Goal: Find contact information: Find contact information

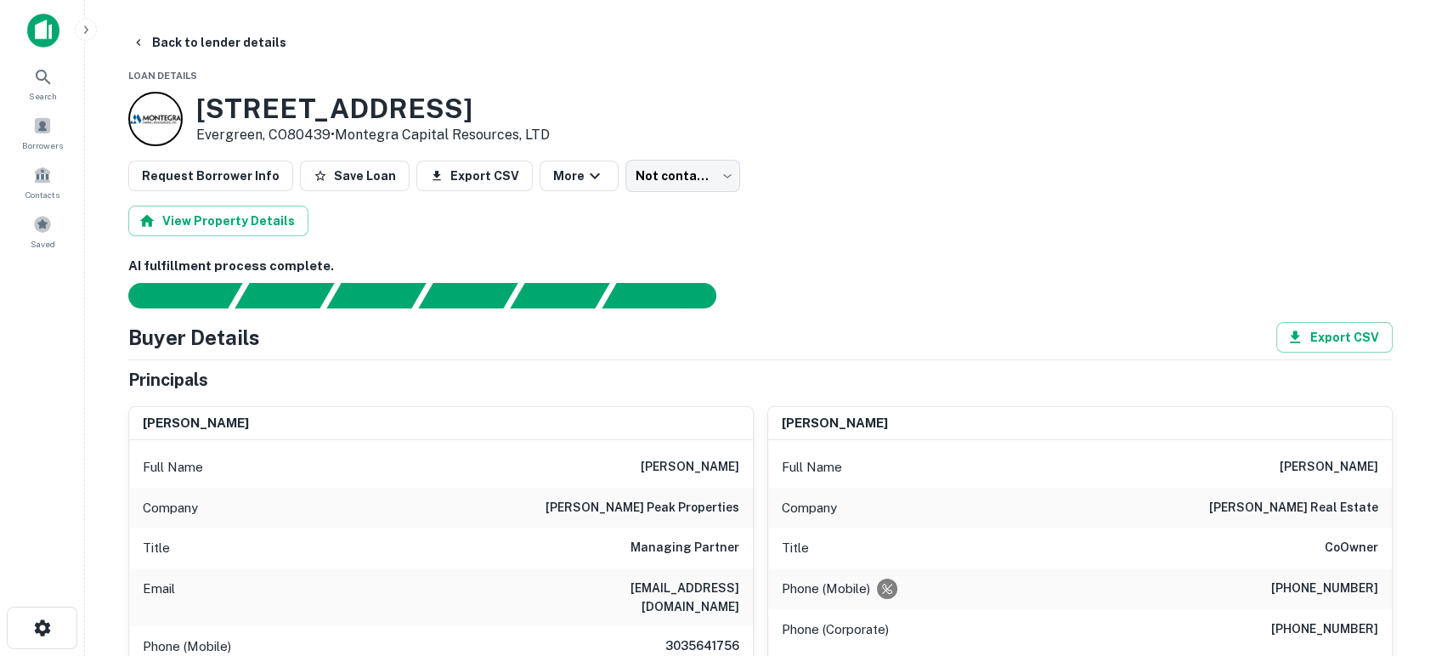
click at [37, 22] on img at bounding box center [43, 31] width 32 height 34
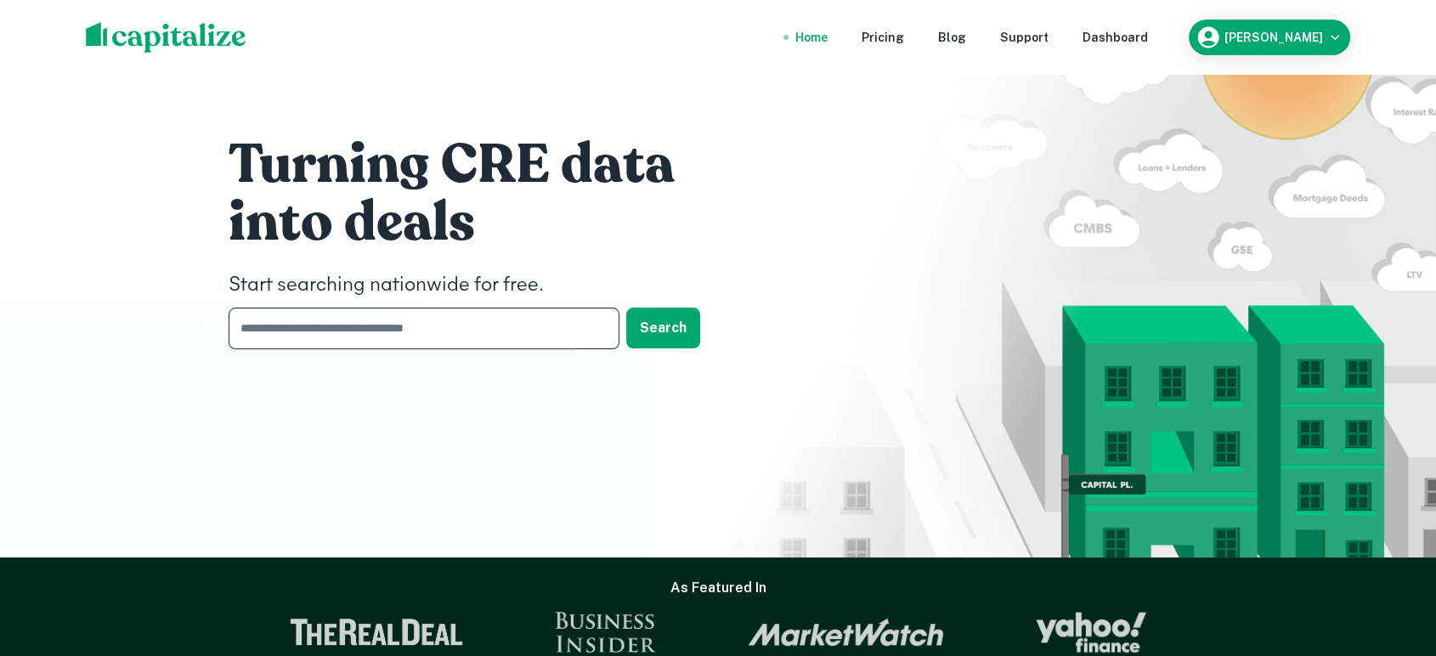
click at [432, 335] on input "text" at bounding box center [418, 329] width 379 height 42
type input "*"
type input "*****"
click at [658, 323] on button "Search" at bounding box center [663, 328] width 74 height 41
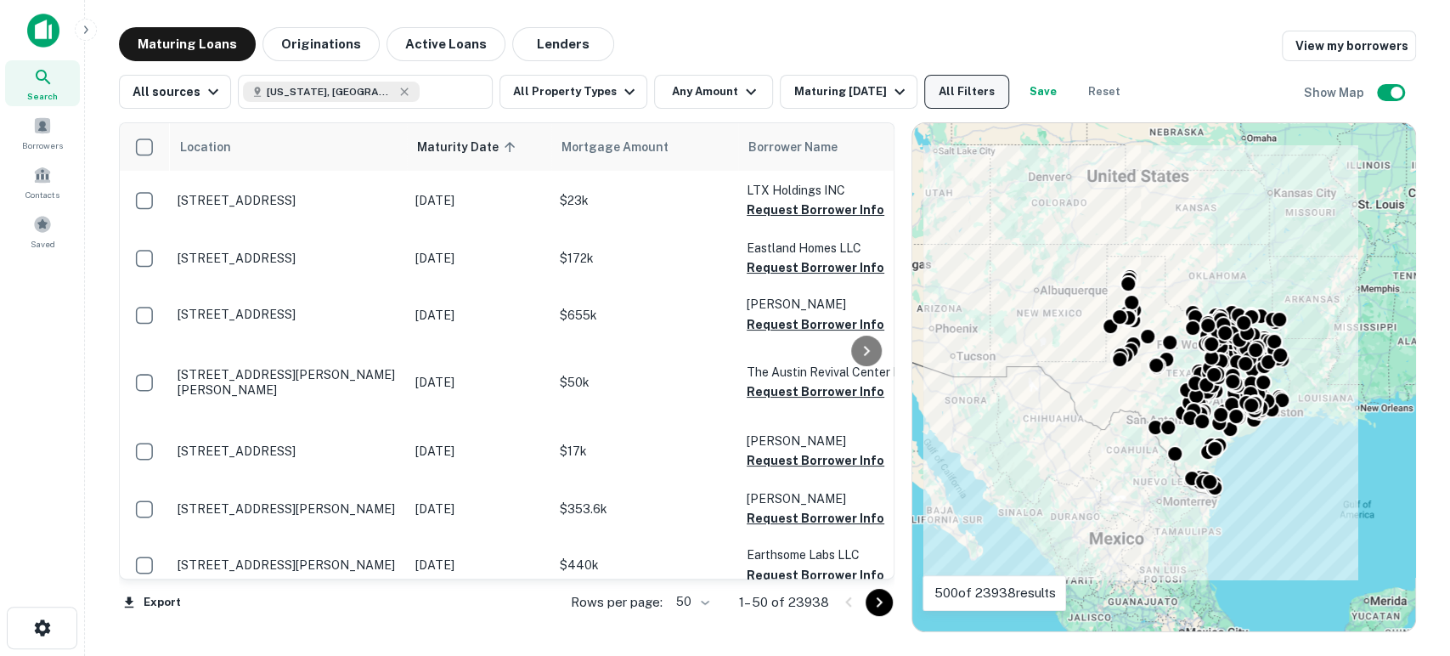
click at [960, 99] on button "All Filters" at bounding box center [966, 92] width 85 height 34
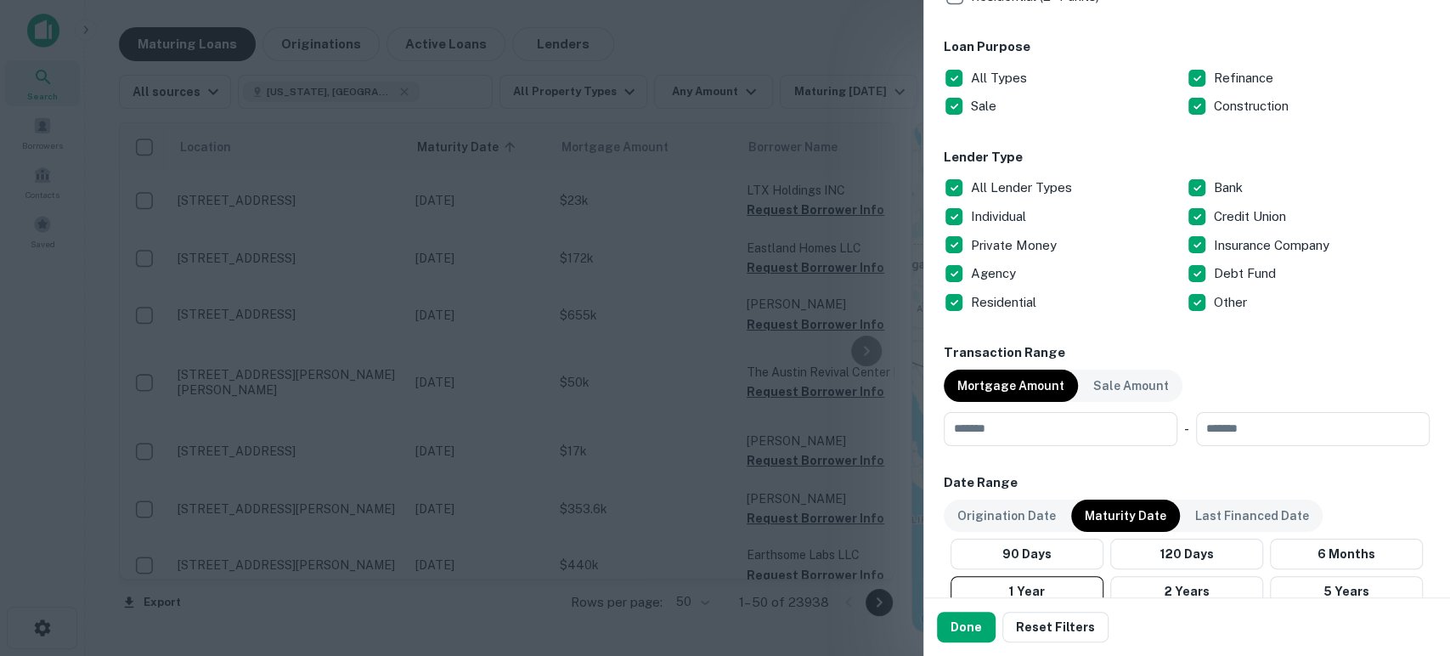
scroll to position [629, 0]
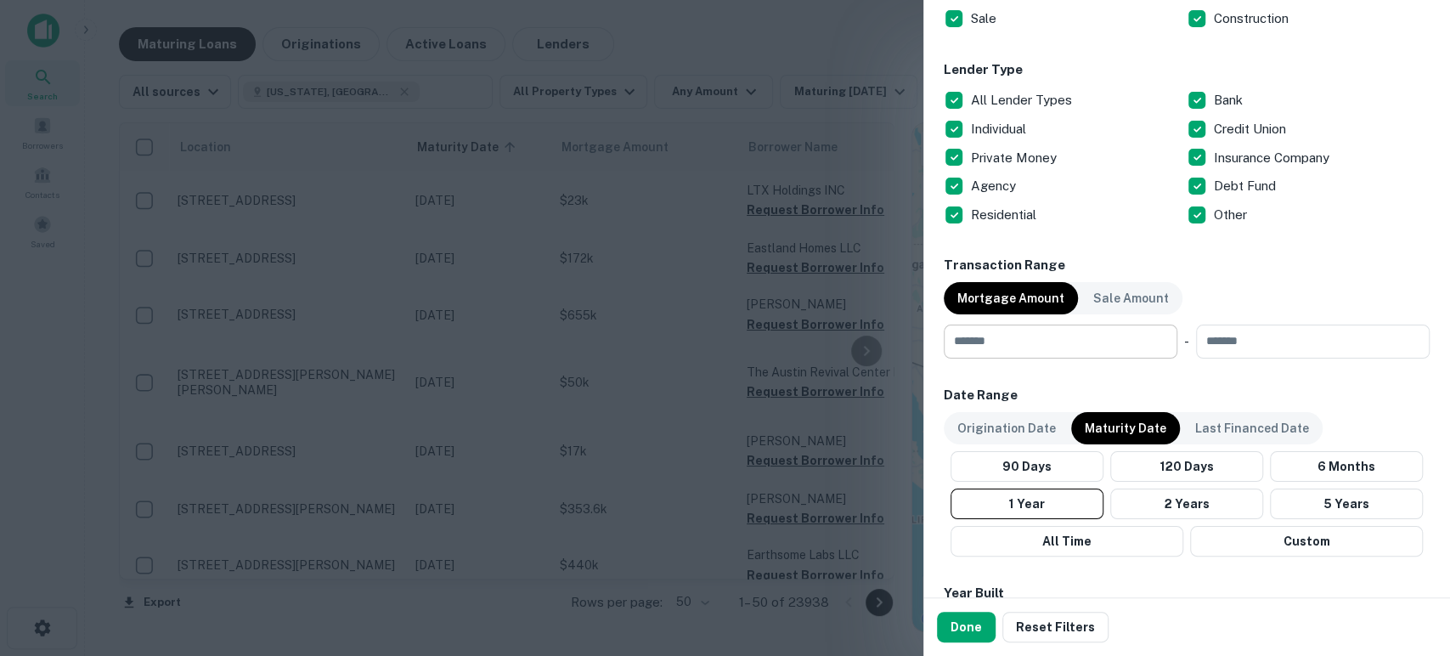
click at [1084, 336] on input "number" at bounding box center [1055, 342] width 222 height 34
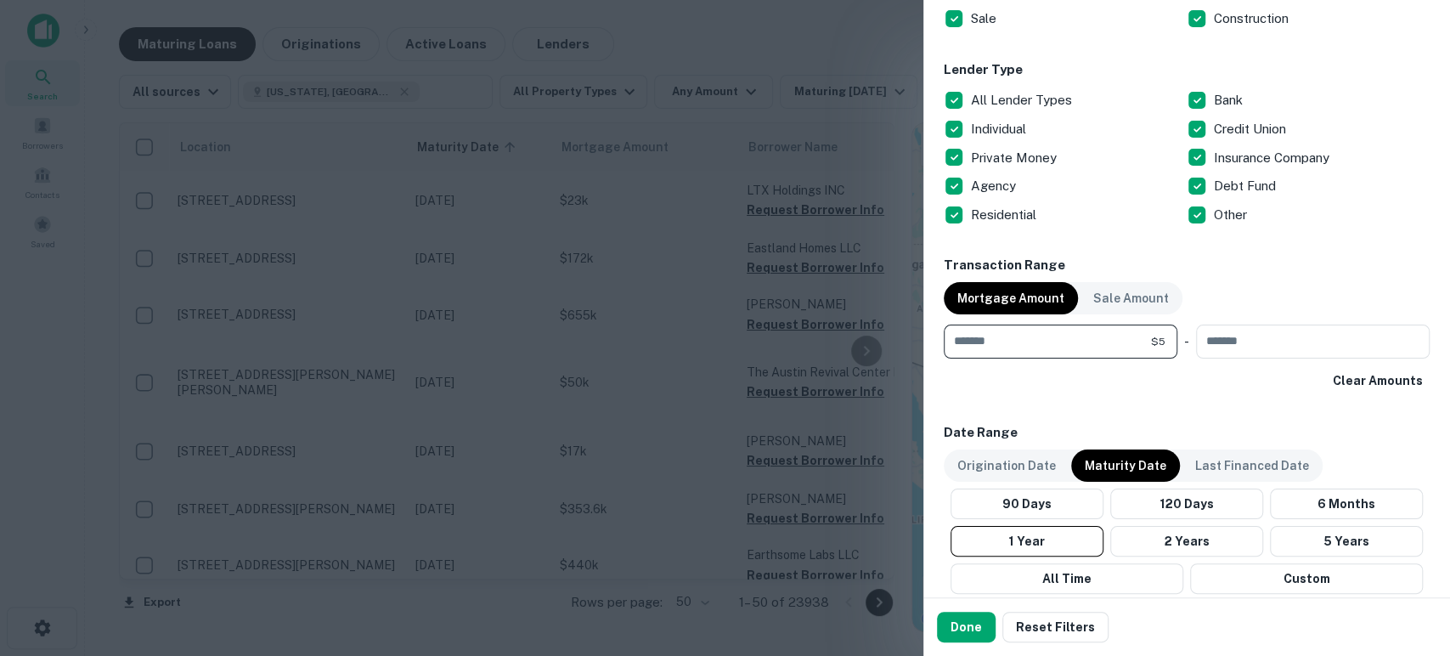
type input "*******"
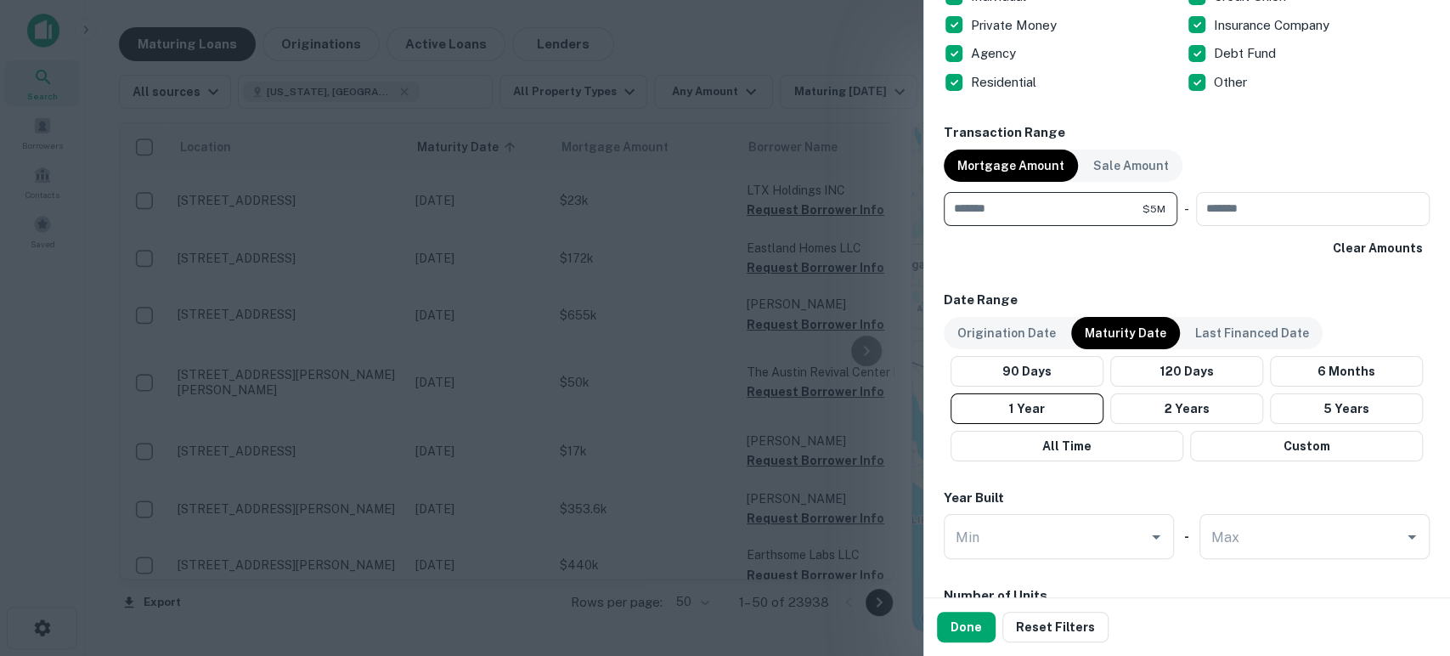
scroll to position [754, 0]
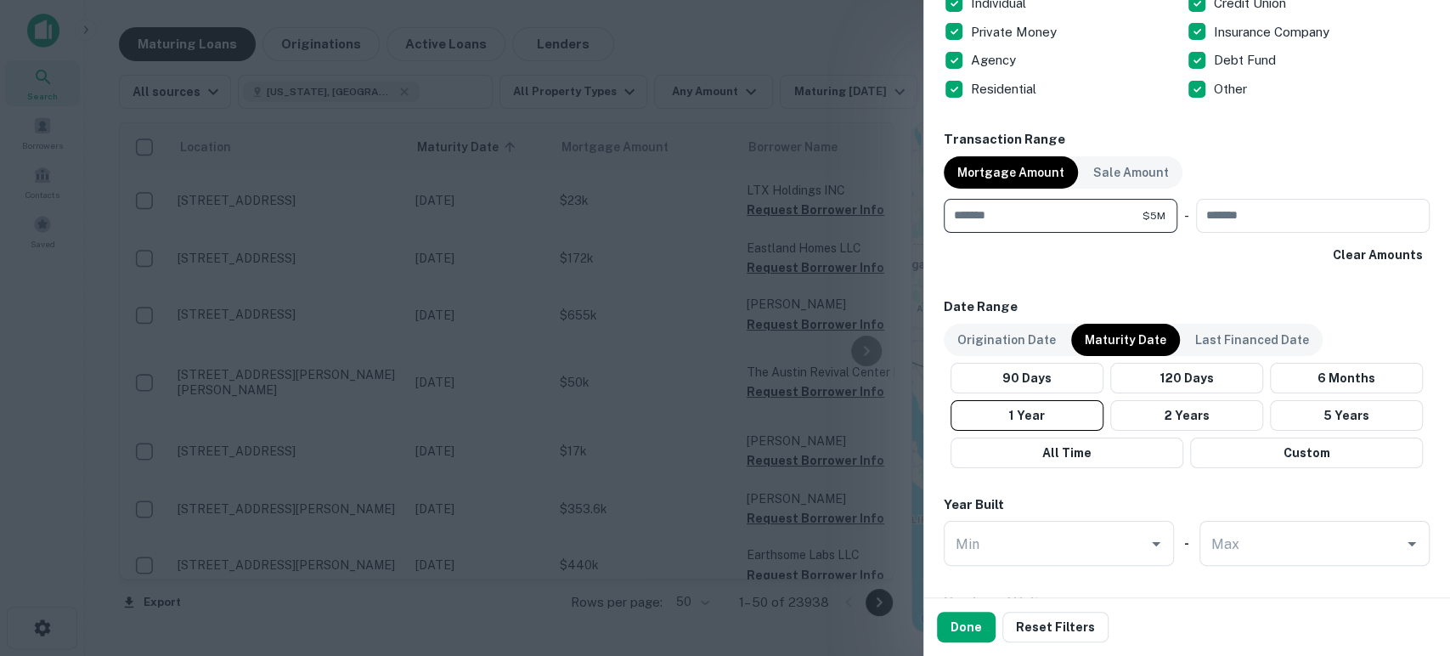
drag, startPoint x: 929, startPoint y: 214, endPoint x: 906, endPoint y: 211, distance: 23.2
click at [911, 212] on div "Customize data sources and filters All Sources CMBS GSE Location Texas, USA ​ L…" at bounding box center [725, 328] width 1450 height 656
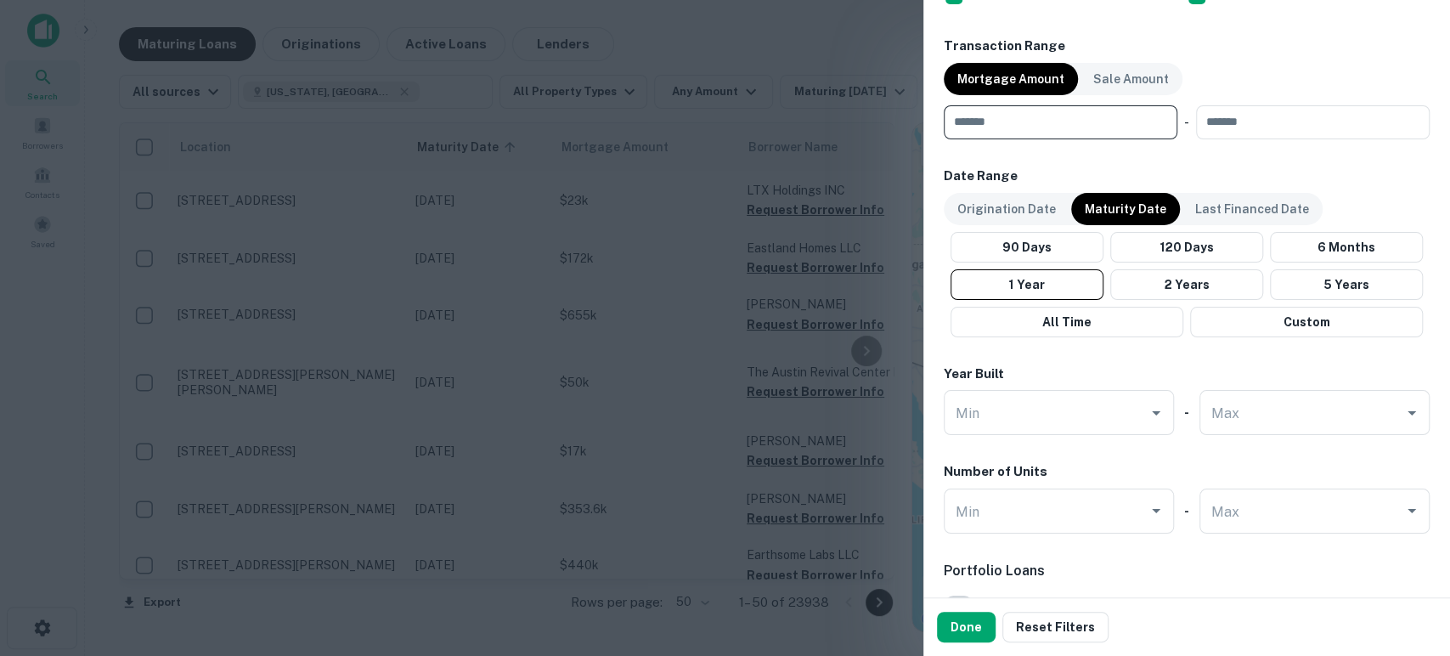
scroll to position [881, 0]
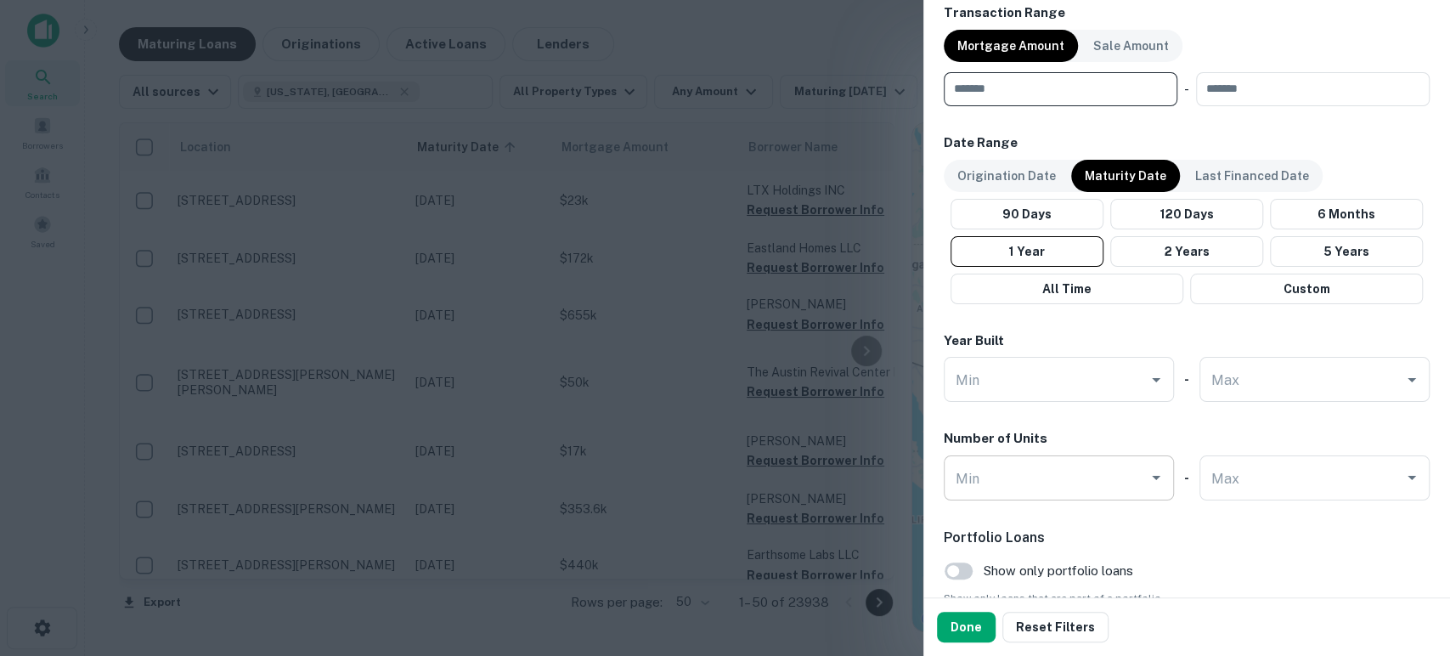
click at [1038, 484] on input "Min" at bounding box center [1045, 478] width 189 height 30
click at [1036, 514] on li "100" at bounding box center [1055, 520] width 210 height 31
type input "***"
click at [1285, 282] on button "Custom" at bounding box center [1306, 289] width 233 height 31
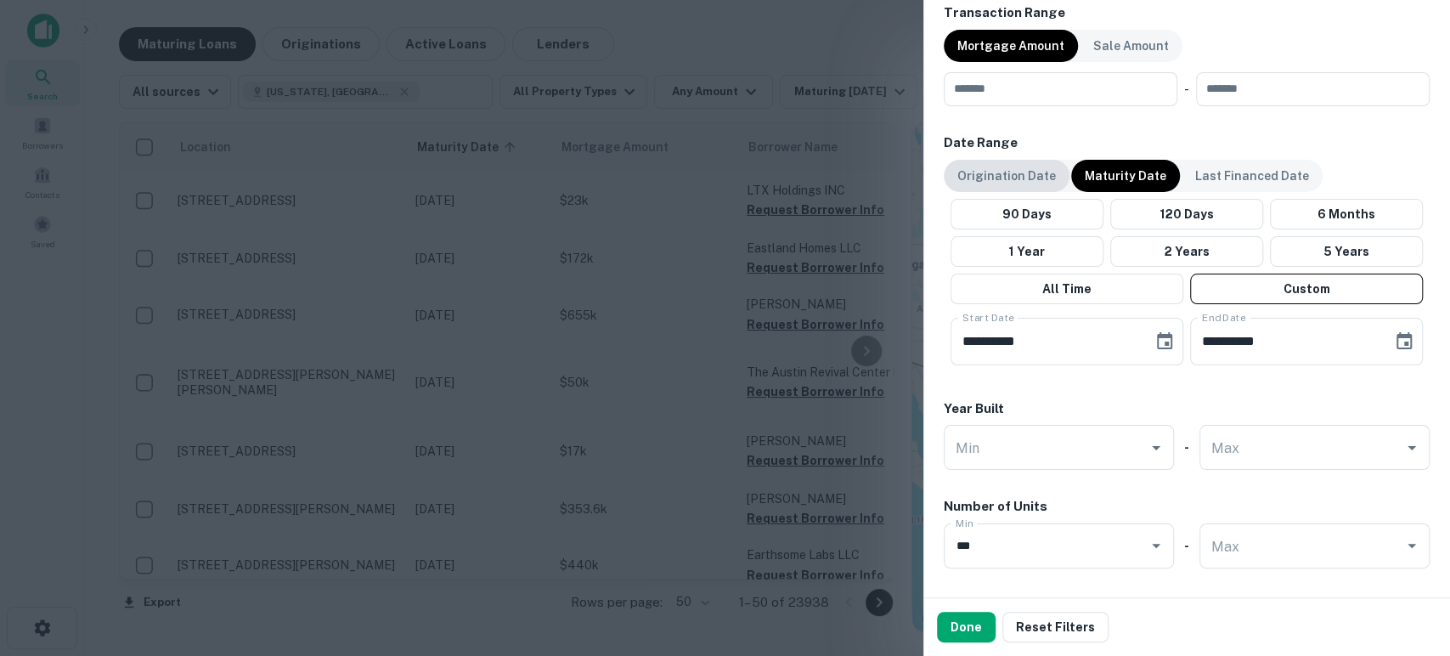
click at [1012, 180] on p "Origination Date" at bounding box center [1006, 175] width 99 height 19
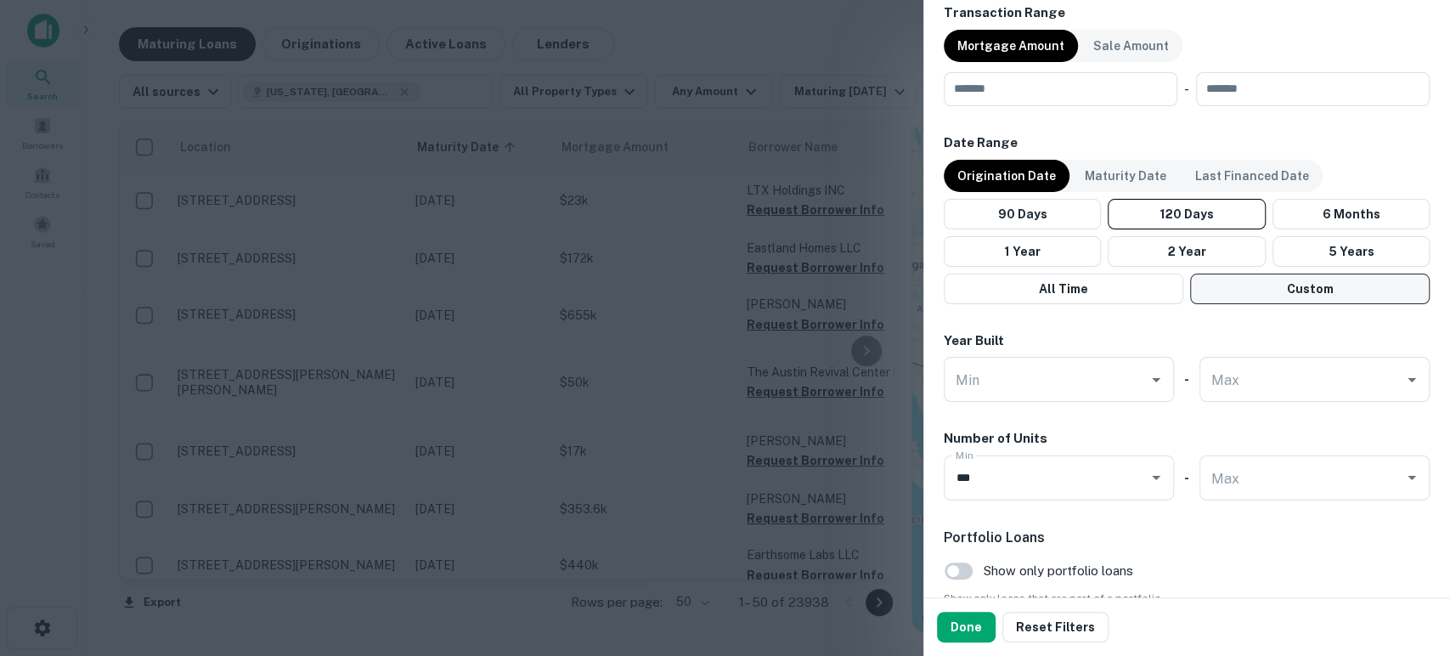
click at [1312, 284] on button "Custom" at bounding box center [1310, 289] width 240 height 31
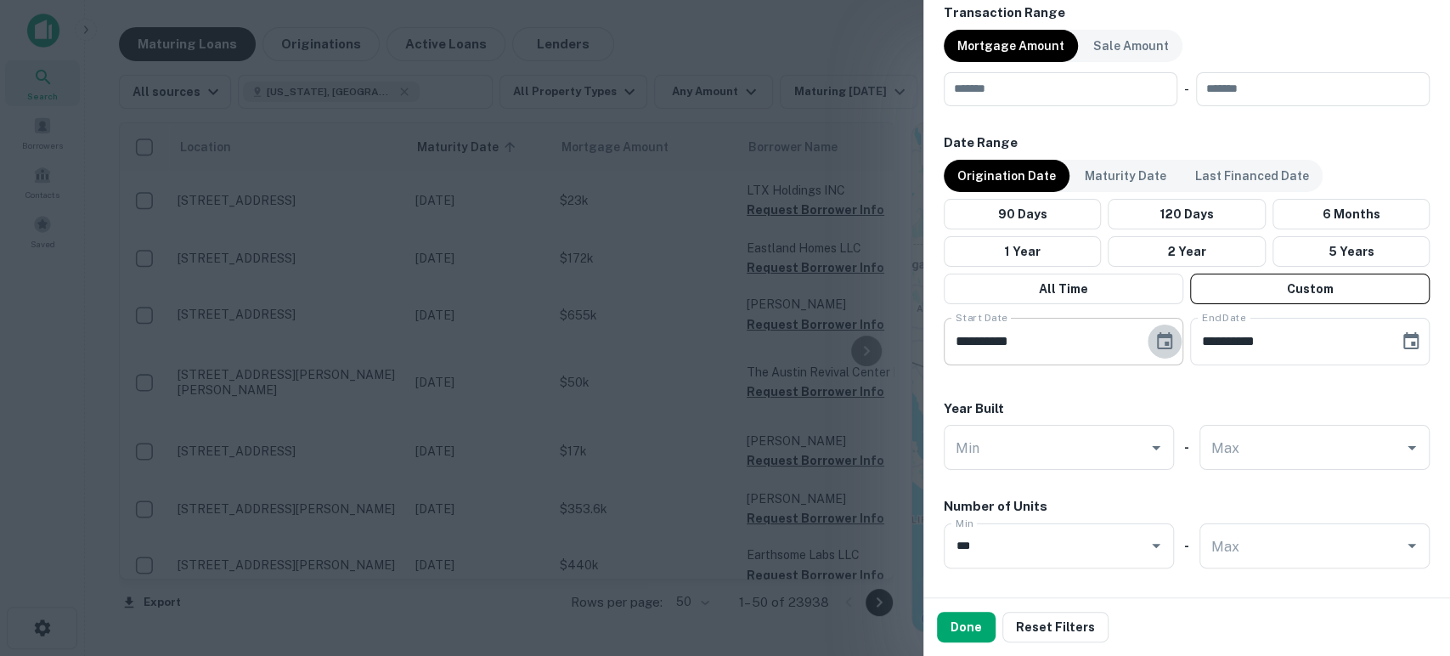
click at [1156, 338] on icon "Choose date, selected date is May 5, 2025" at bounding box center [1164, 341] width 20 height 20
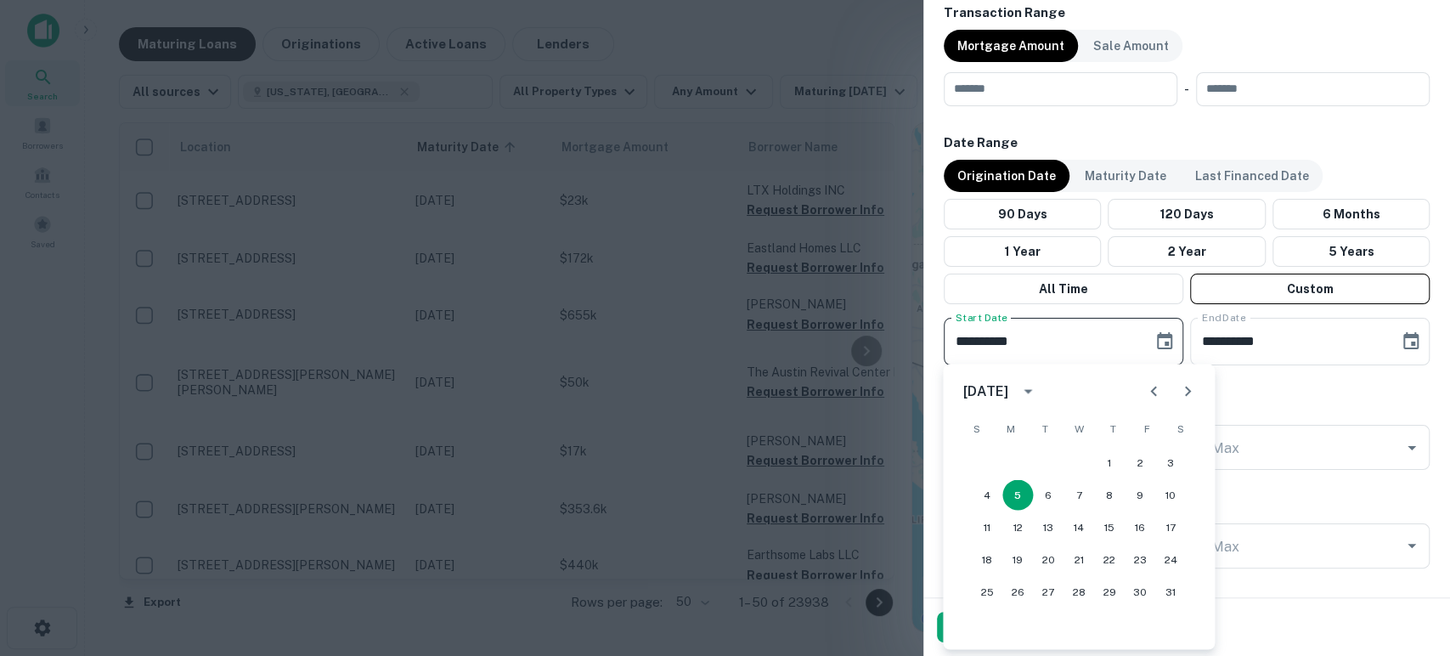
click at [1038, 388] on icon "calendar view is open, switch to year view" at bounding box center [1028, 391] width 20 height 20
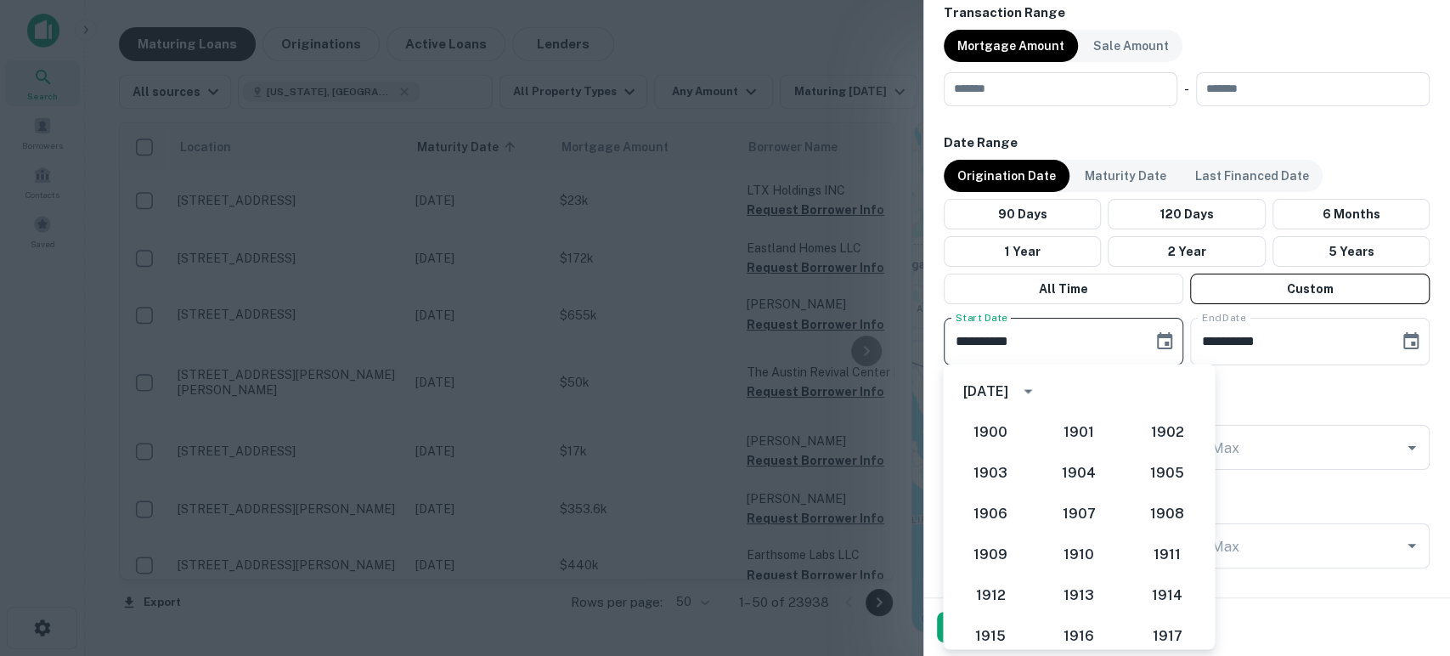
scroll to position [1475, 0]
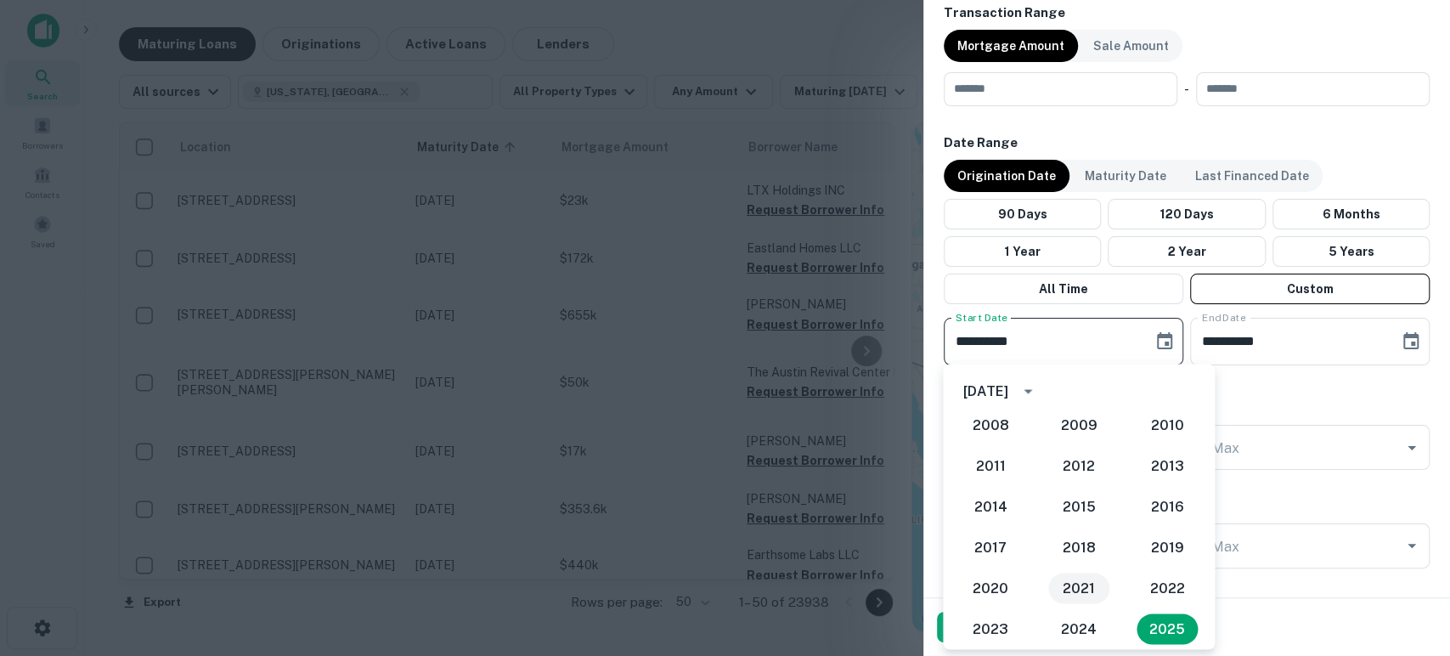
click at [1077, 584] on button "2021" at bounding box center [1078, 588] width 61 height 31
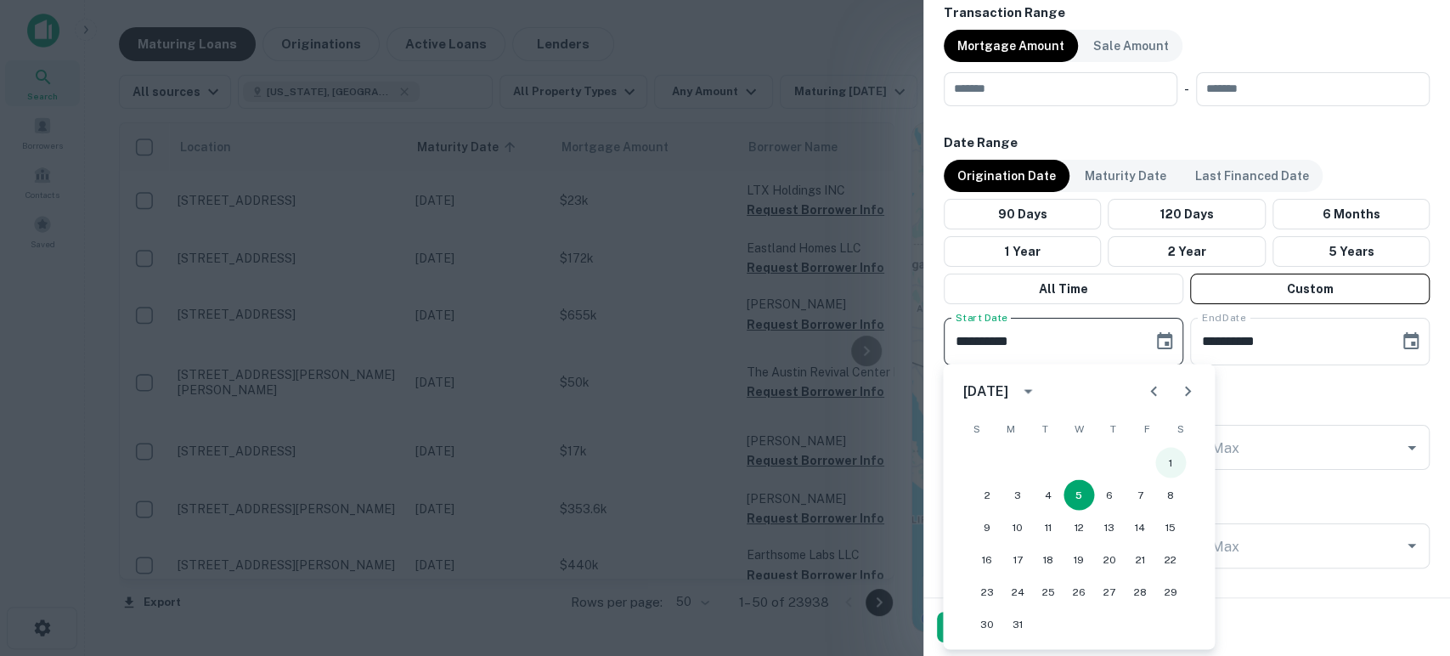
click at [1169, 460] on button "1" at bounding box center [1170, 462] width 31 height 31
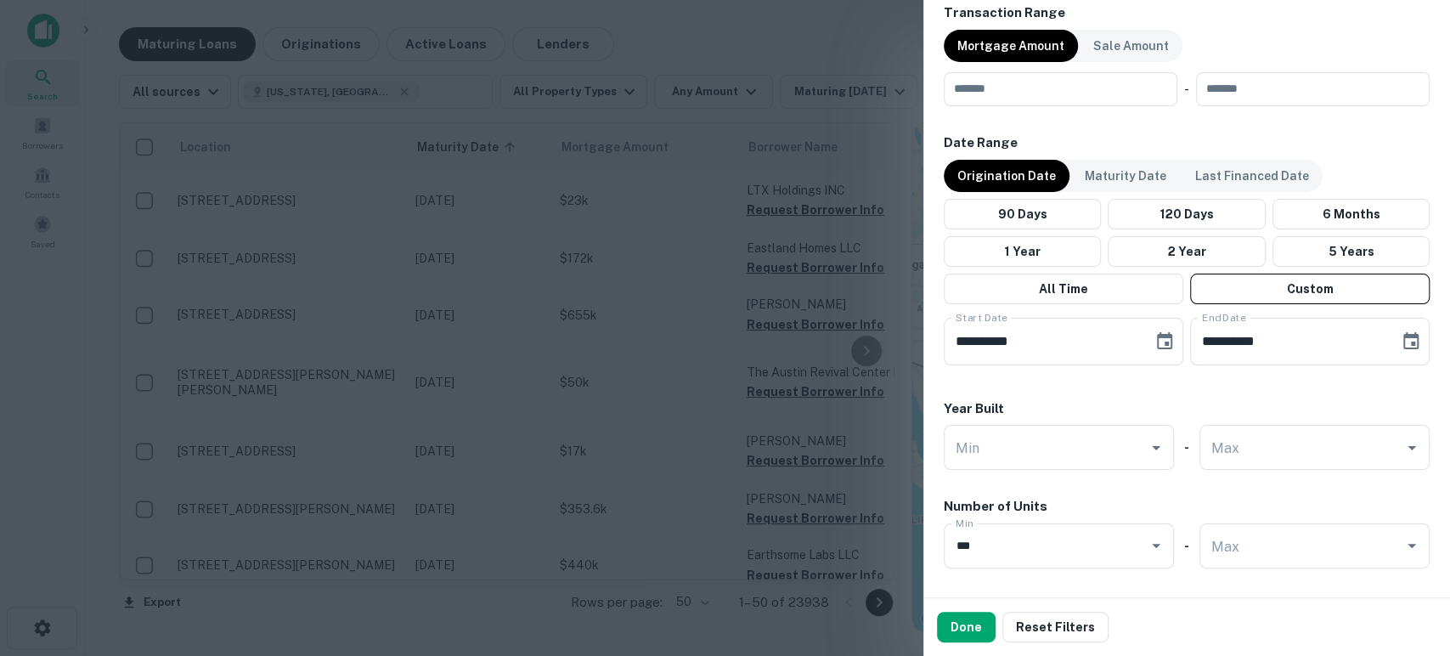
type input "**********"
drag, startPoint x: 971, startPoint y: 625, endPoint x: 990, endPoint y: 590, distance: 40.7
click at [972, 625] on button "Done" at bounding box center [966, 627] width 59 height 31
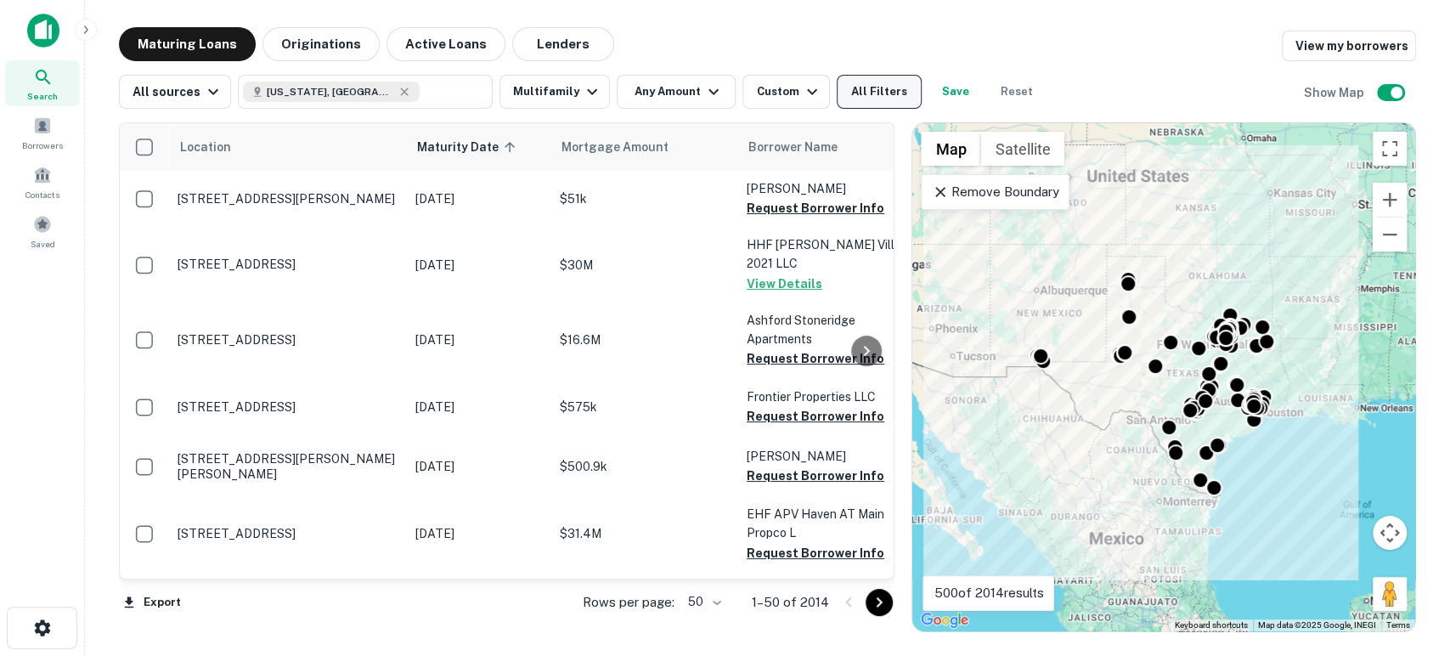
click at [866, 87] on button "All Filters" at bounding box center [879, 92] width 85 height 34
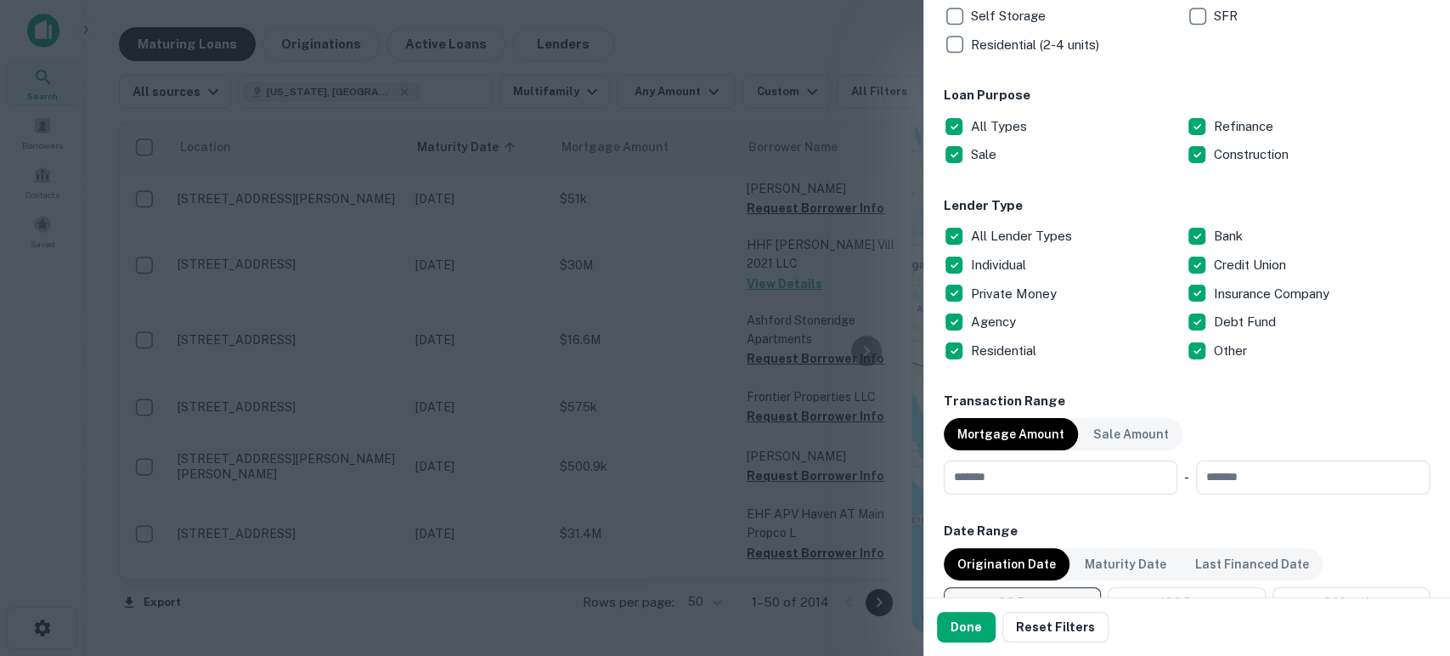
scroll to position [629, 0]
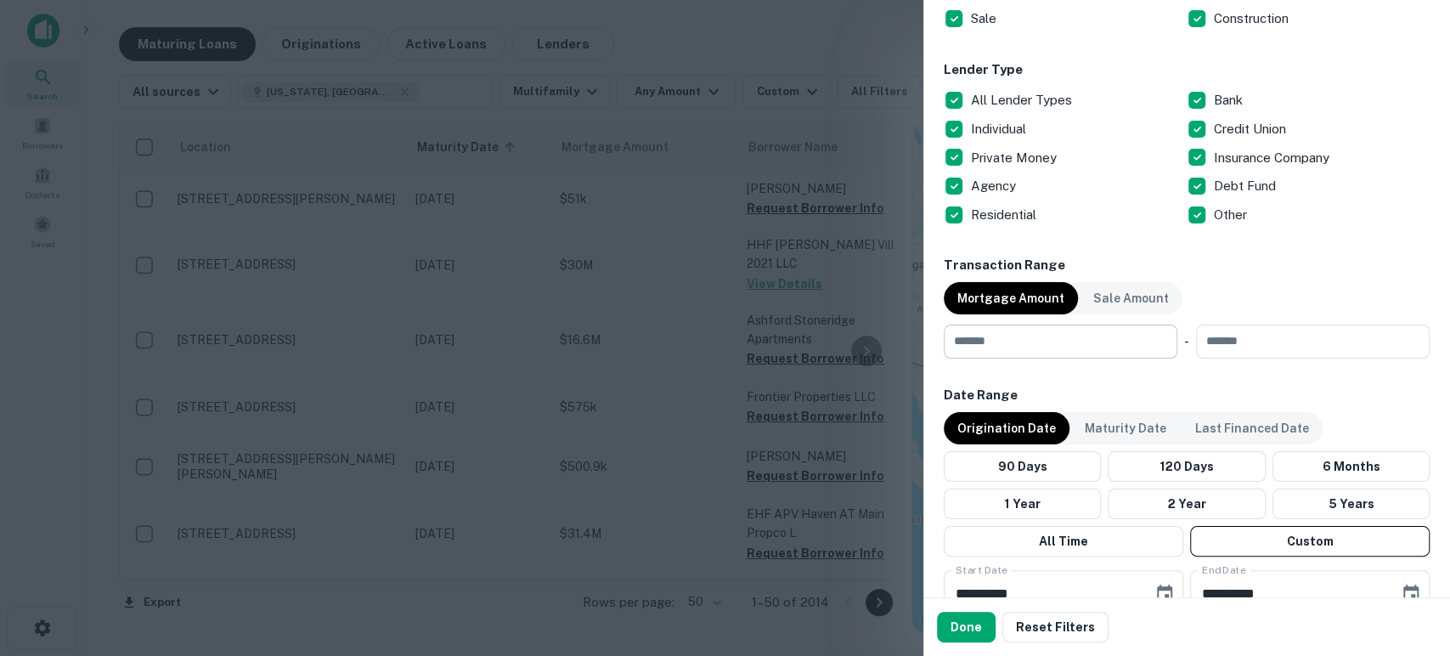
click at [1048, 335] on input "number" at bounding box center [1055, 342] width 222 height 34
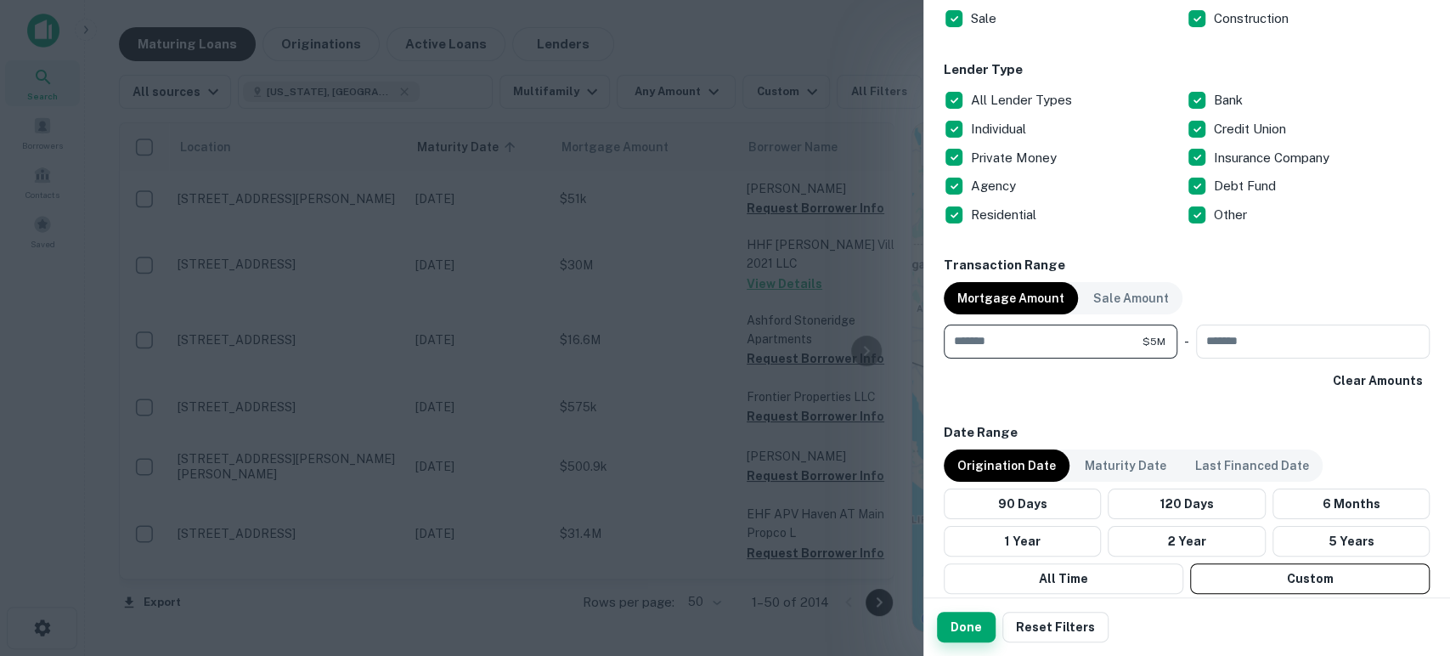
type input "*******"
click at [976, 624] on button "Done" at bounding box center [966, 627] width 59 height 31
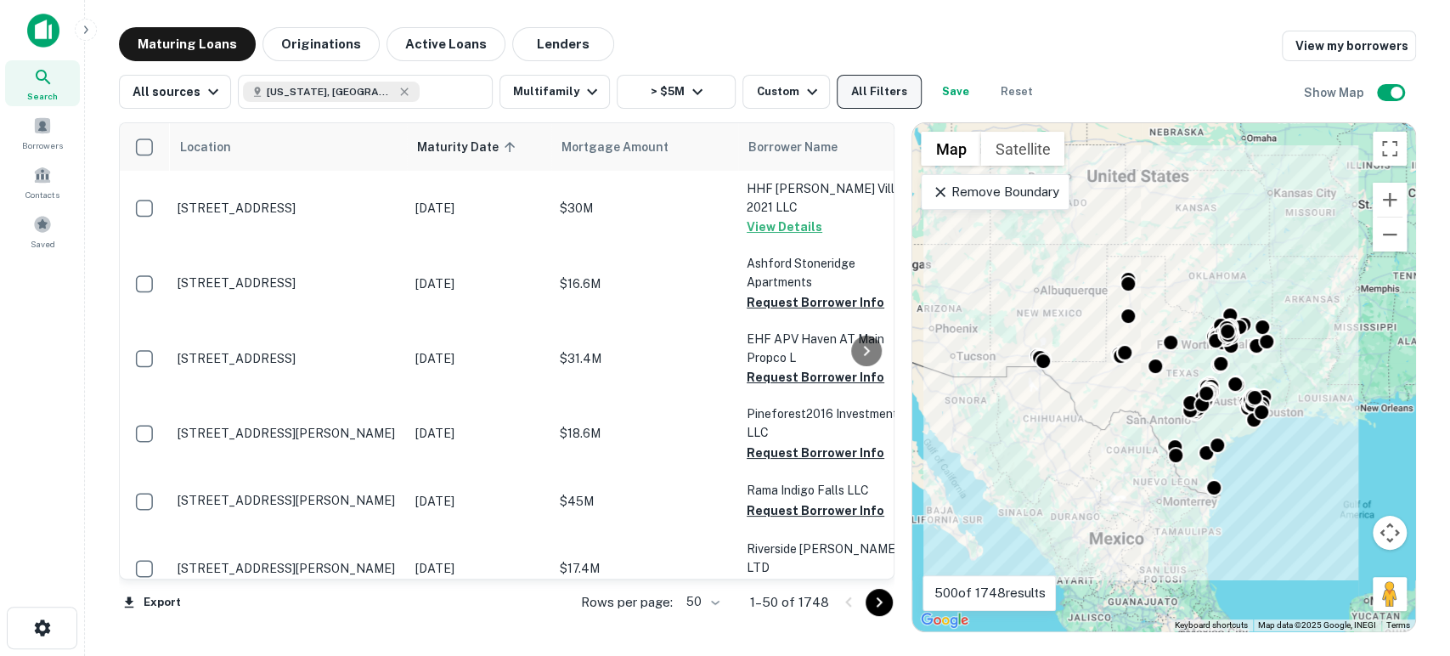
click at [880, 90] on button "All Filters" at bounding box center [879, 92] width 85 height 34
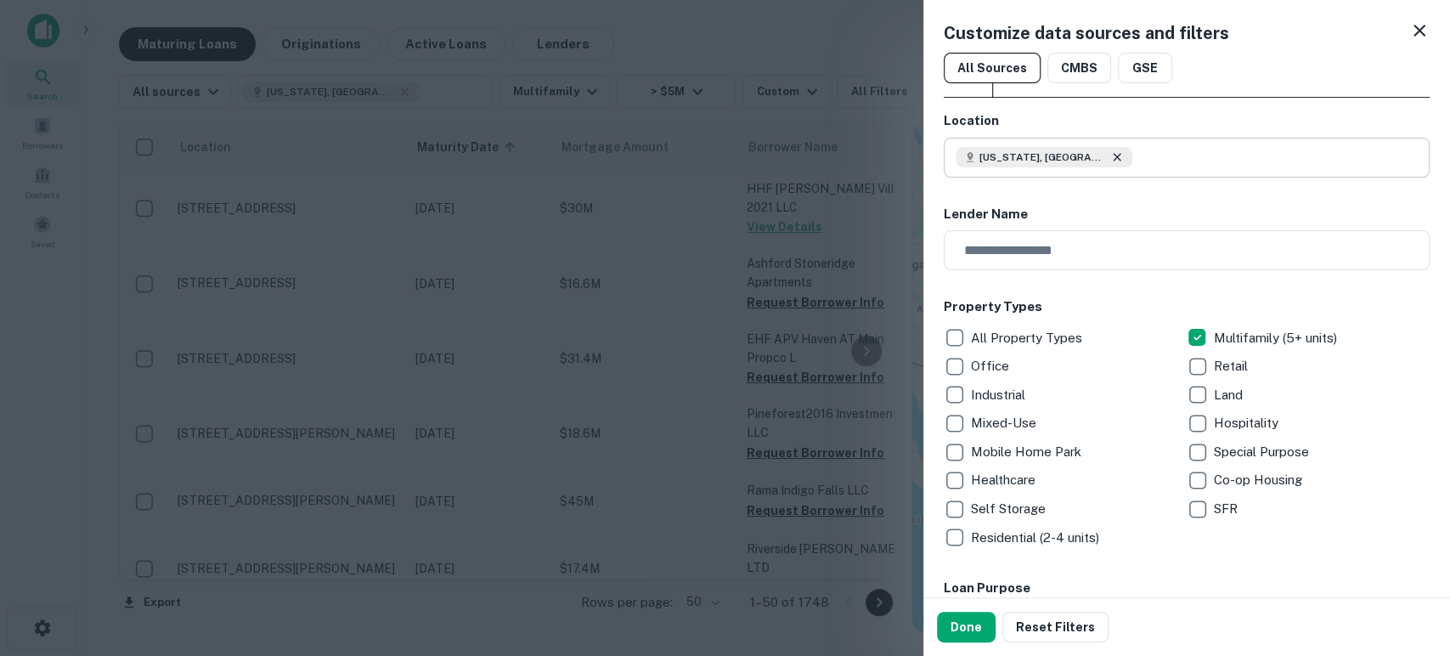
click at [1110, 156] on icon at bounding box center [1117, 157] width 14 height 14
click at [1044, 156] on input "text" at bounding box center [1193, 158] width 474 height 40
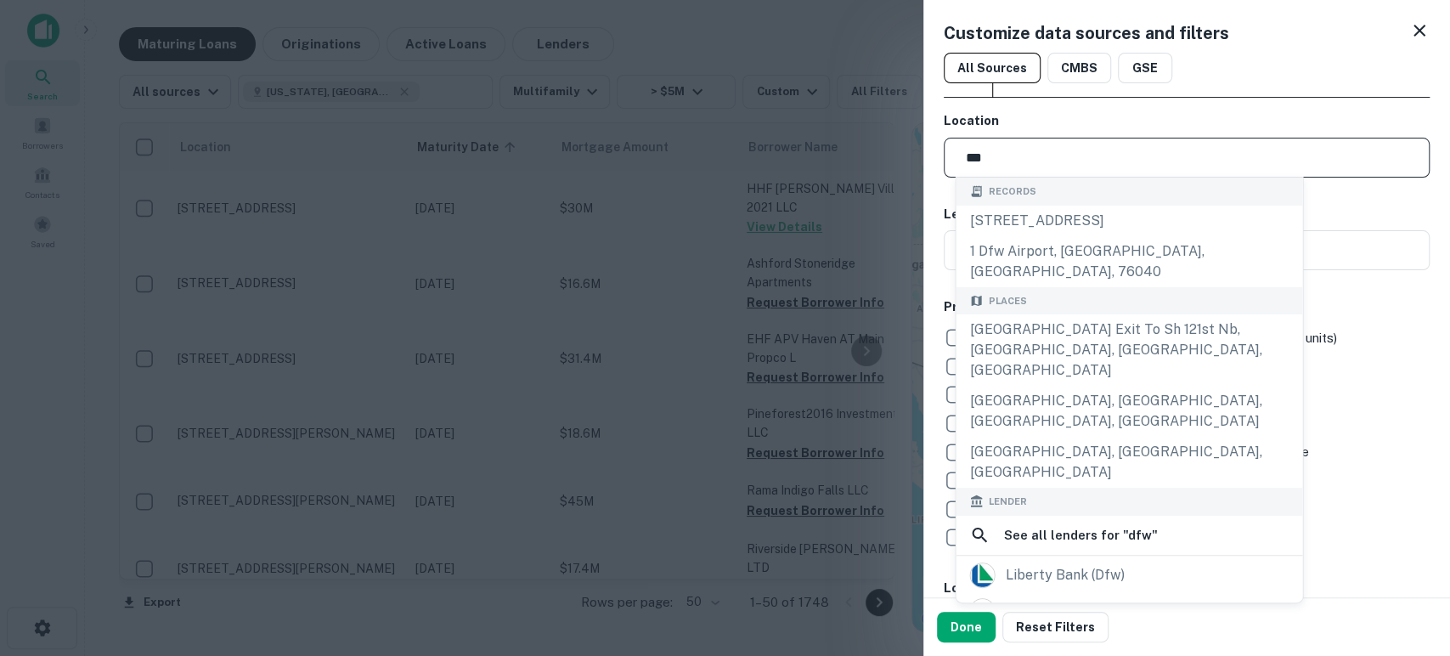
drag, startPoint x: 1053, startPoint y: 155, endPoint x: 953, endPoint y: 151, distance: 99.4
click at [953, 151] on div "*** ​" at bounding box center [1187, 158] width 486 height 40
type input "***"
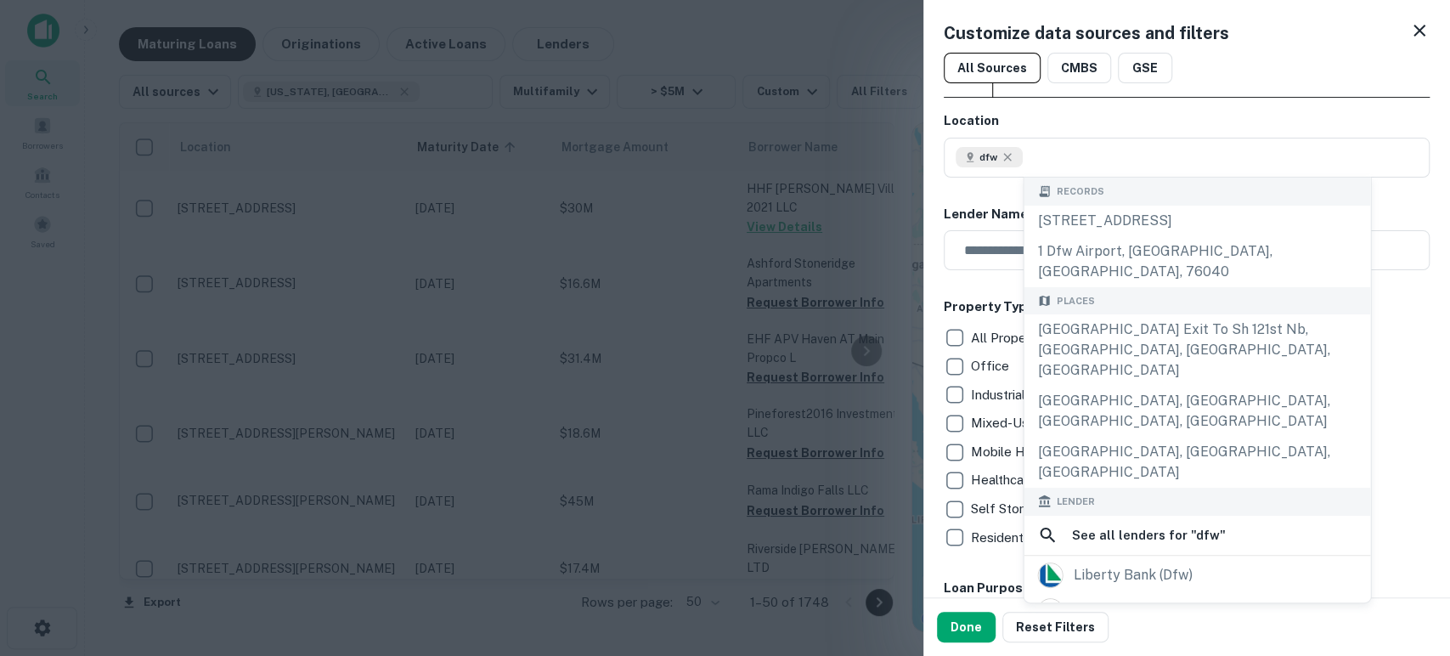
click at [1102, 121] on h6 "Location" at bounding box center [1187, 121] width 486 height 20
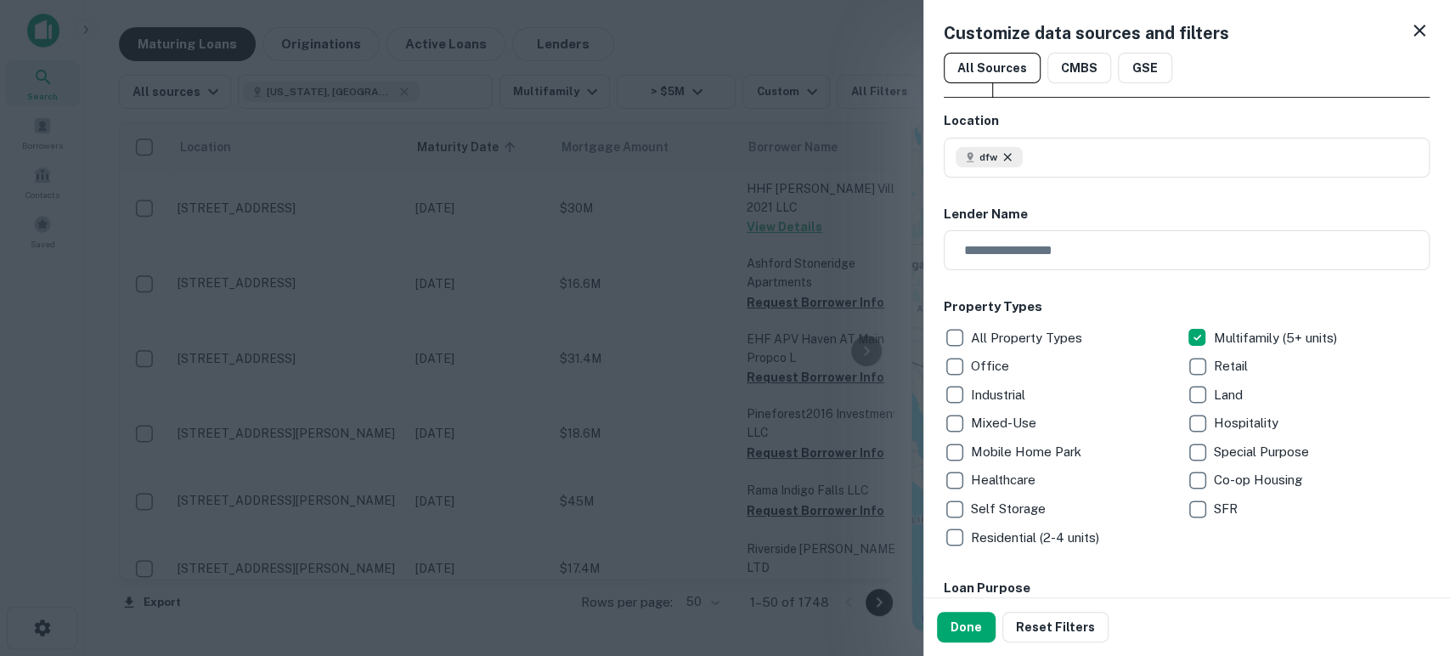
click at [1011, 151] on icon at bounding box center [1008, 157] width 14 height 14
click at [1018, 156] on input "text" at bounding box center [1193, 158] width 474 height 40
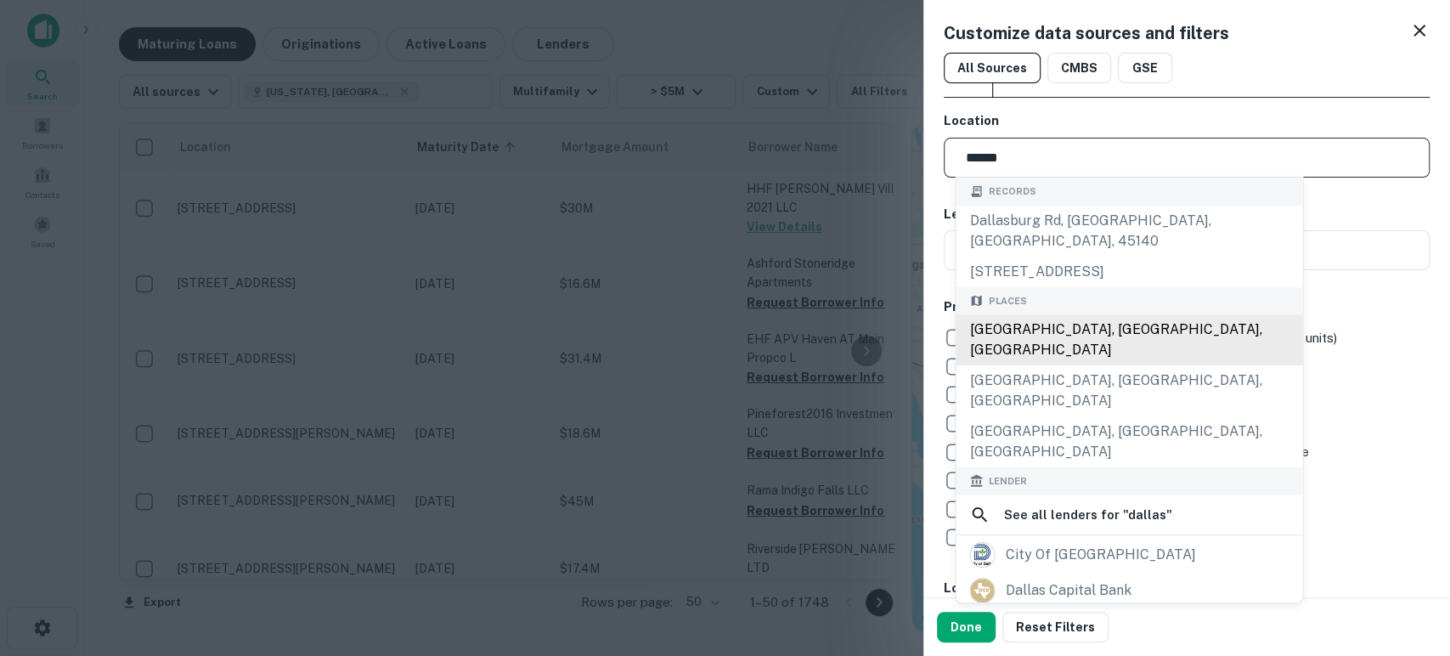
click at [1120, 314] on div "Dallas, TX, USA" at bounding box center [1129, 339] width 347 height 51
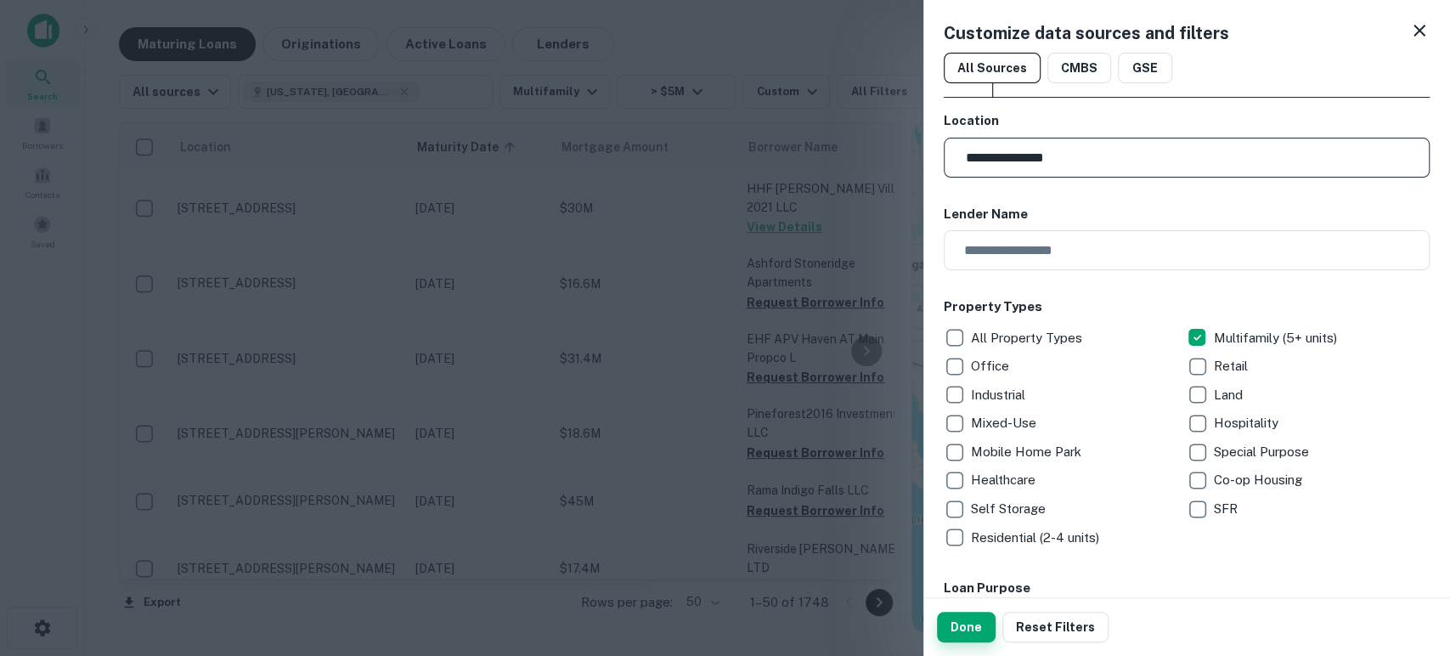
type input "**********"
click at [979, 625] on button "Done" at bounding box center [966, 627] width 59 height 31
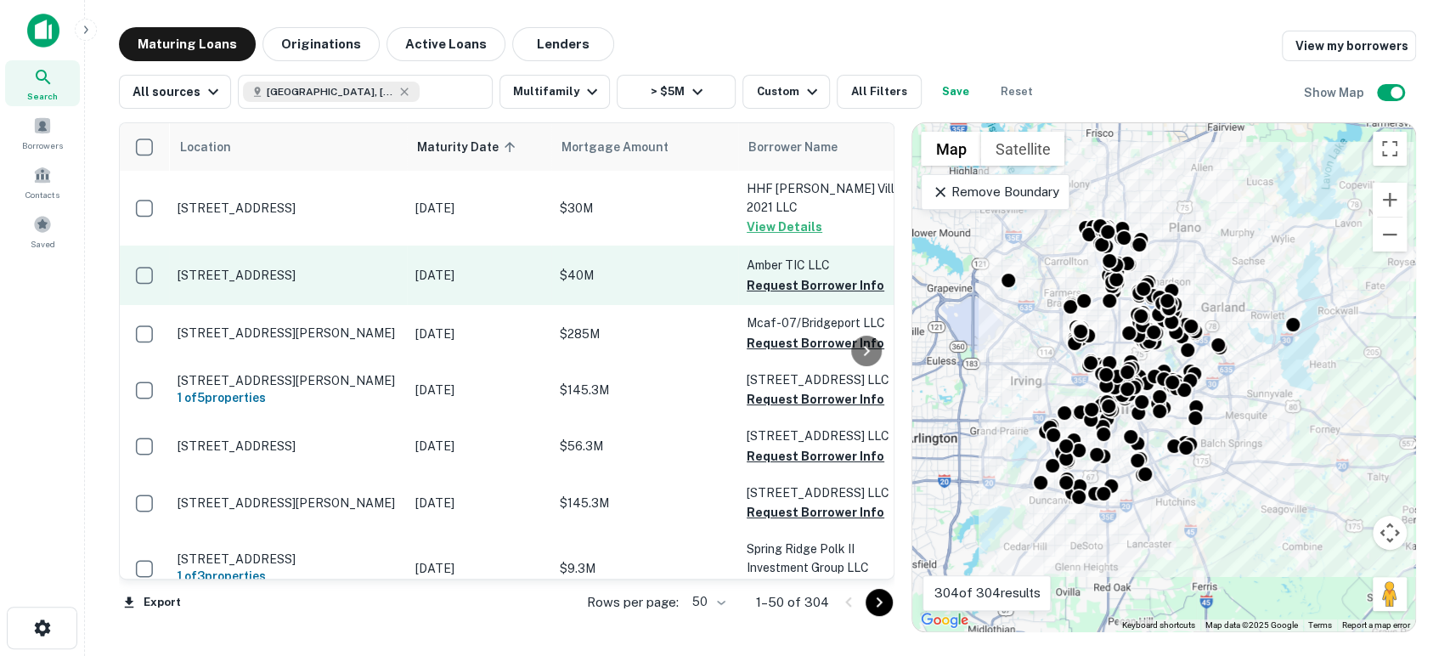
drag, startPoint x: 819, startPoint y: 264, endPoint x: 814, endPoint y: 277, distance: 13.7
click at [820, 275] on button "Request Borrower Info" at bounding box center [816, 285] width 138 height 20
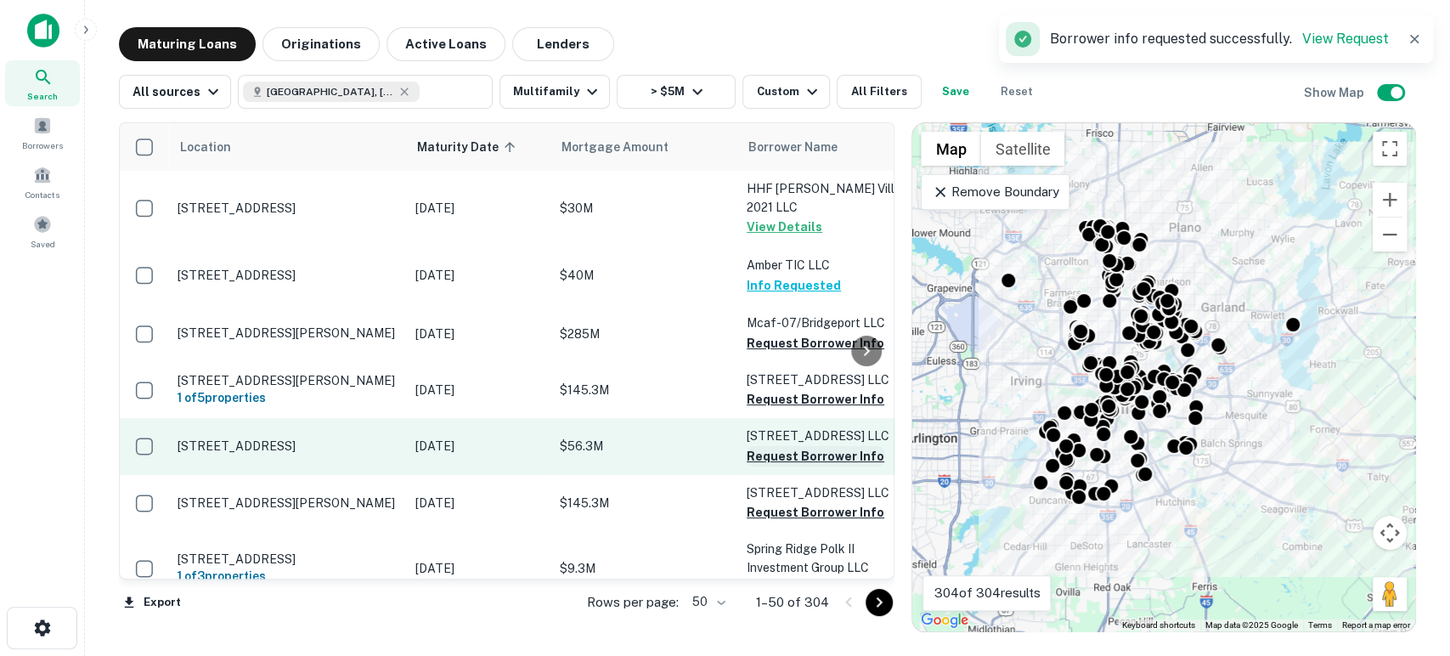
click at [805, 446] on button "Request Borrower Info" at bounding box center [816, 456] width 138 height 20
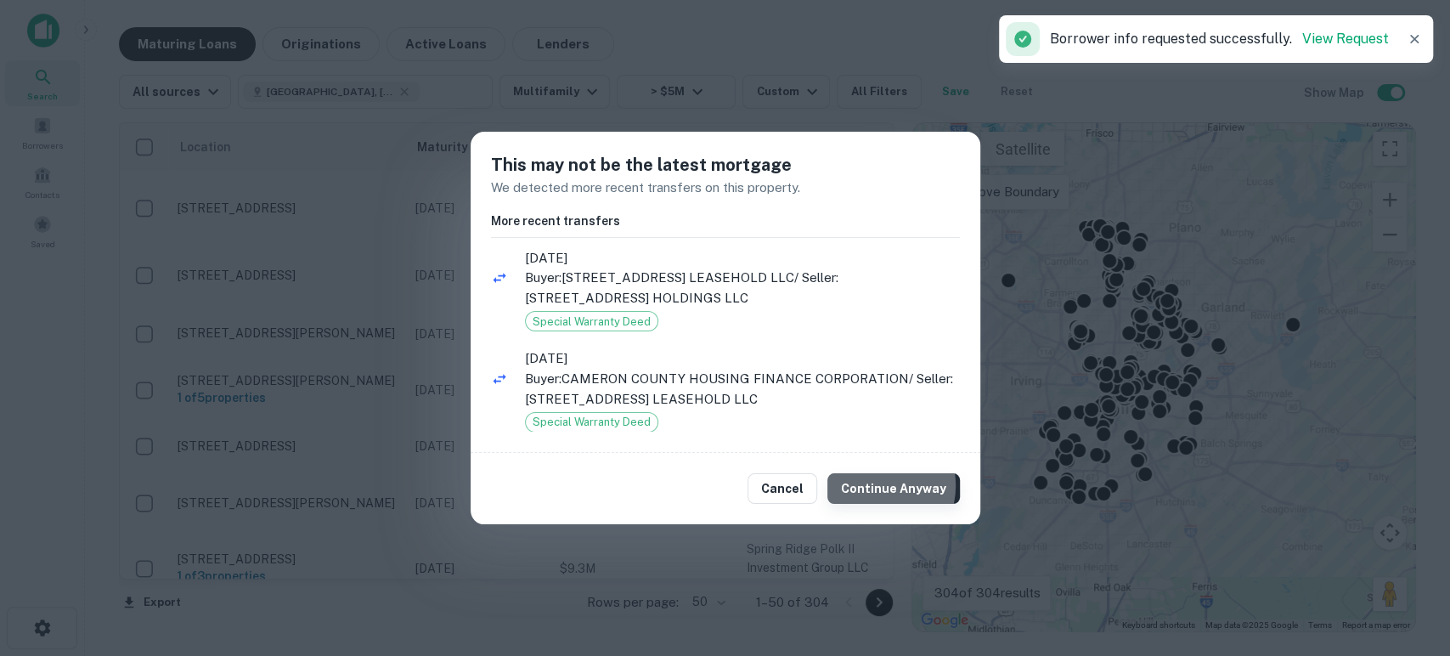
click at [878, 486] on button "Continue Anyway" at bounding box center [893, 488] width 133 height 31
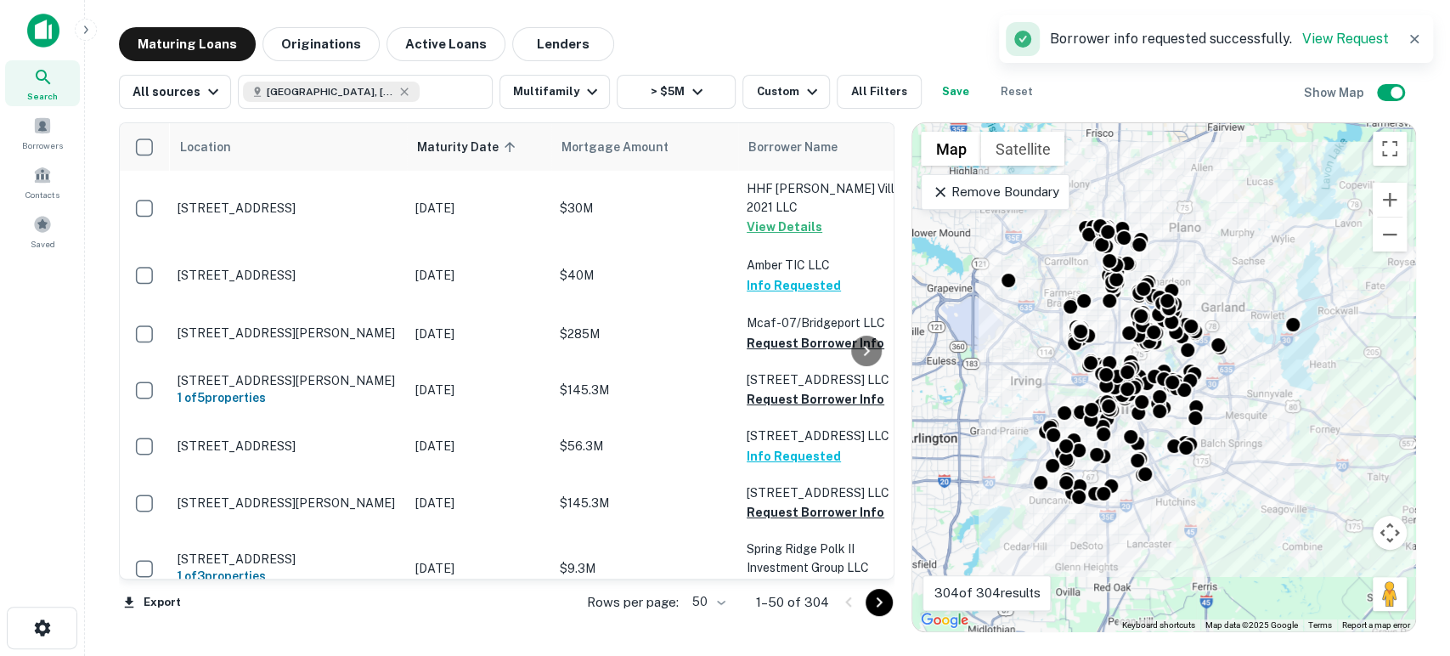
scroll to position [126, 0]
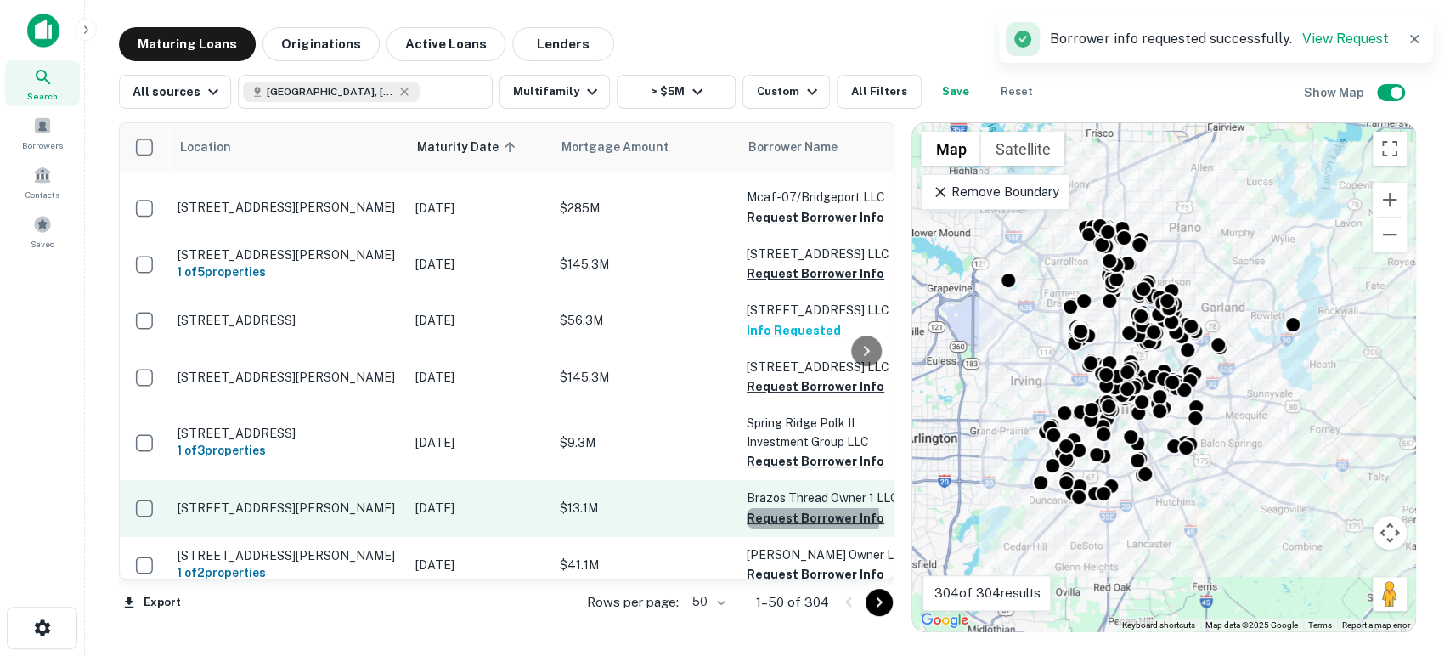
click at [812, 508] on button "Request Borrower Info" at bounding box center [816, 518] width 138 height 20
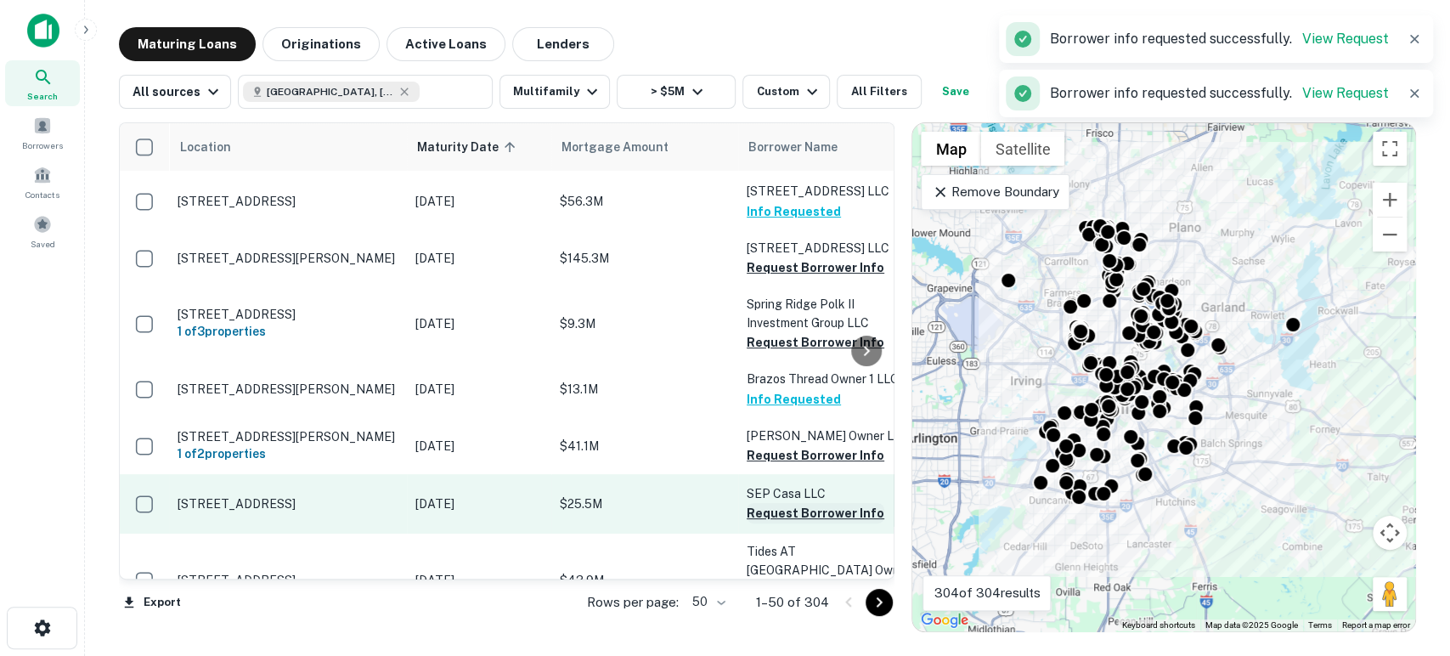
scroll to position [251, 0]
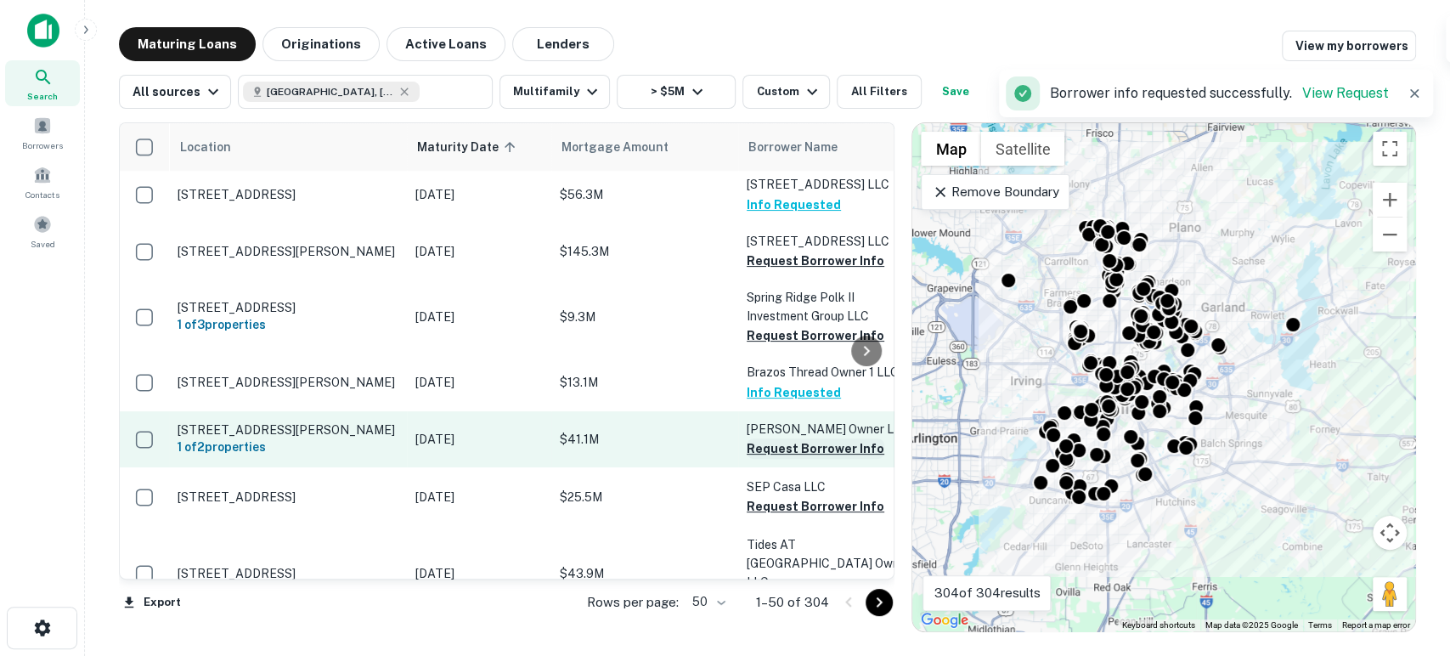
click at [819, 438] on button "Request Borrower Info" at bounding box center [816, 448] width 138 height 20
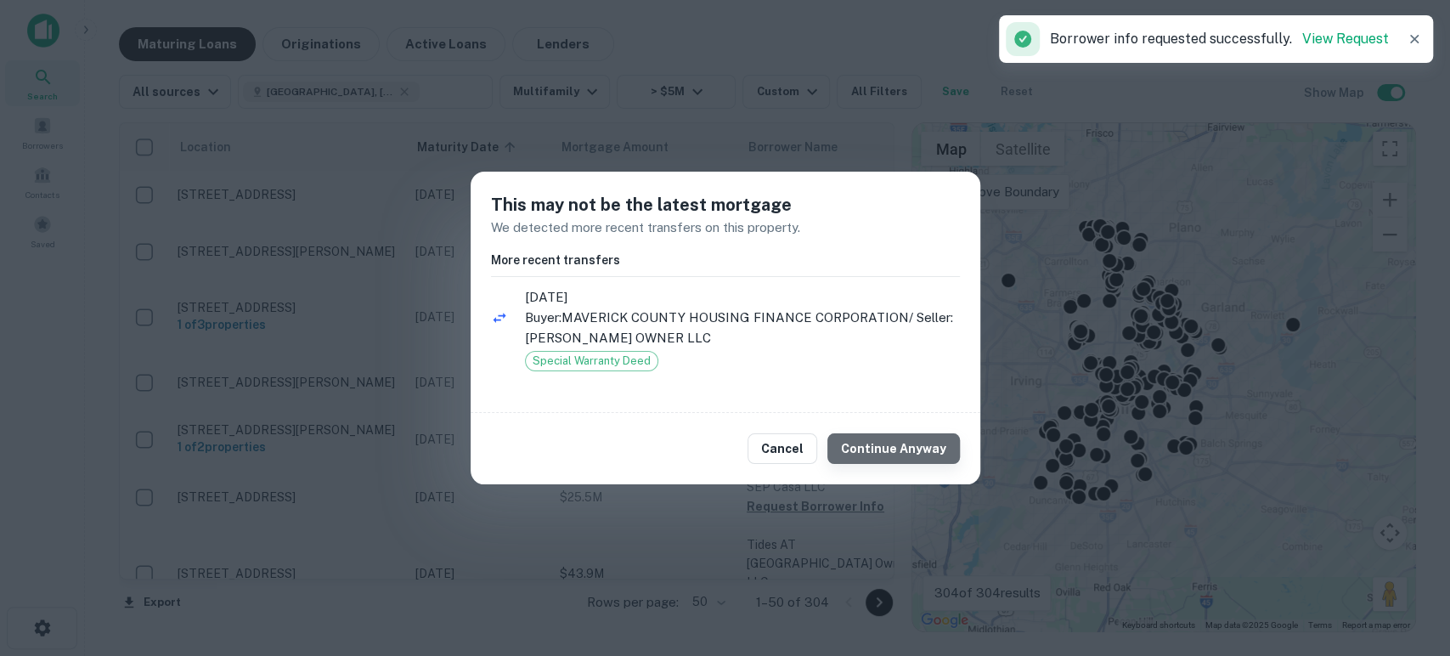
click at [902, 447] on button "Continue Anyway" at bounding box center [893, 448] width 133 height 31
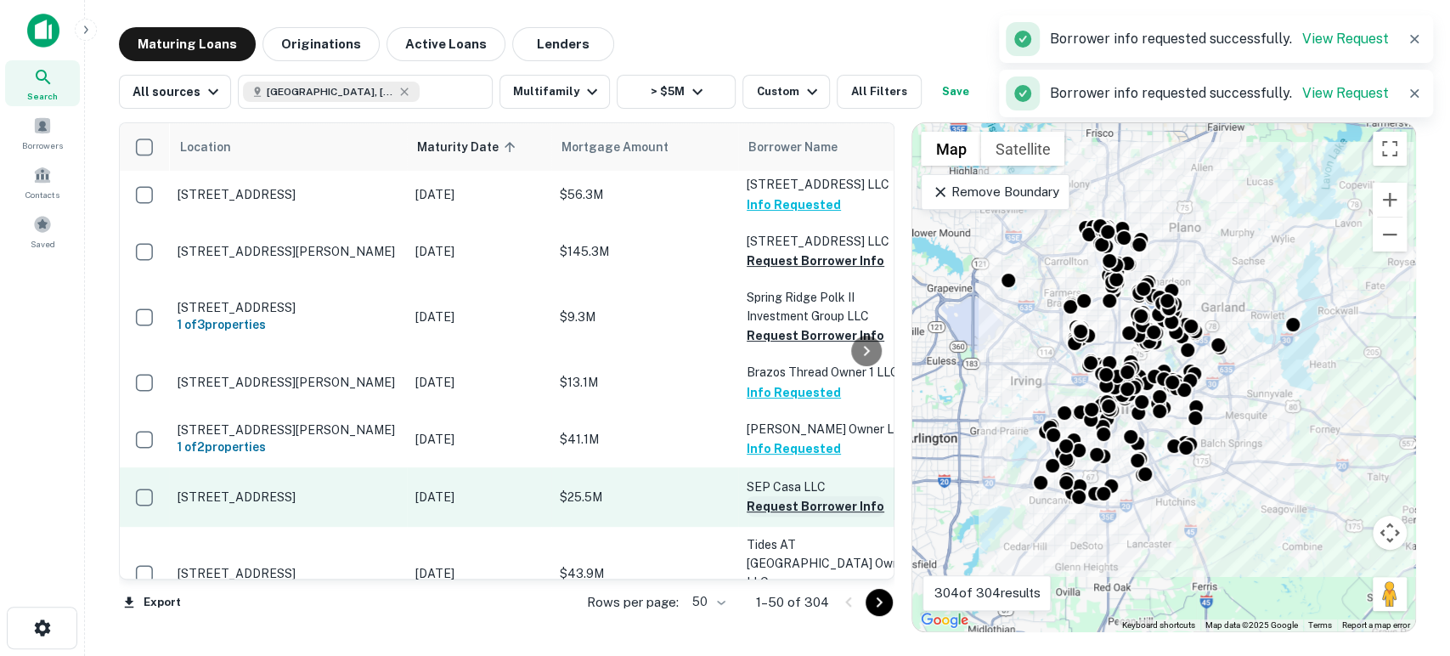
click at [842, 496] on button "Request Borrower Info" at bounding box center [816, 506] width 138 height 20
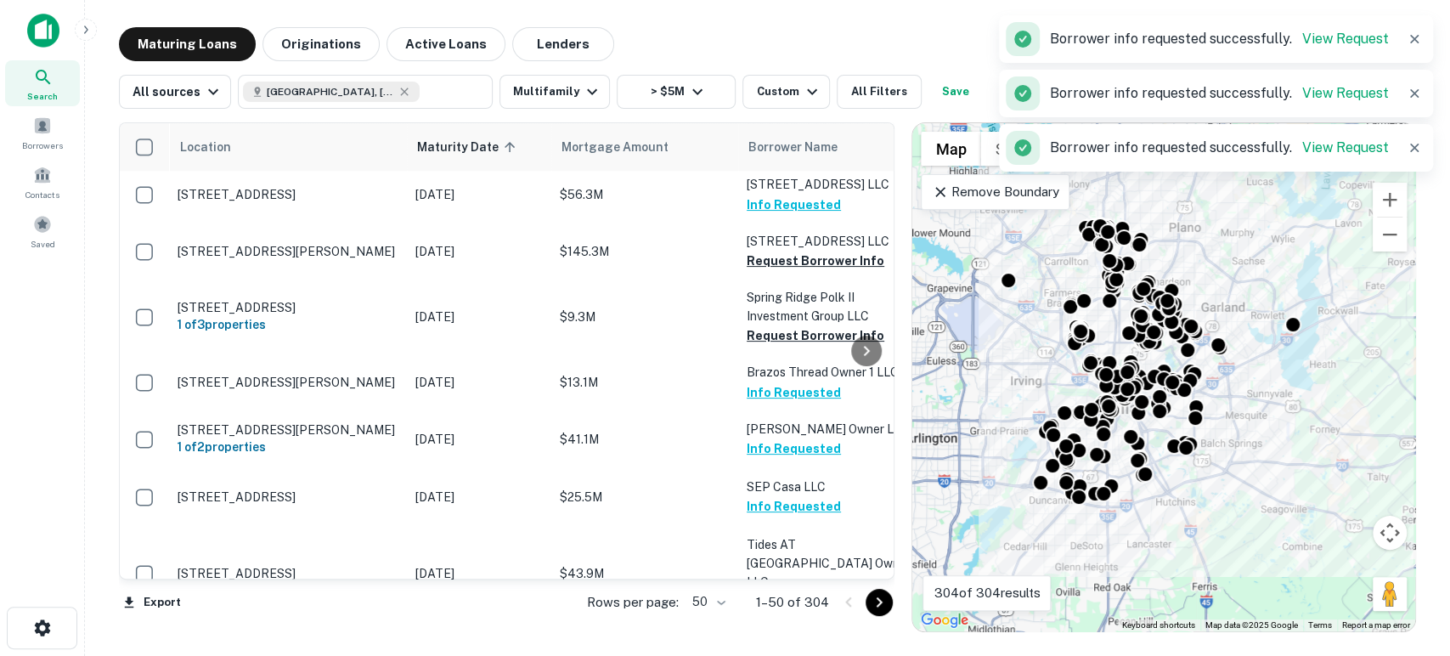
scroll to position [377, 0]
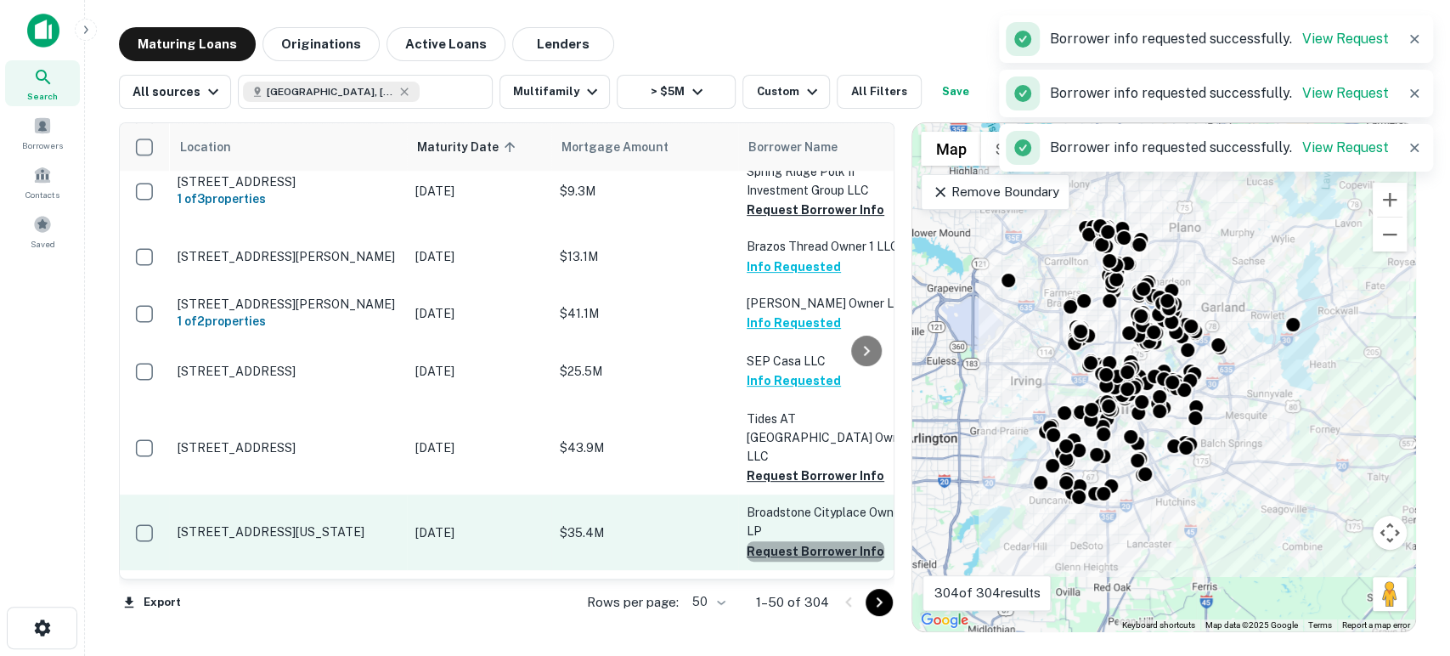
click at [821, 541] on button "Request Borrower Info" at bounding box center [816, 551] width 138 height 20
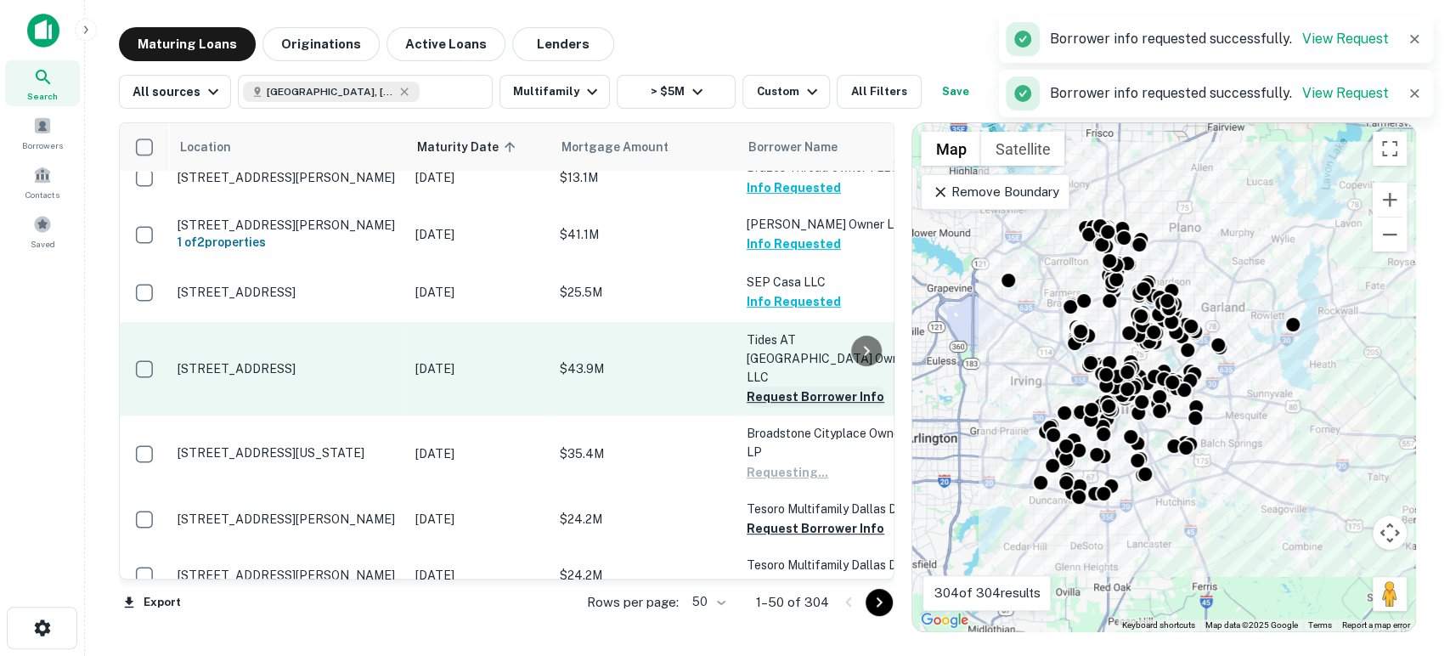
scroll to position [503, 0]
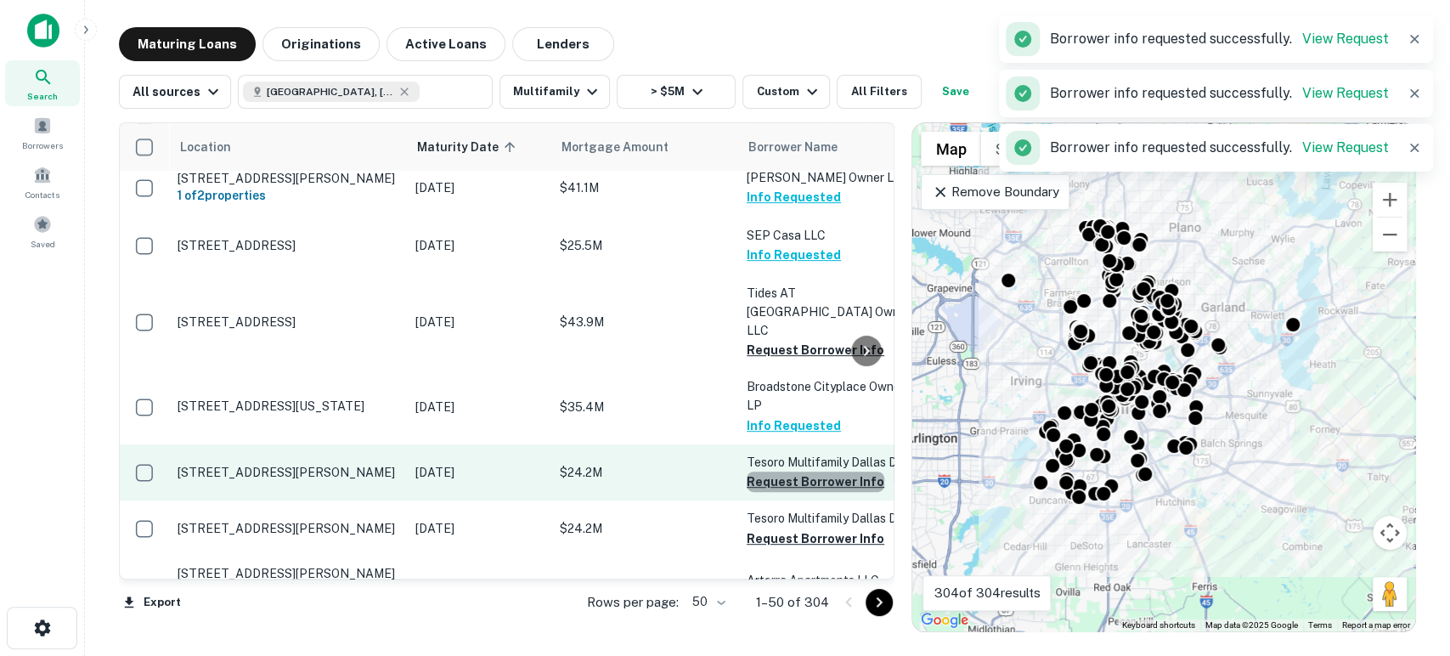
click at [834, 471] on button "Request Borrower Info" at bounding box center [816, 481] width 138 height 20
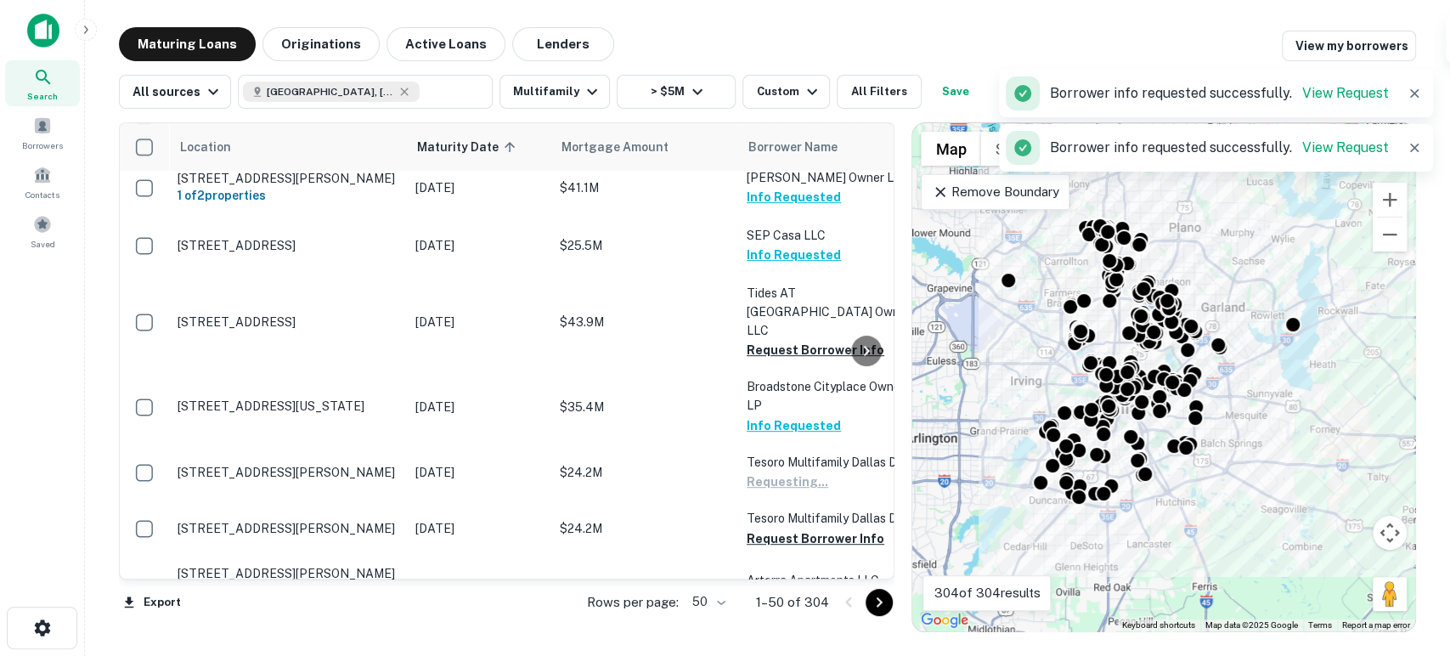
scroll to position [629, 0]
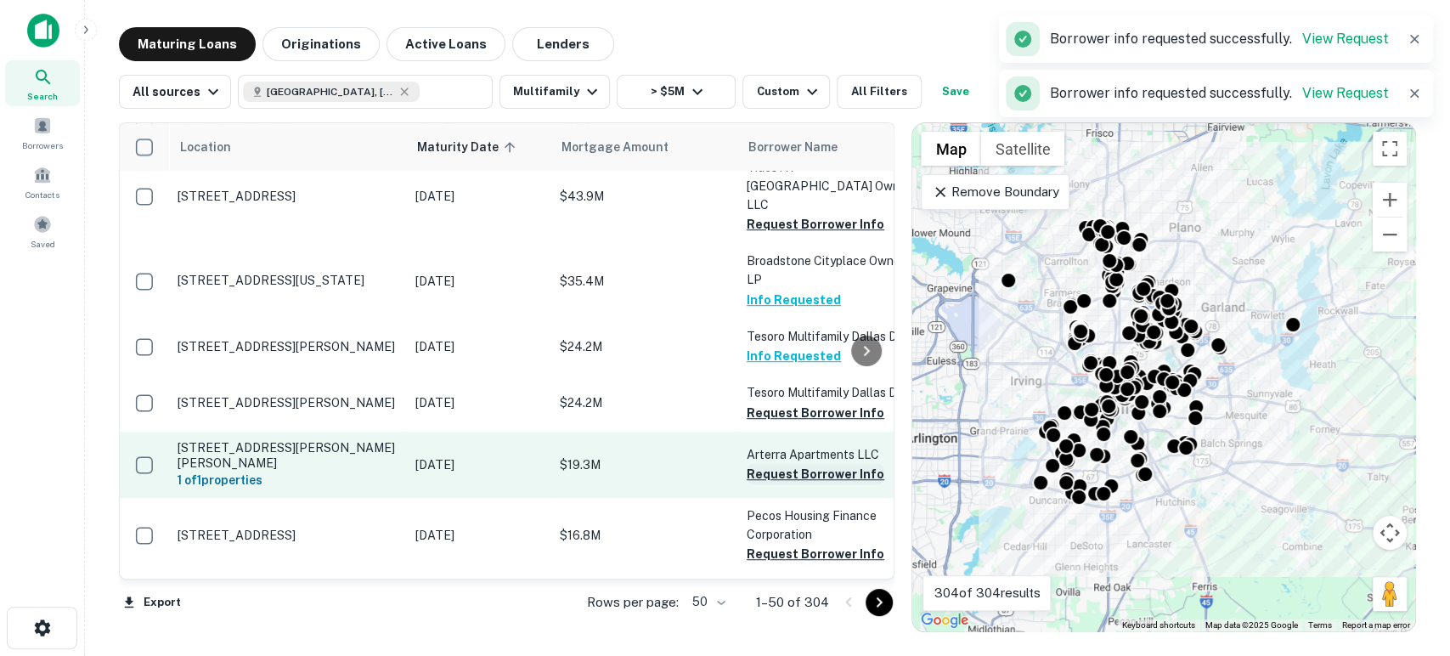
click at [827, 464] on button "Request Borrower Info" at bounding box center [816, 474] width 138 height 20
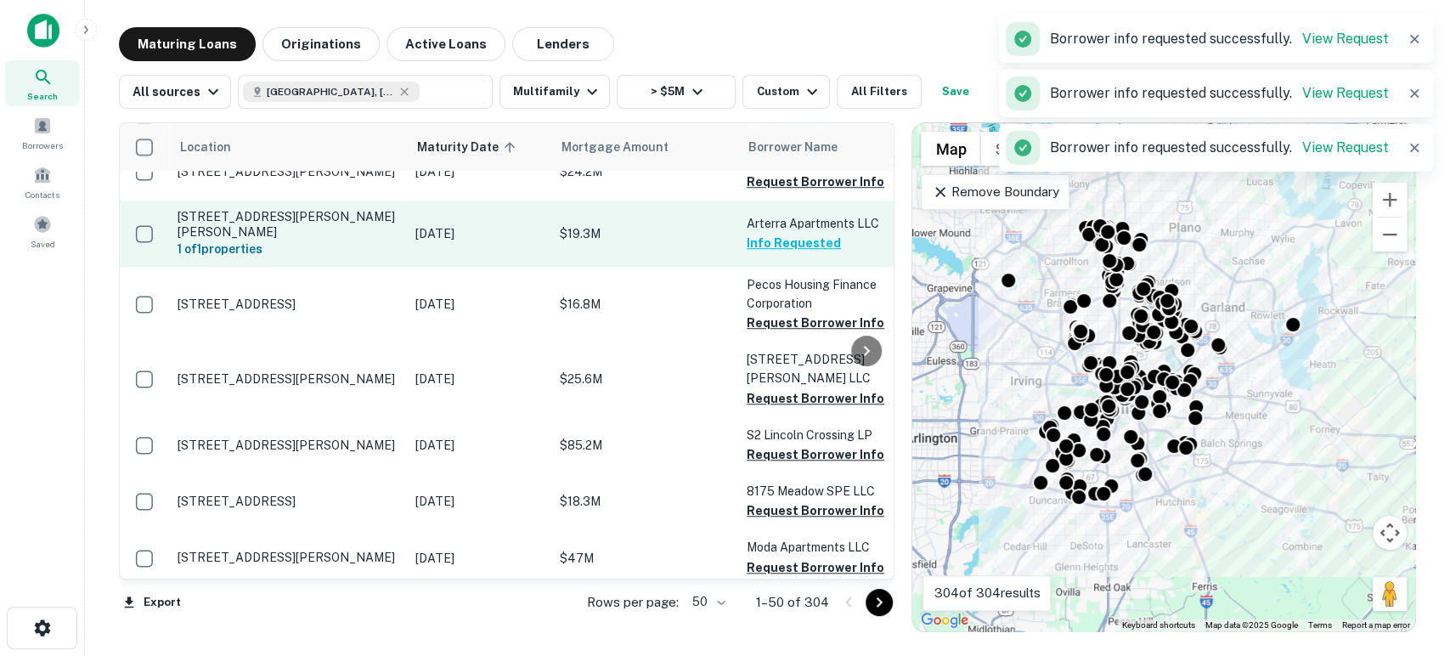
scroll to position [881, 0]
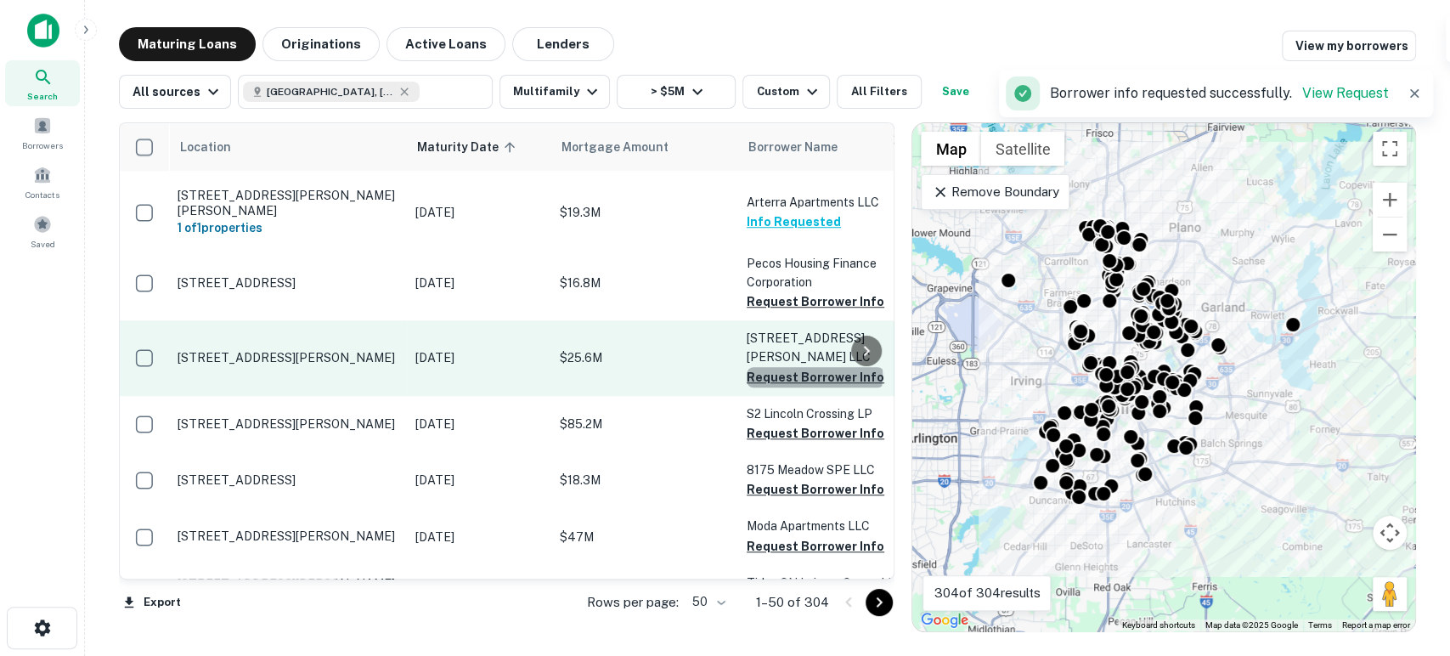
click at [814, 367] on button "Request Borrower Info" at bounding box center [816, 377] width 138 height 20
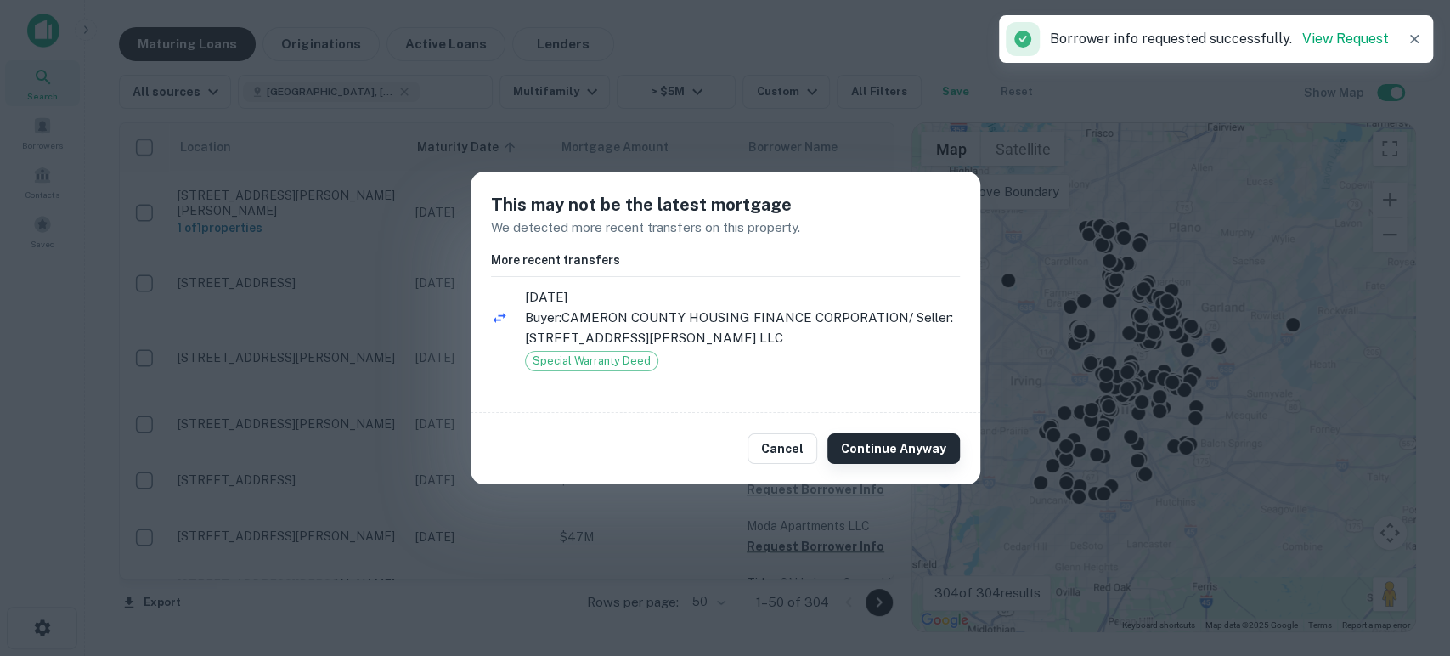
click at [902, 460] on button "Continue Anyway" at bounding box center [893, 448] width 133 height 31
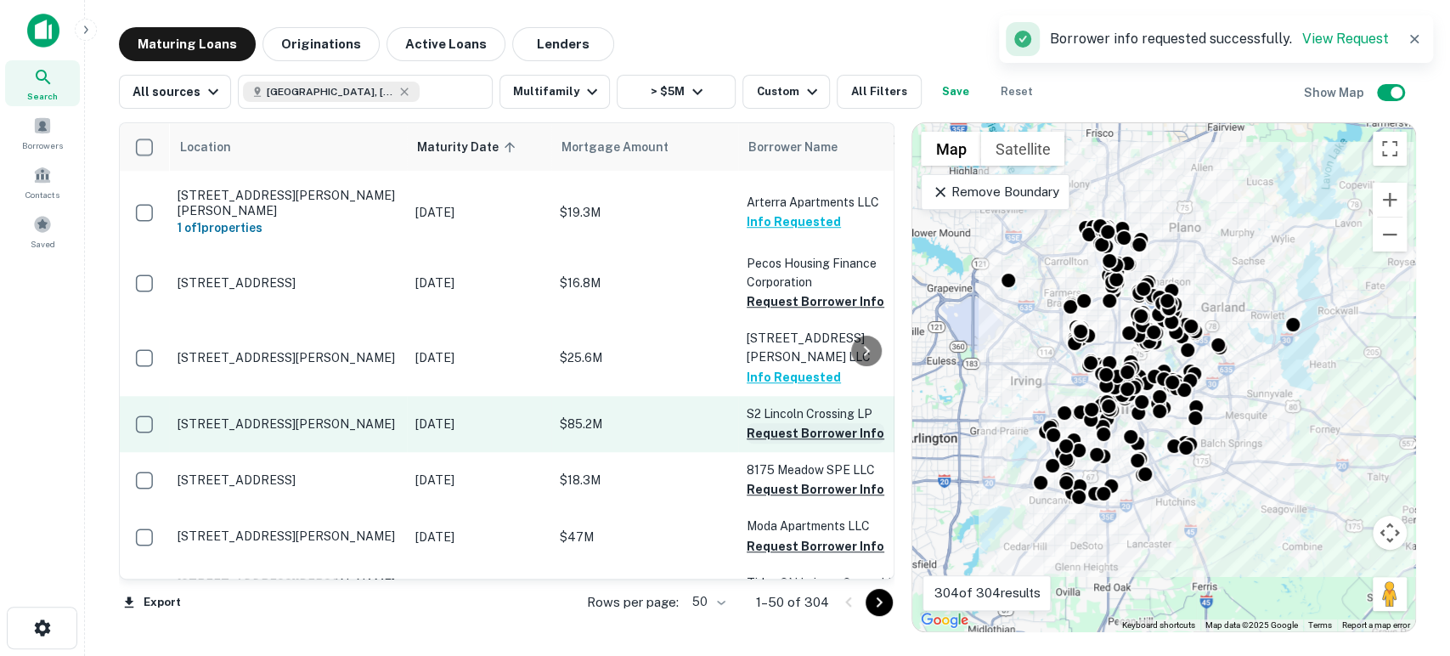
click at [815, 423] on button "Request Borrower Info" at bounding box center [816, 433] width 138 height 20
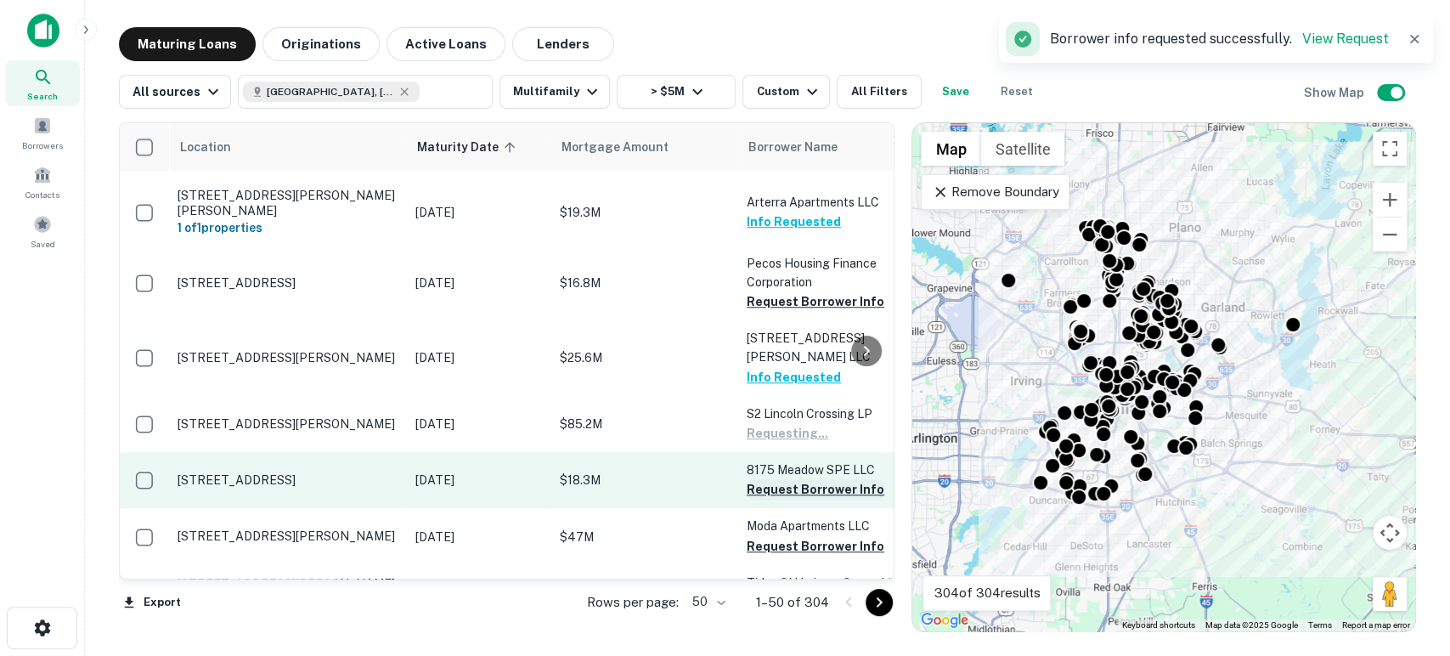
click at [814, 479] on button "Request Borrower Info" at bounding box center [816, 489] width 138 height 20
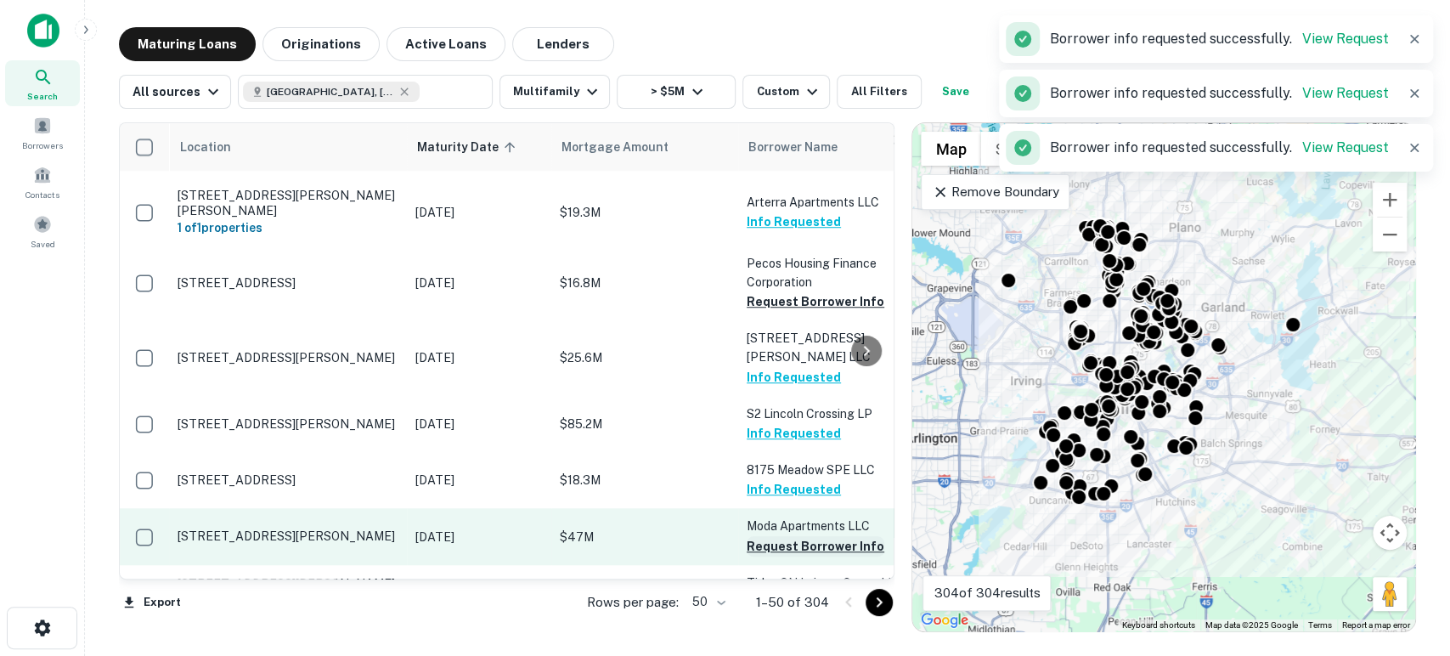
click at [812, 536] on button "Request Borrower Info" at bounding box center [816, 546] width 138 height 20
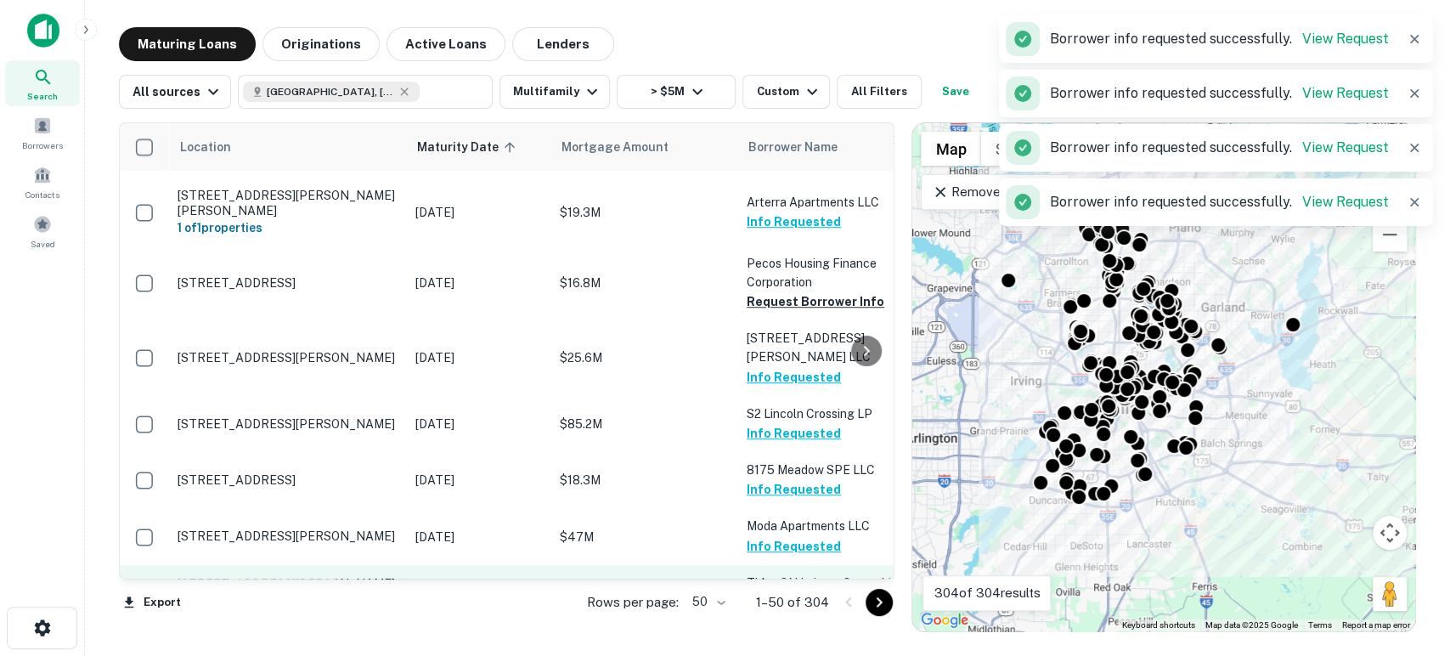
click at [816, 592] on button "Request Borrower Info" at bounding box center [816, 602] width 138 height 20
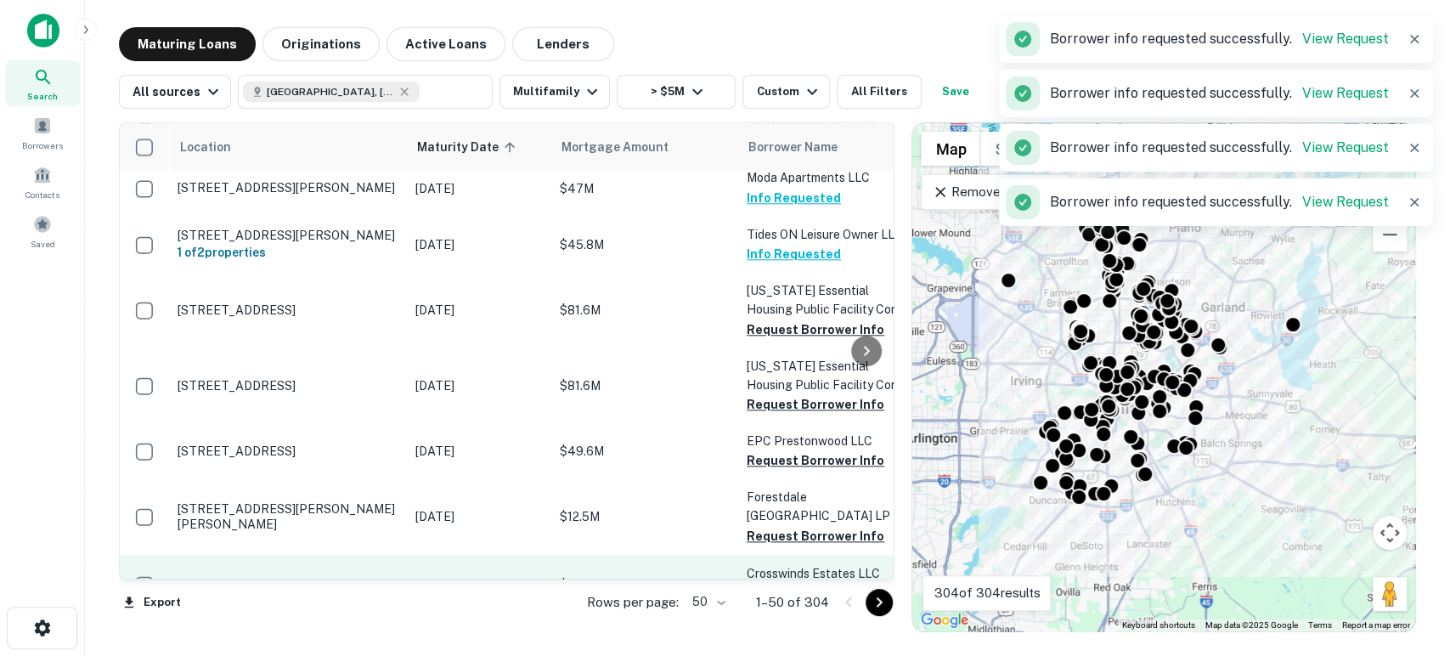
scroll to position [1258, 0]
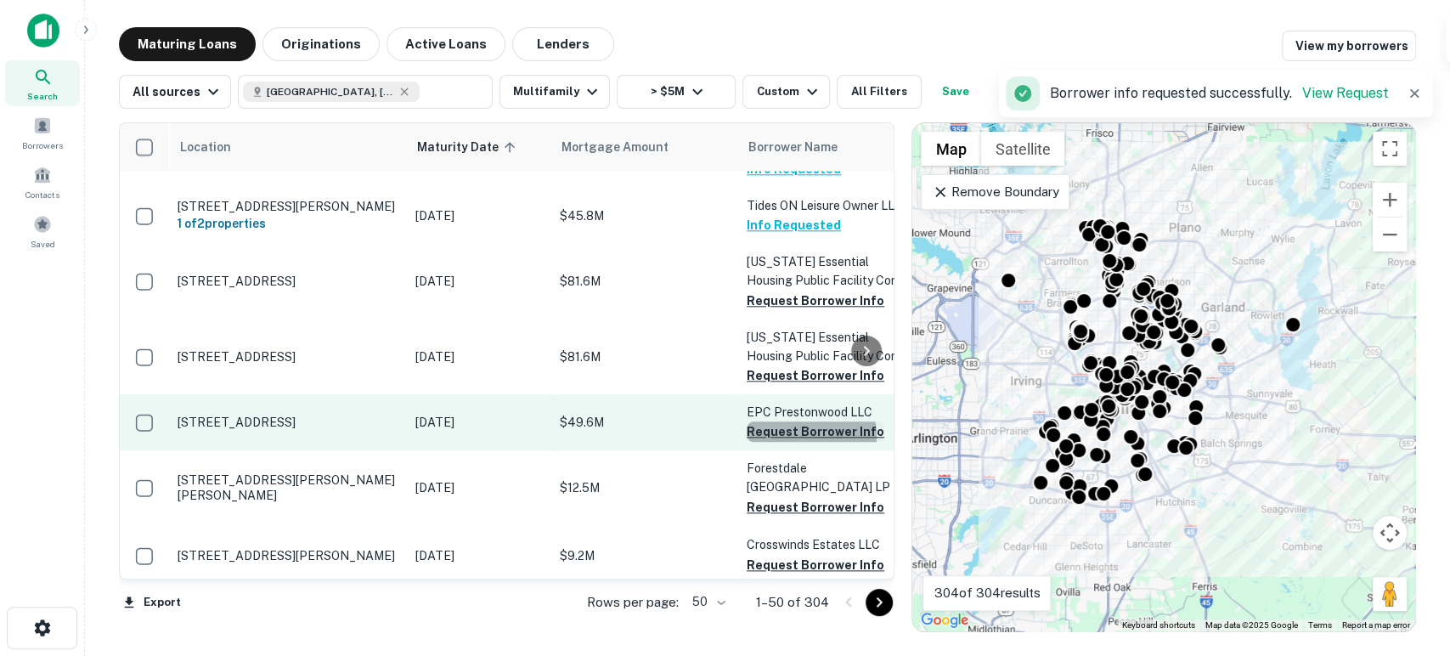
click at [810, 421] on button "Request Borrower Info" at bounding box center [816, 431] width 138 height 20
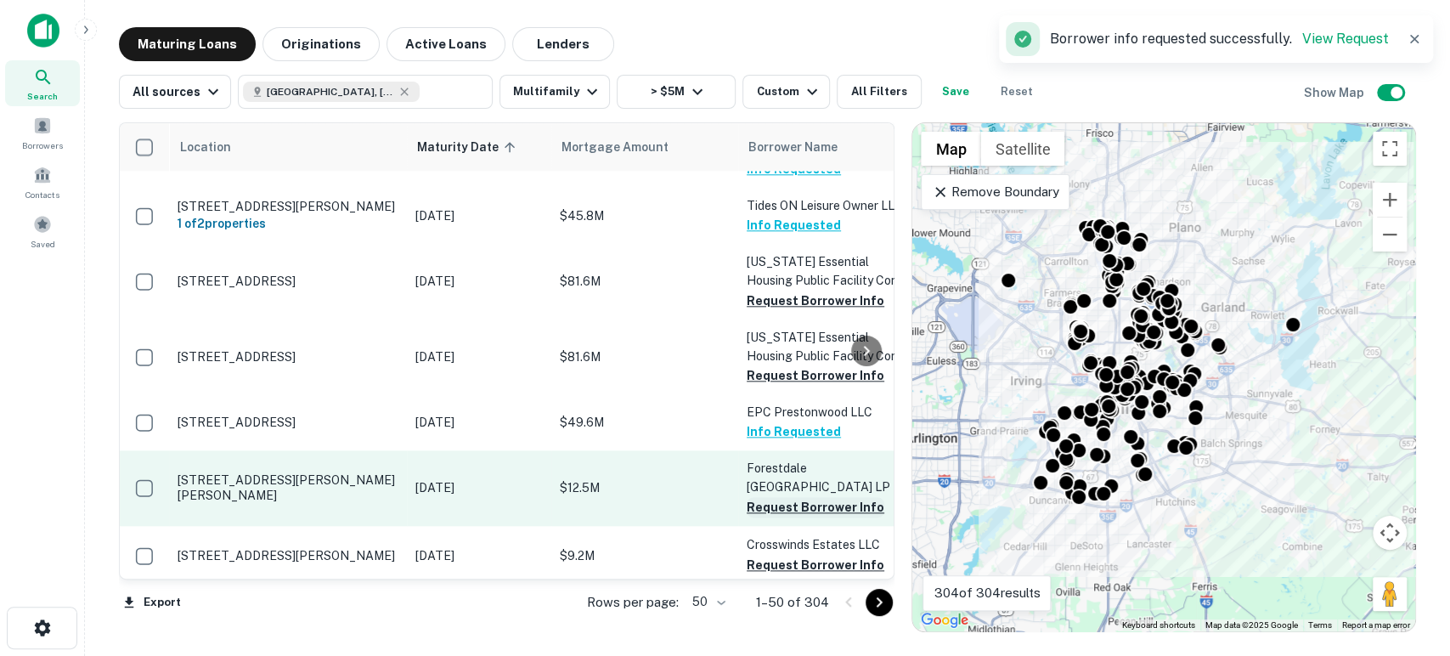
click at [811, 497] on button "Request Borrower Info" at bounding box center [816, 507] width 138 height 20
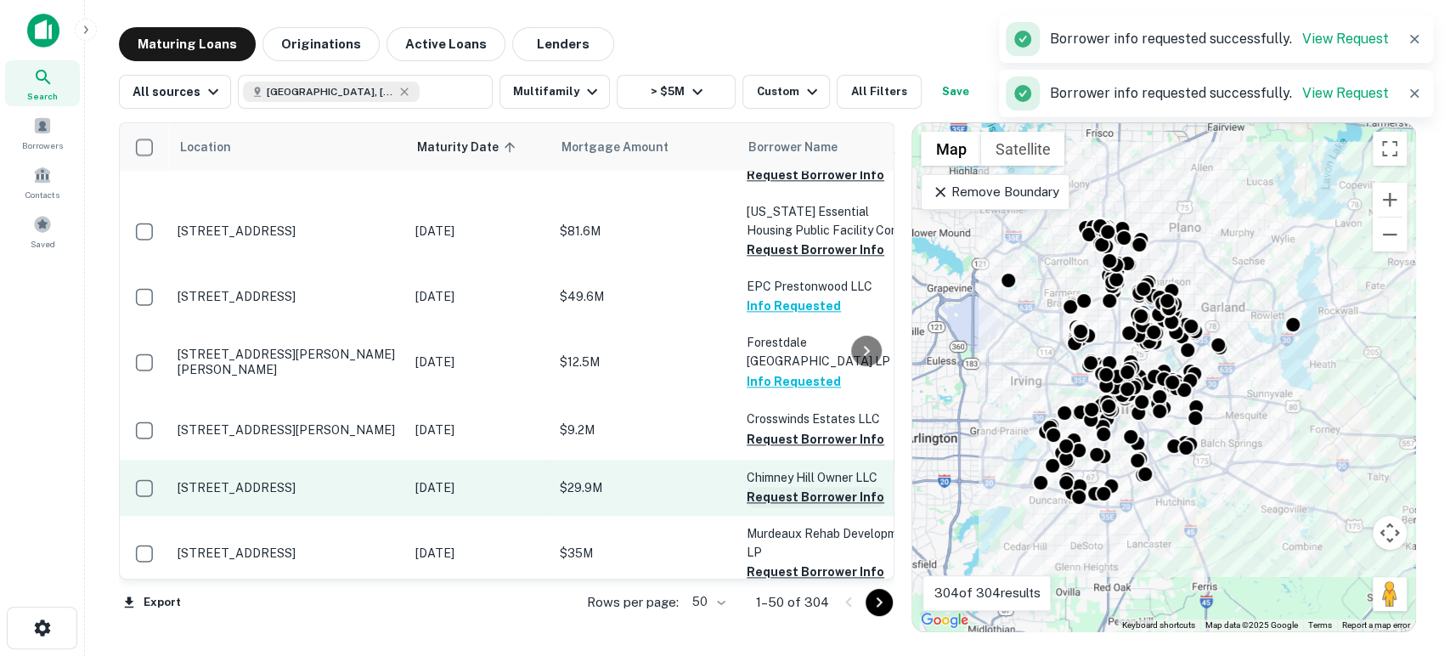
drag, startPoint x: 798, startPoint y: 332, endPoint x: 797, endPoint y: 390, distance: 57.8
click at [798, 429] on button "Request Borrower Info" at bounding box center [816, 439] width 138 height 20
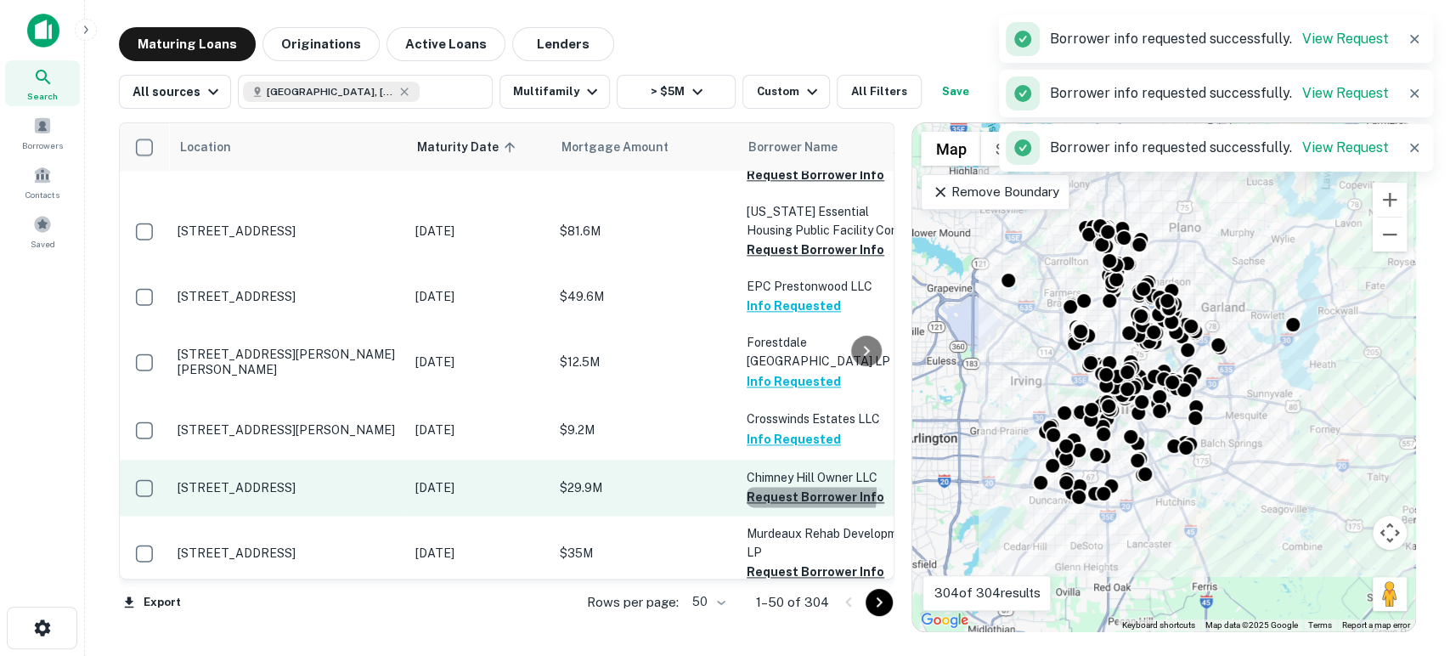
click at [799, 487] on button "Request Borrower Info" at bounding box center [816, 497] width 138 height 20
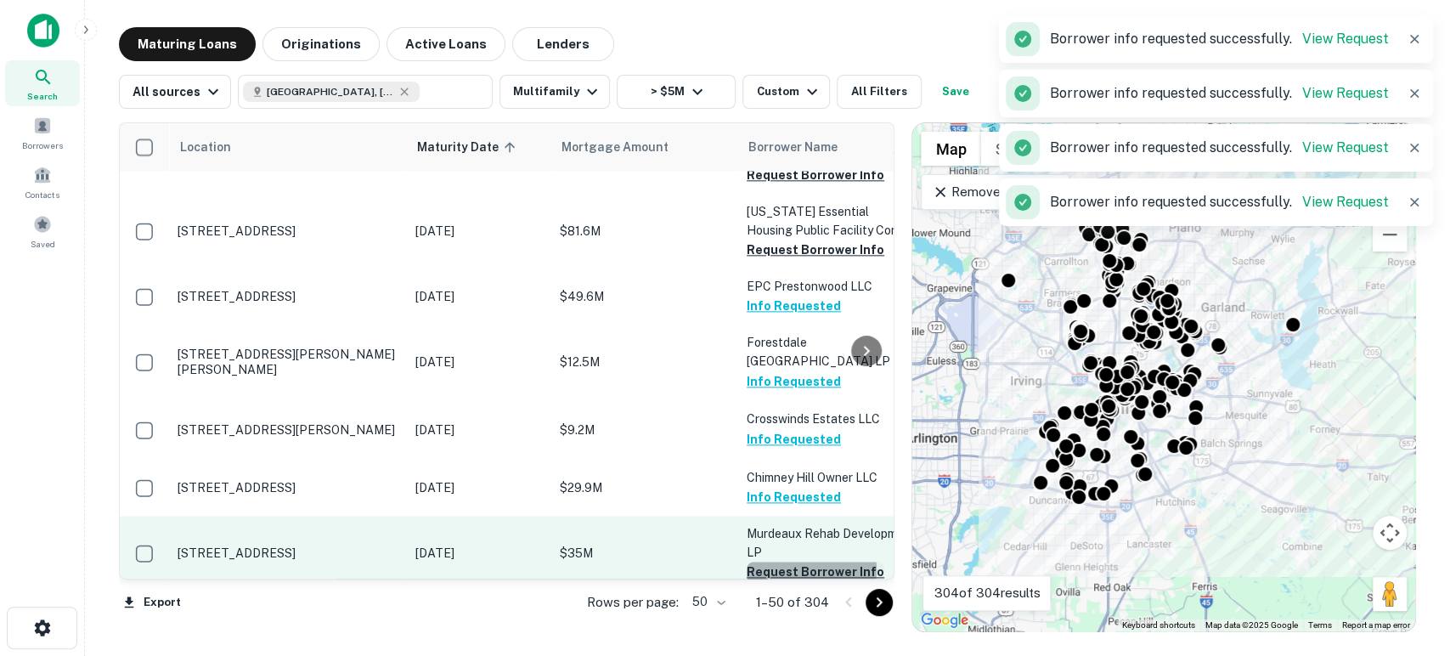
click at [807, 562] on button "Request Borrower Info" at bounding box center [816, 572] width 138 height 20
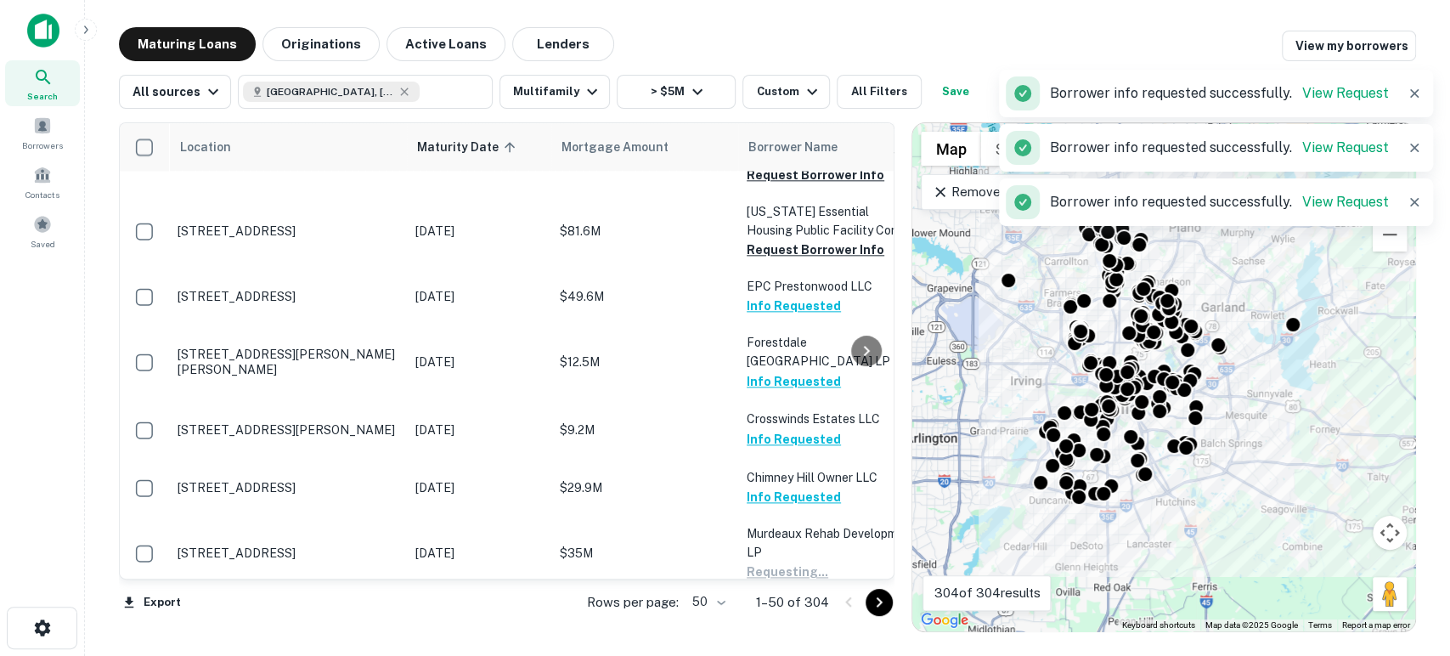
scroll to position [1510, 0]
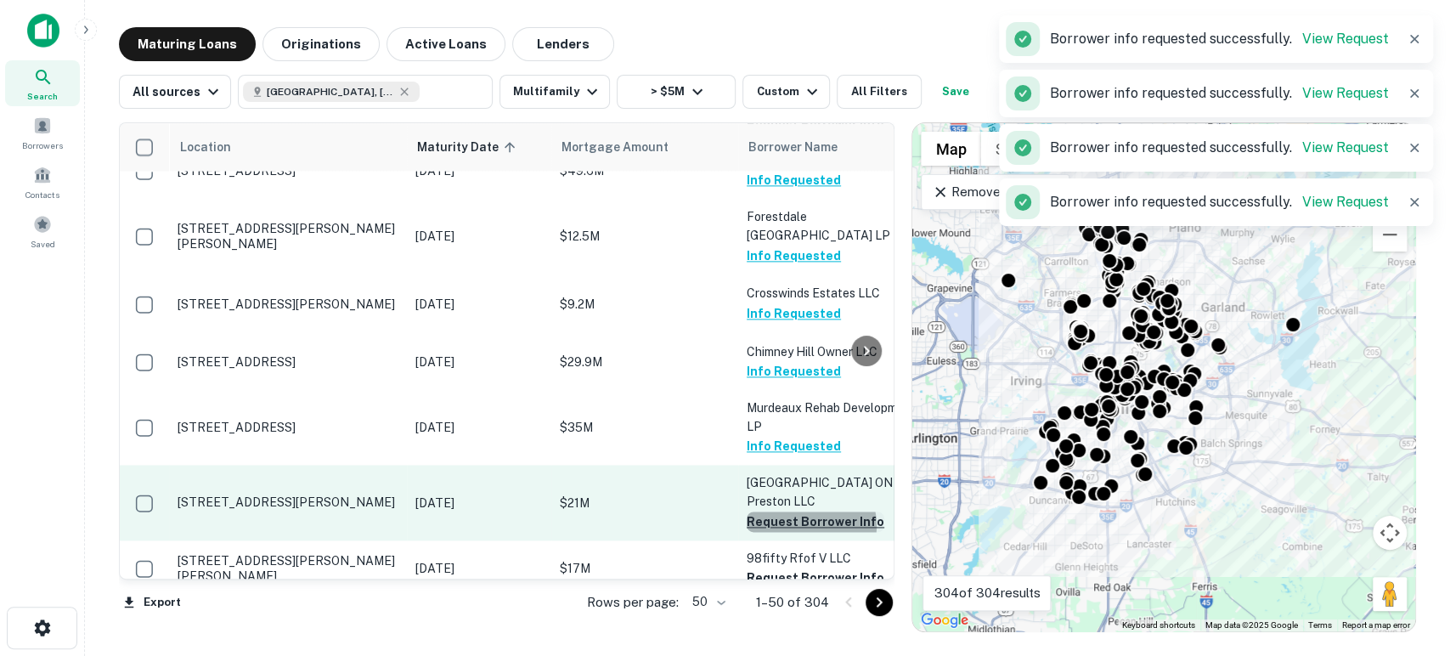
click at [808, 511] on button "Request Borrower Info" at bounding box center [816, 521] width 138 height 20
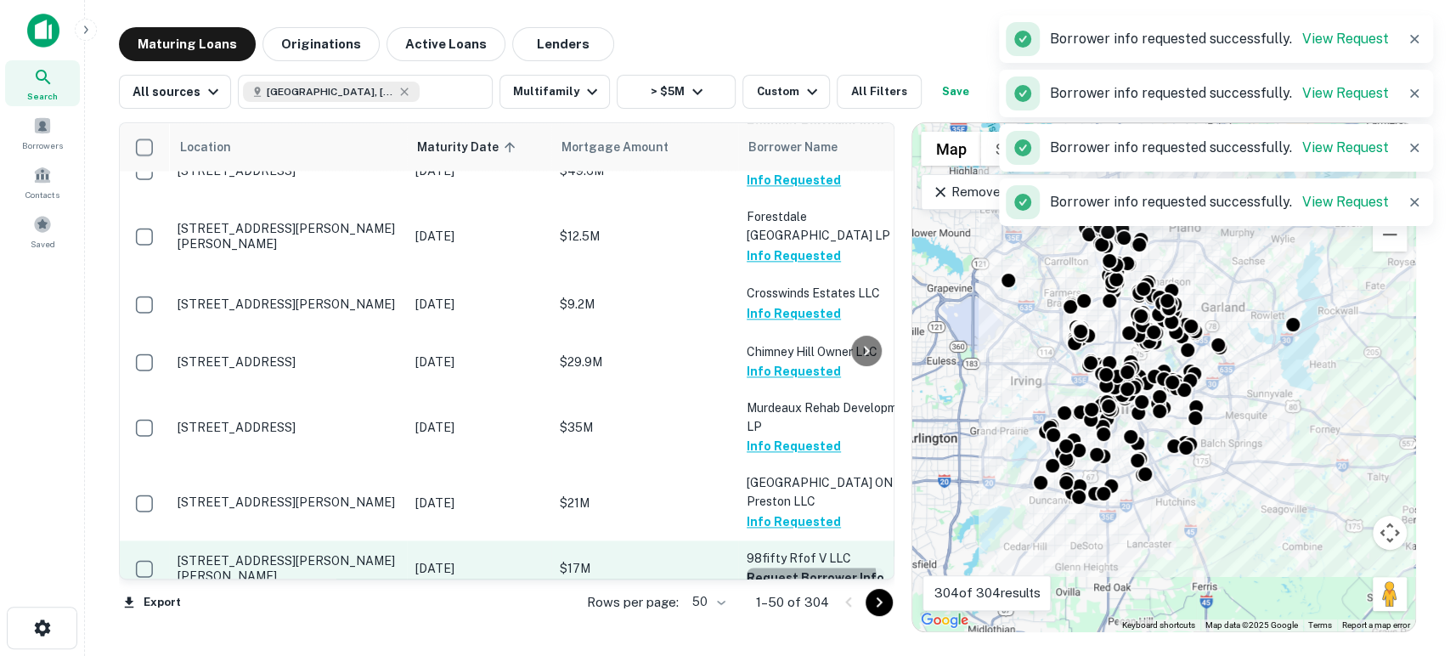
click at [804, 567] on button "Request Borrower Info" at bounding box center [816, 577] width 138 height 20
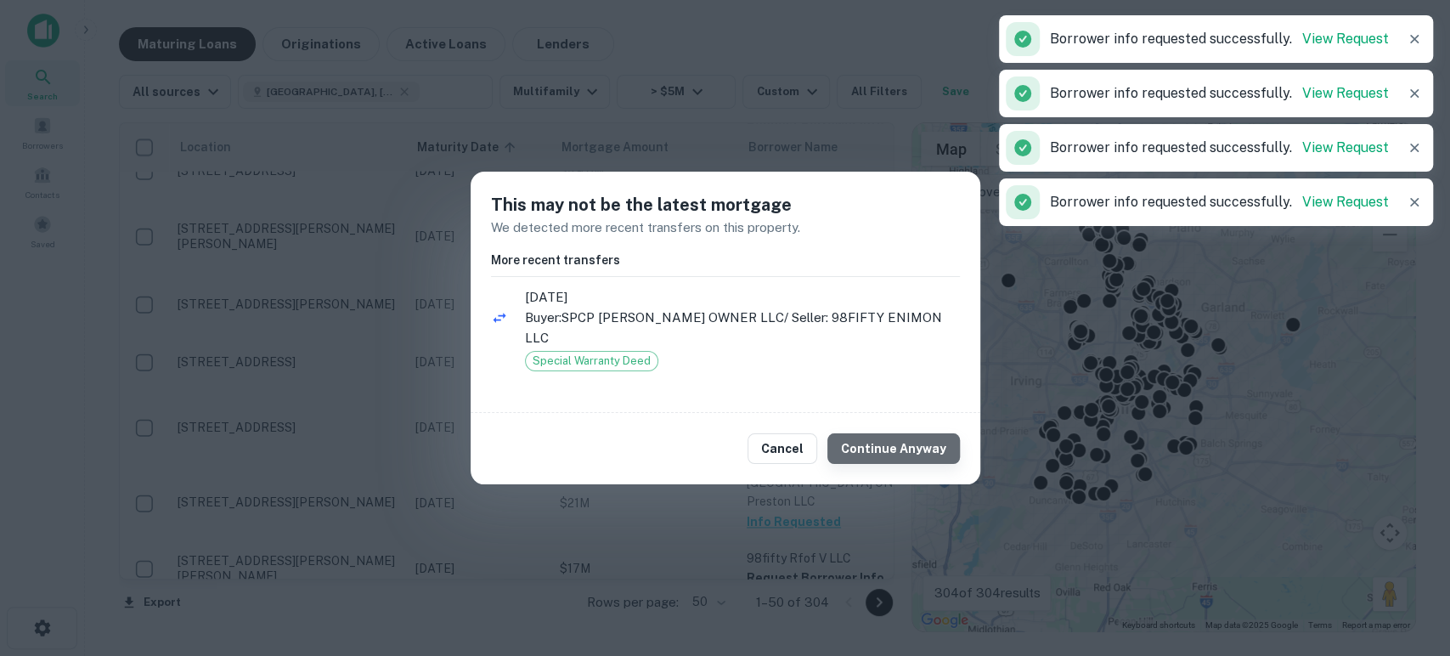
click at [911, 433] on button "Continue Anyway" at bounding box center [893, 448] width 133 height 31
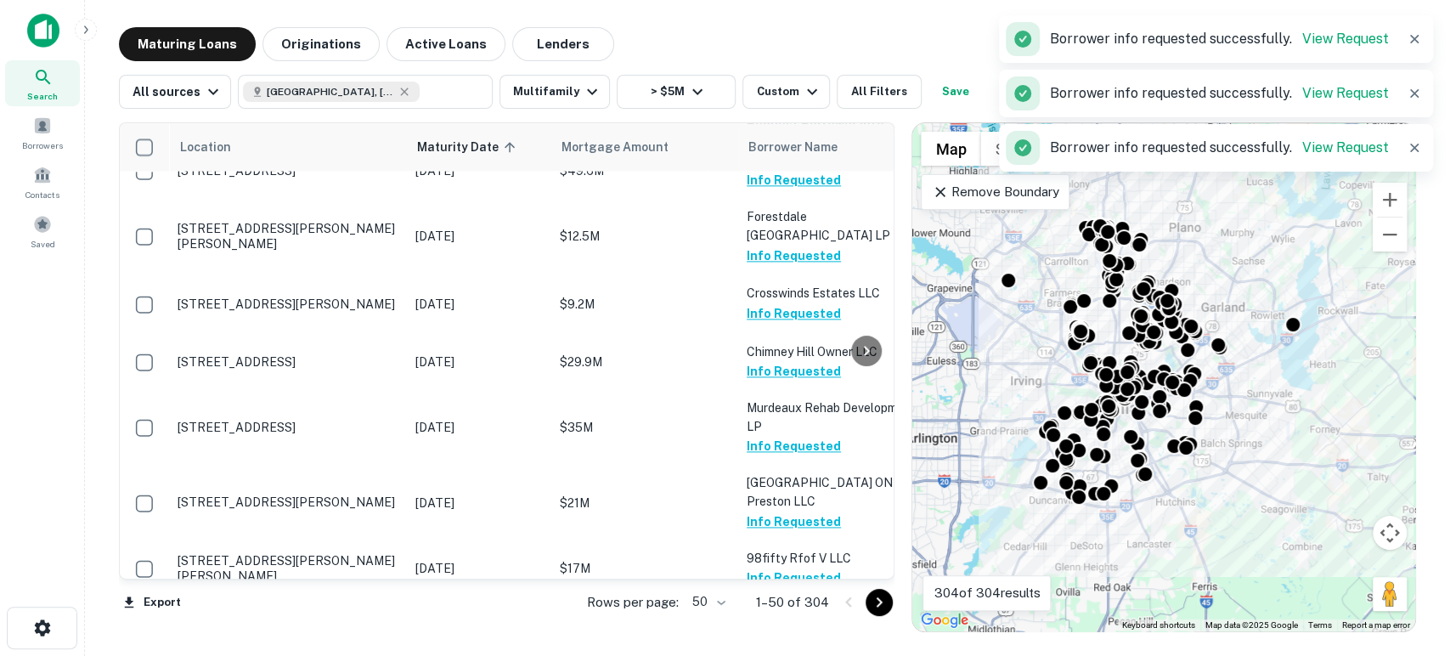
click at [809, 624] on button "Request Borrower Info" at bounding box center [816, 634] width 138 height 20
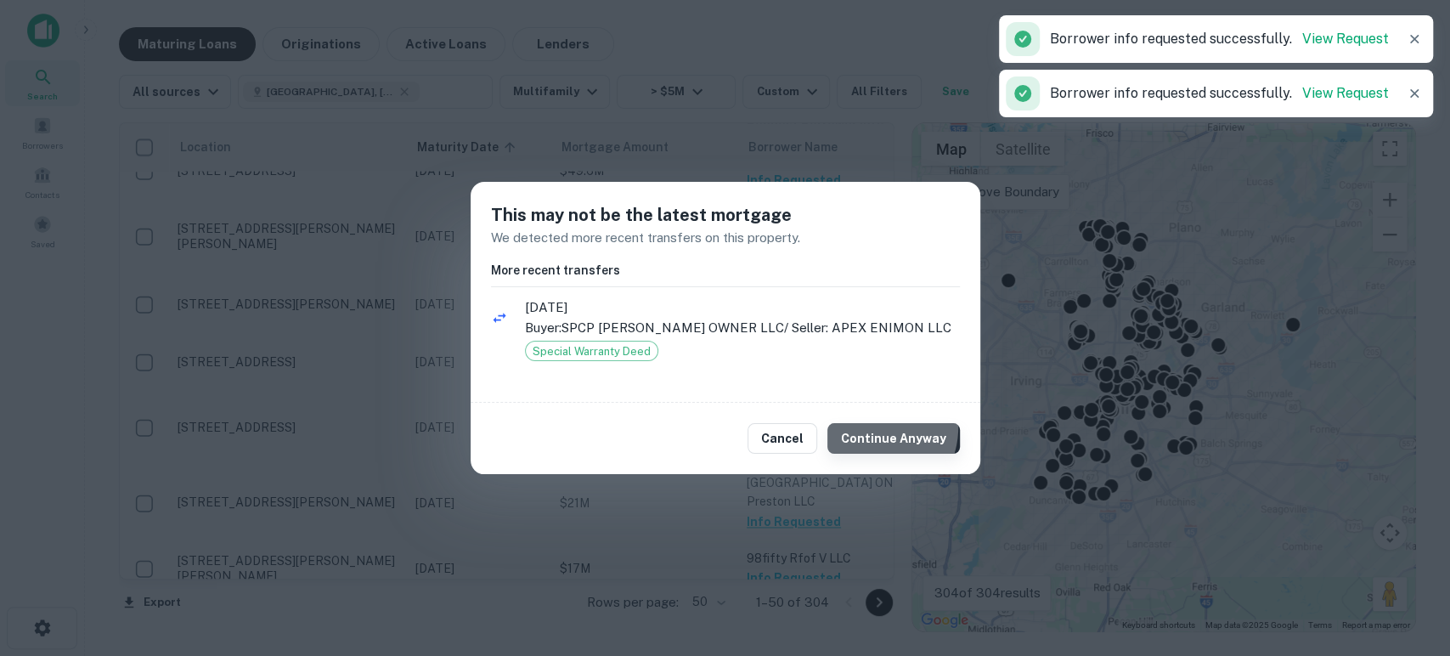
click at [873, 428] on button "Continue Anyway" at bounding box center [893, 438] width 133 height 31
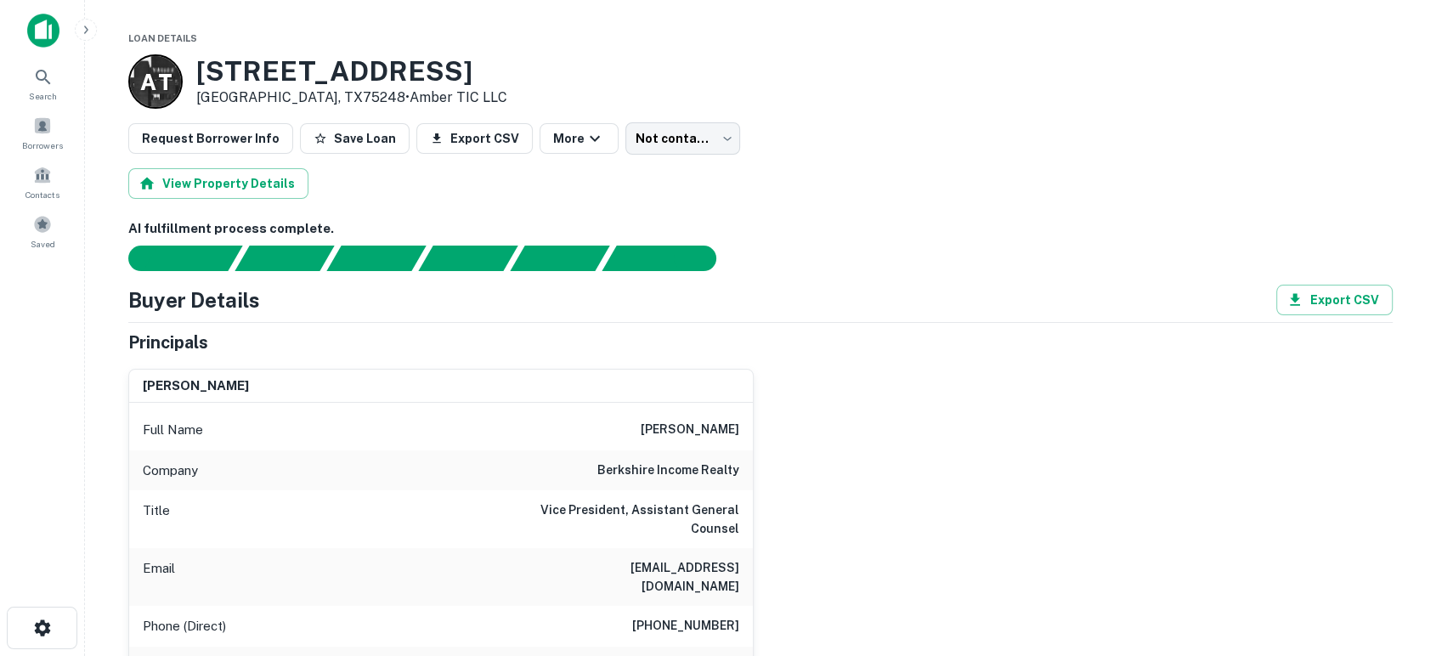
click at [1026, 530] on div "melinda brothers Full Name melinda brothers Company berkshire income realty Tit…" at bounding box center [754, 588] width 1278 height 466
drag, startPoint x: 564, startPoint y: 569, endPoint x: 748, endPoint y: 571, distance: 183.5
click at [748, 571] on div "Email mbrothers@berkshireresi.com" at bounding box center [441, 577] width 624 height 58
copy h6 "mbrothers@berkshireresi.com"
click at [920, 520] on div "melinda brothers Full Name melinda brothers Company berkshire income realty Tit…" at bounding box center [754, 588] width 1278 height 466
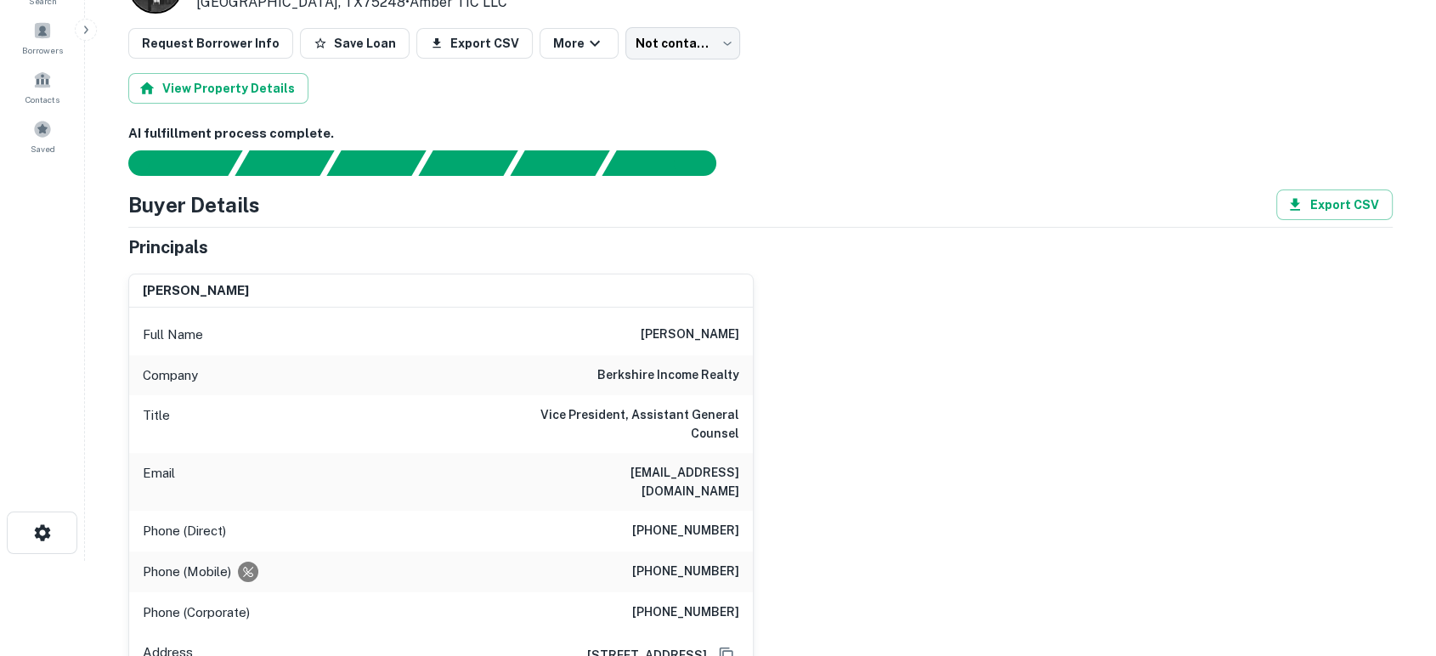
scroll to position [126, 0]
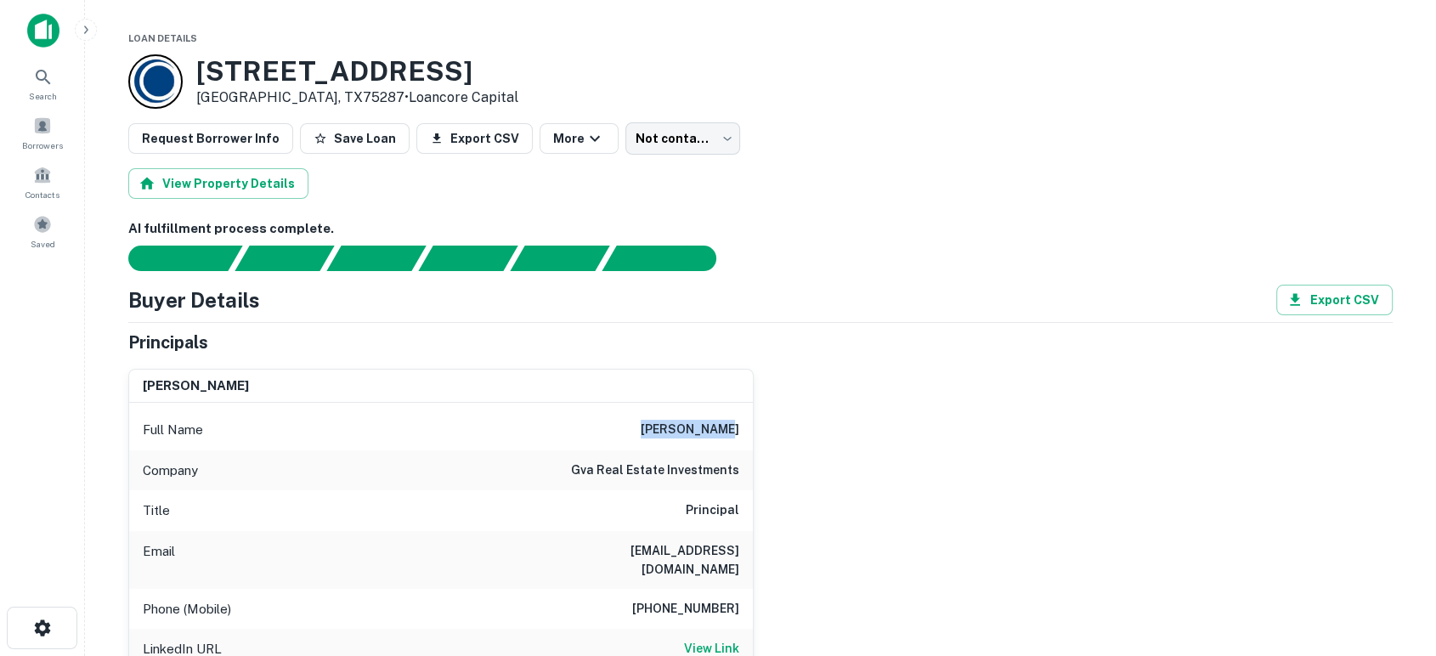
drag, startPoint x: 646, startPoint y: 433, endPoint x: 746, endPoint y: 437, distance: 100.3
click at [746, 437] on div "Full Name alan stalcup" at bounding box center [441, 429] width 624 height 41
copy h6 "alan stalcup"
drag, startPoint x: 673, startPoint y: 556, endPoint x: 742, endPoint y: 554, distance: 69.7
click at [742, 554] on div "Email alanstalcup@gmail.com" at bounding box center [441, 560] width 624 height 58
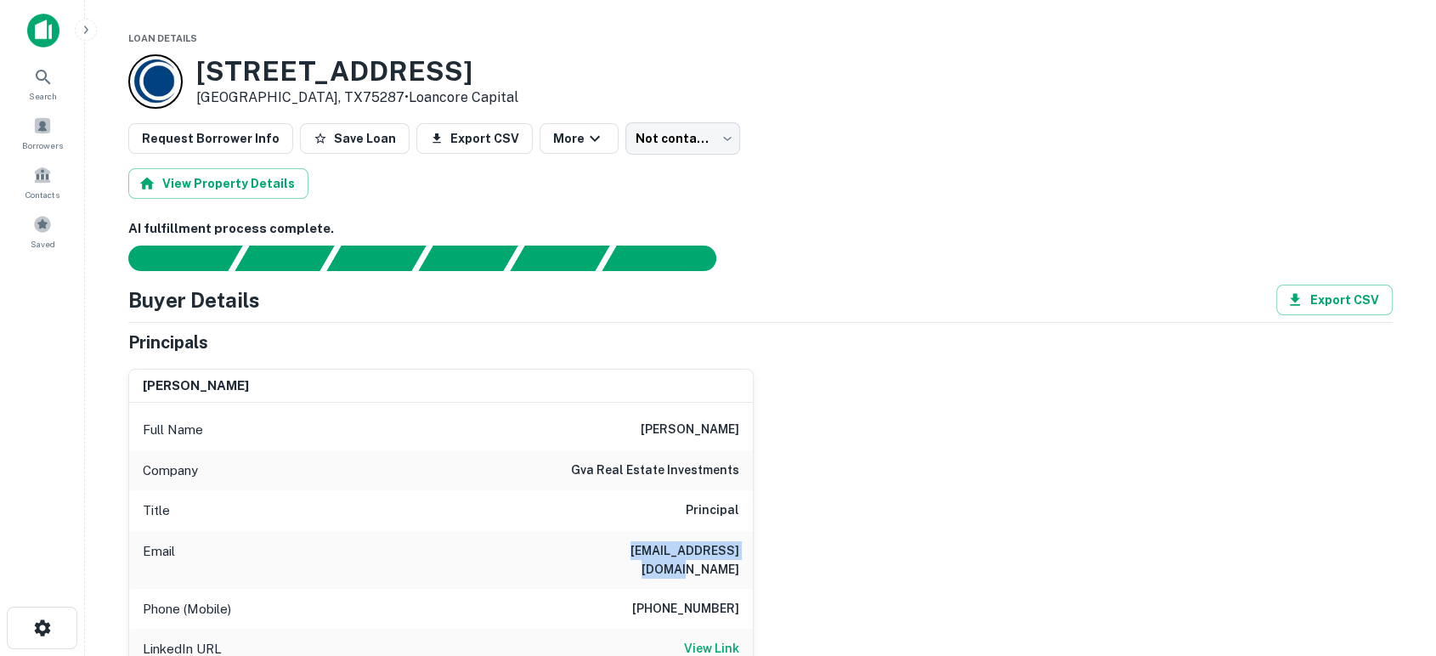
copy h6 "alanstalcup@gmail.com"
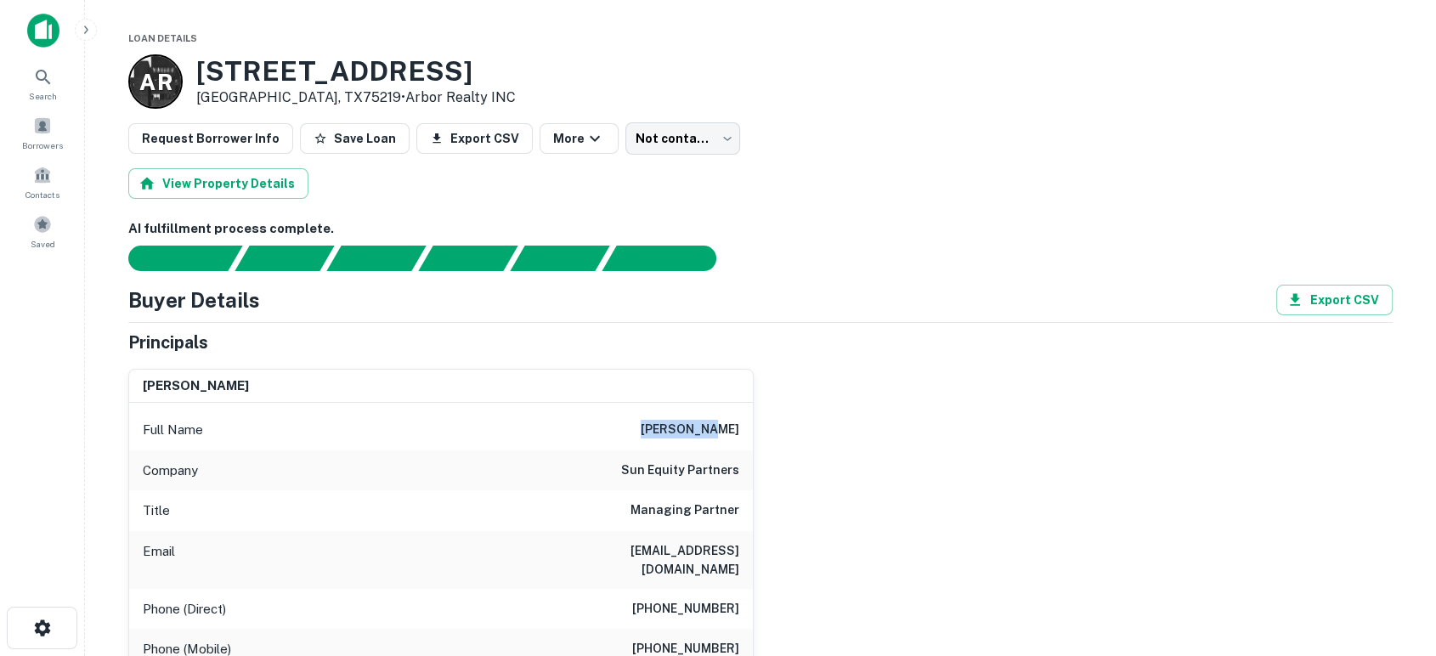
drag, startPoint x: 657, startPoint y: 429, endPoint x: 793, endPoint y: 431, distance: 136.8
click at [793, 431] on div "zev schick Full Name zev schick Company sun equity partners Title Managing Part…" at bounding box center [754, 579] width 1278 height 448
copy h6 "zev schick"
click at [1027, 466] on div "zev schick Full Name zev schick Company sun equity partners Title Managing Part…" at bounding box center [754, 579] width 1278 height 448
drag, startPoint x: 621, startPoint y: 575, endPoint x: 657, endPoint y: 549, distance: 45.0
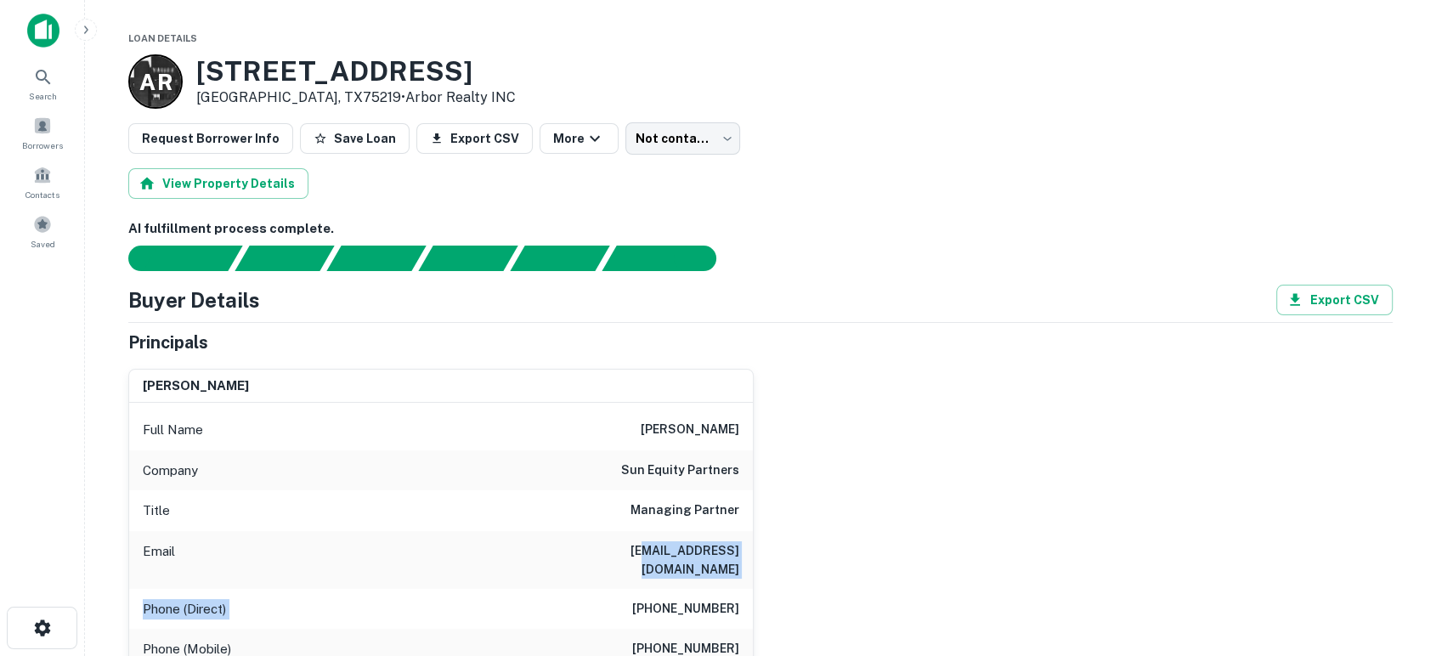
click at [657, 549] on div "Full Name zev schick Company sun equity partners Title Managing Partner Email z…" at bounding box center [441, 602] width 624 height 398
click at [635, 550] on div "Email zp@suneqp.com" at bounding box center [441, 560] width 624 height 58
drag, startPoint x: 644, startPoint y: 550, endPoint x: 738, endPoint y: 550, distance: 94.3
click at [738, 550] on div "Email zp@suneqp.com" at bounding box center [441, 560] width 624 height 58
copy h6 "zp@suneqp.com"
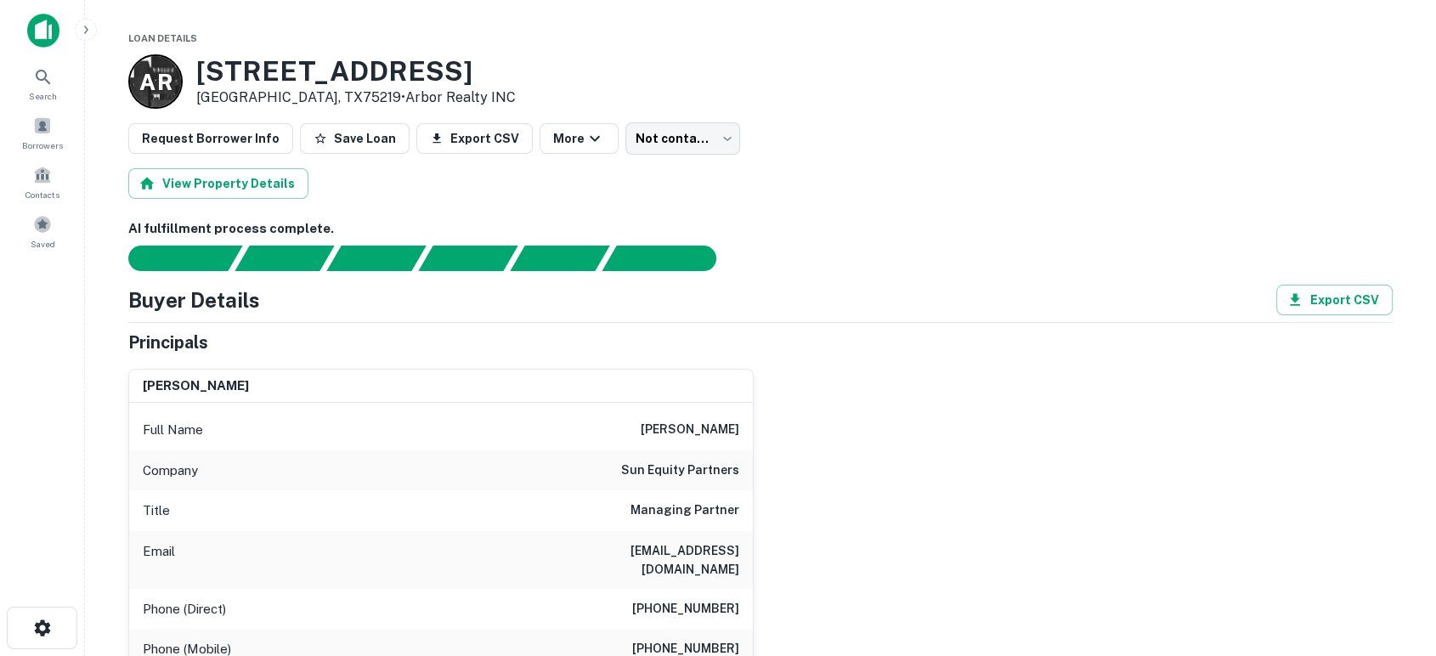
click at [1149, 522] on div "zev schick Full Name zev schick Company sun equity partners Title Managing Part…" at bounding box center [754, 579] width 1278 height 448
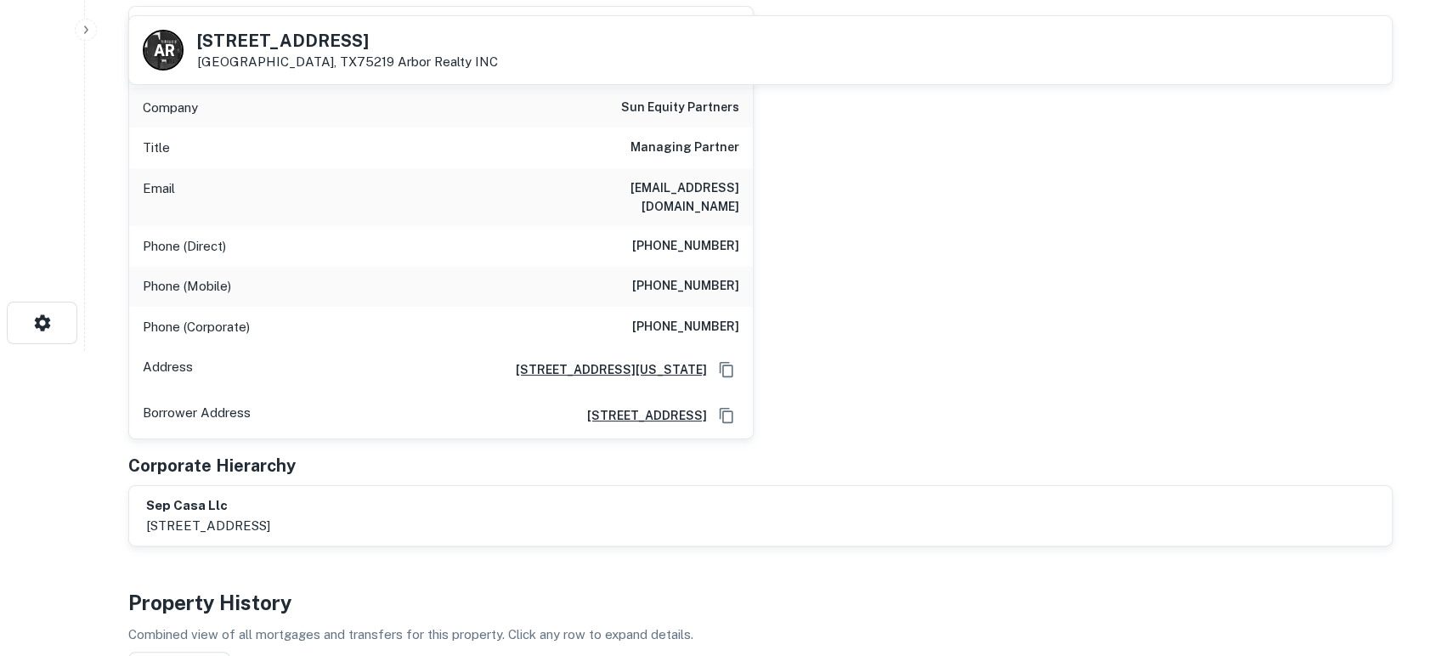
scroll to position [377, 0]
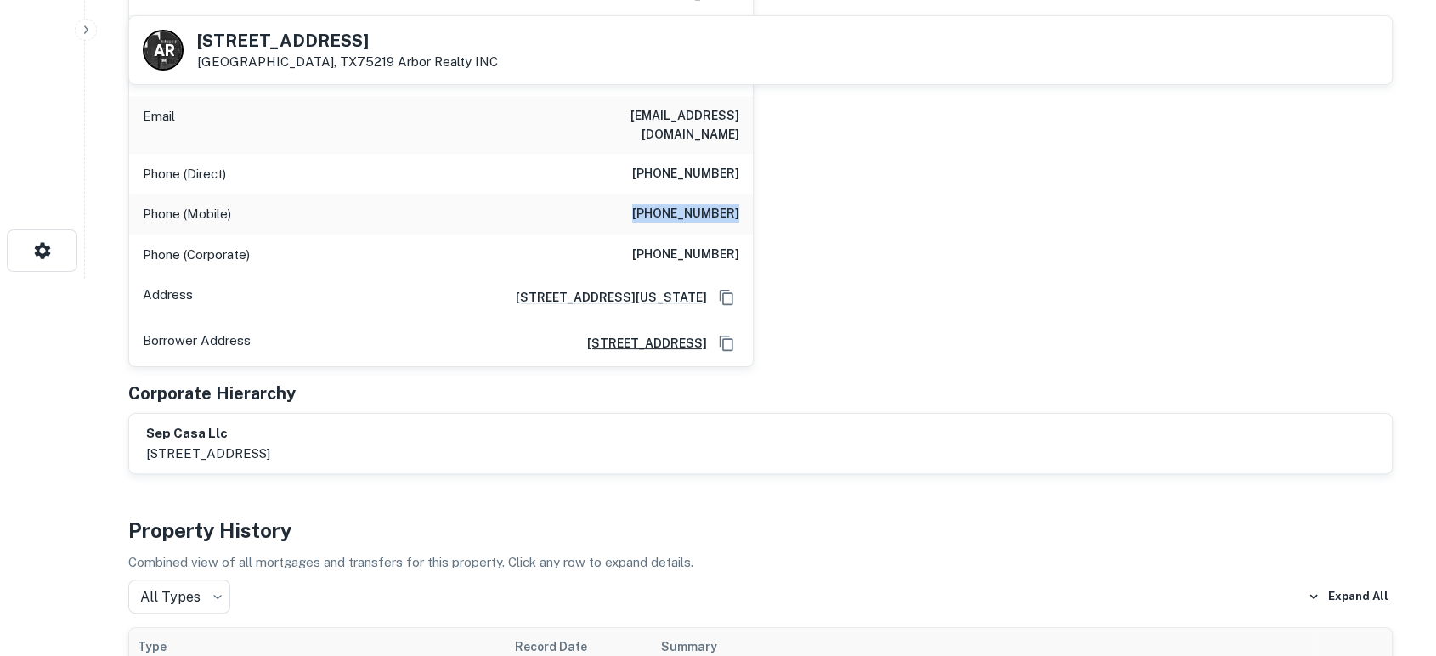
drag, startPoint x: 646, startPoint y: 195, endPoint x: 764, endPoint y: 196, distance: 117.2
click at [749, 195] on div "Phone (Mobile) (212) 418-1270" at bounding box center [441, 214] width 624 height 41
copy h6 "(212) 418-1270"
click at [1081, 350] on div "Principals zev schick Full Name zev schick Company sun equity partners Title Ma…" at bounding box center [760, 185] width 1264 height 580
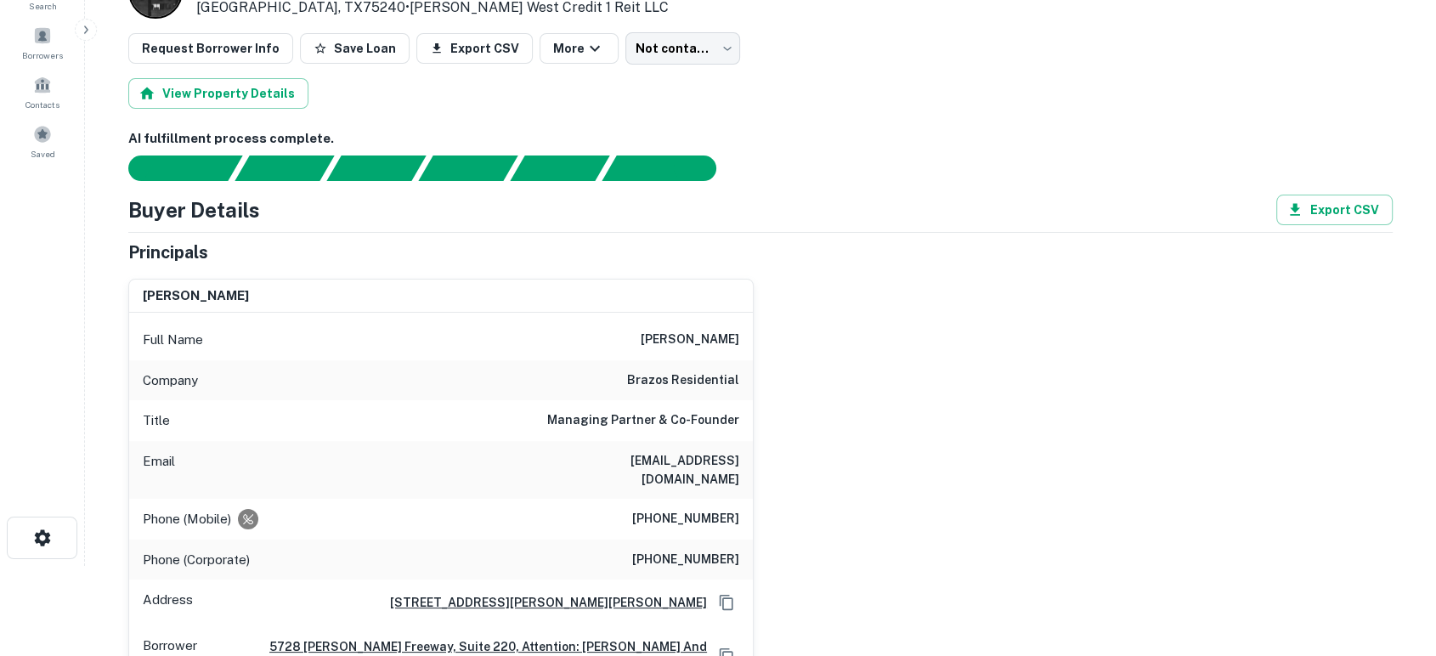
scroll to position [126, 0]
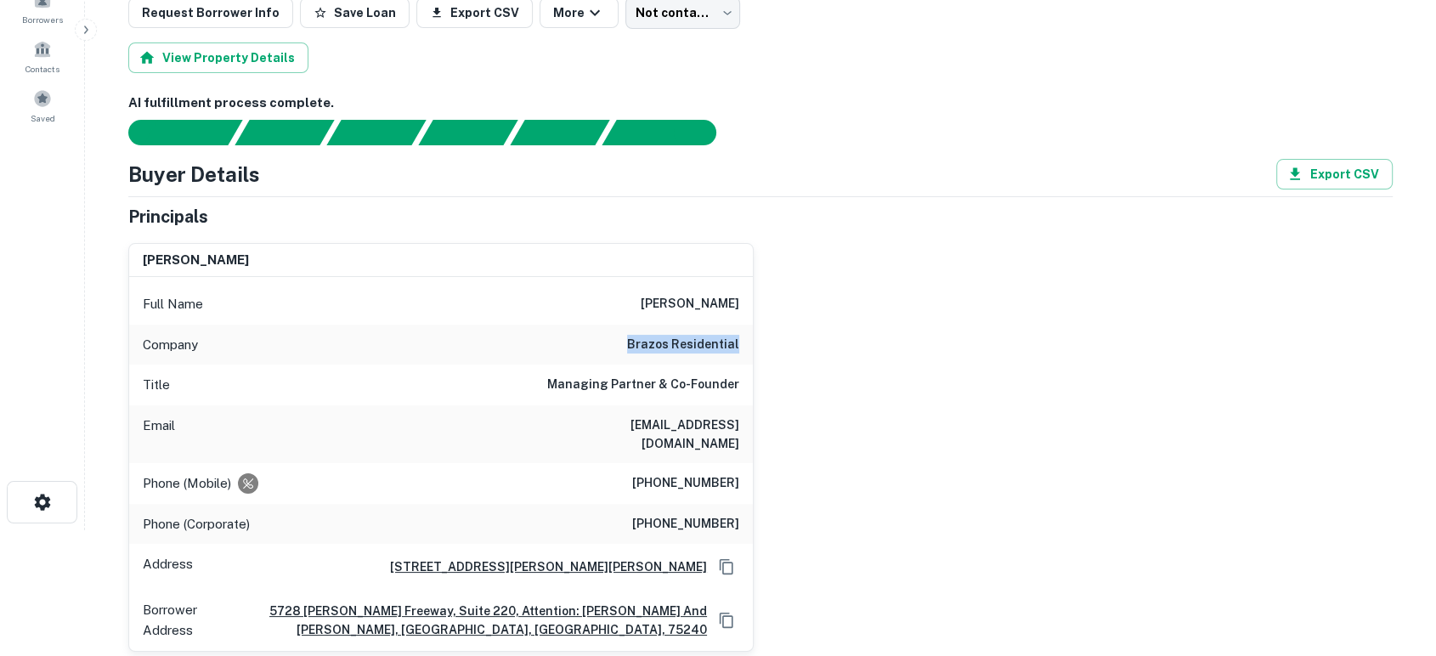
drag, startPoint x: 636, startPoint y: 339, endPoint x: 761, endPoint y: 338, distance: 124.9
click at [761, 338] on div "william hancock Full Name william hancock Company brazos residential Title Mana…" at bounding box center [754, 440] width 1278 height 422
copy h6 "brazos residential"
click at [1157, 485] on div "william hancock Full Name william hancock Company brazos residential Title Mana…" at bounding box center [754, 440] width 1278 height 422
click at [992, 524] on div "william hancock Full Name william hancock Company brazos residential Title Mana…" at bounding box center [754, 440] width 1278 height 422
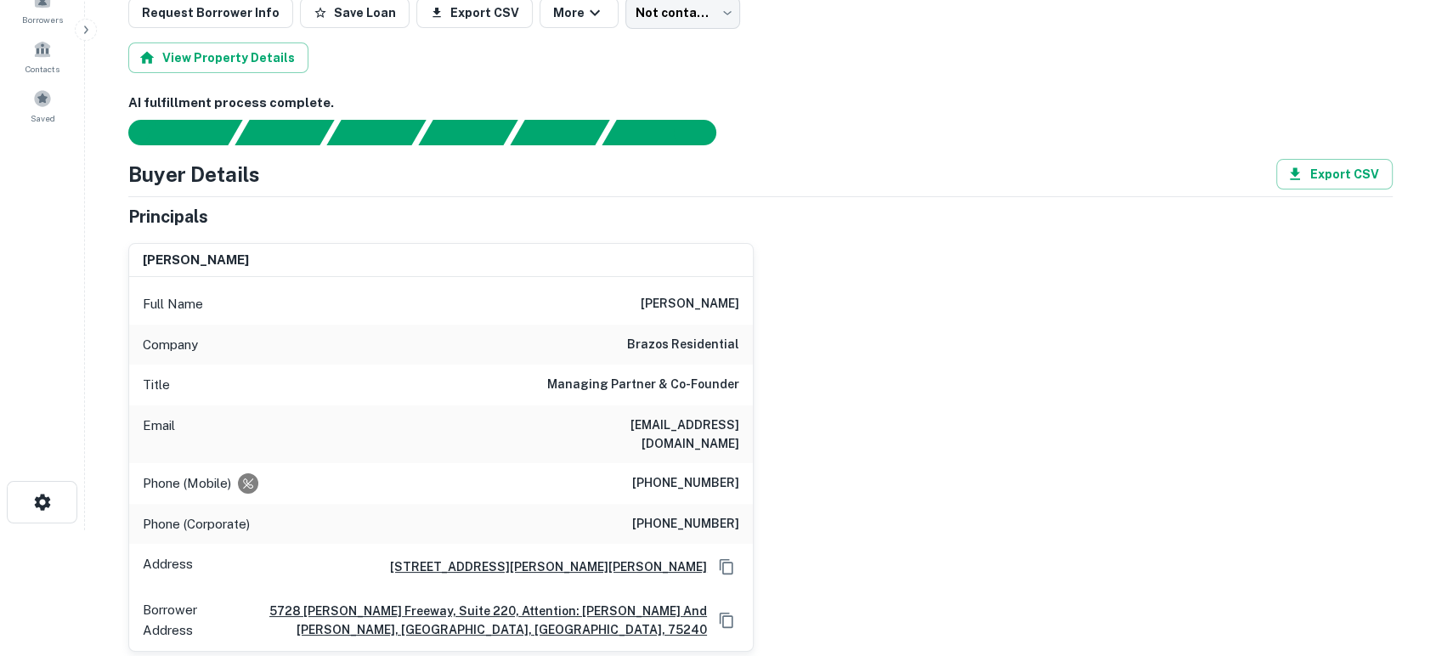
drag, startPoint x: 539, startPoint y: 426, endPoint x: 763, endPoint y: 428, distance: 223.4
click at [763, 428] on div "william hancock Full Name william hancock Company brazos residential Title Mana…" at bounding box center [754, 440] width 1278 height 422
copy h6 "whancock@brazosresidential.com"
click at [1081, 478] on div "william hancock Full Name william hancock Company brazos residential Title Mana…" at bounding box center [754, 440] width 1278 height 422
drag, startPoint x: 707, startPoint y: 460, endPoint x: 742, endPoint y: 458, distance: 34.9
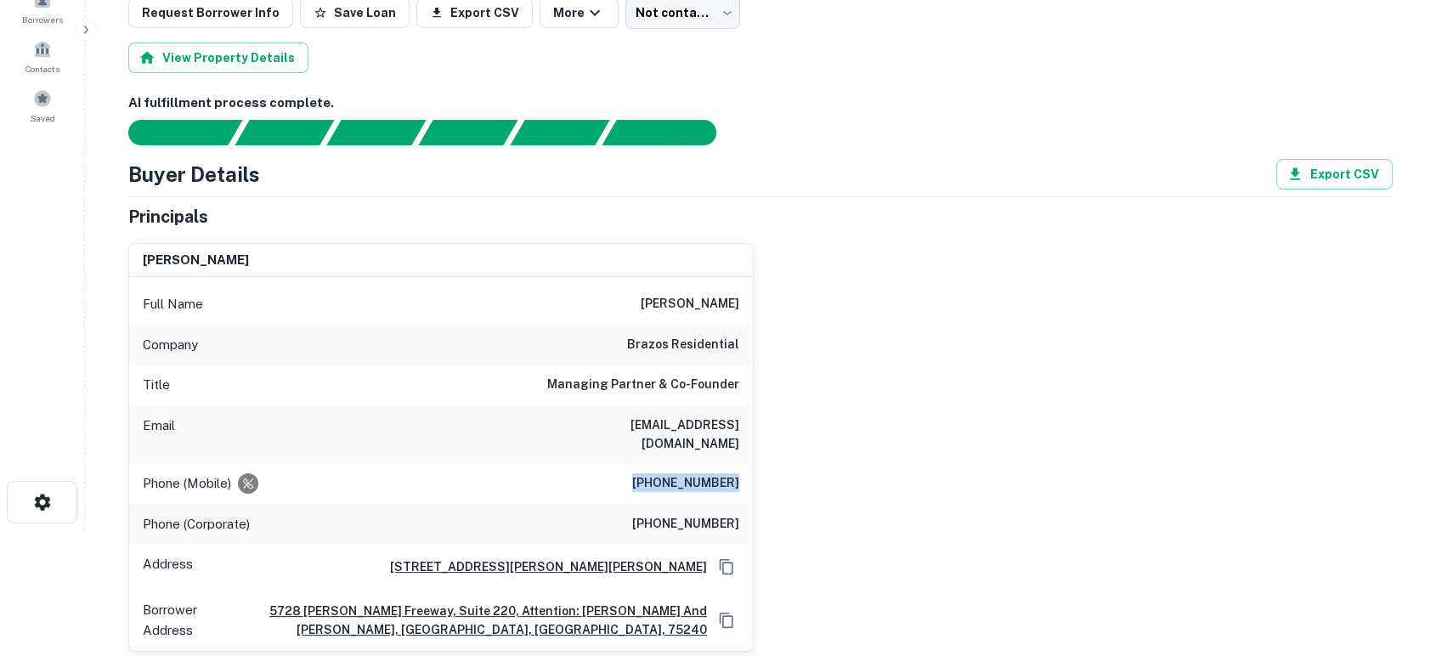
click at [742, 463] on div "Phone (Mobile) (214) 558-8453" at bounding box center [441, 483] width 624 height 41
copy h6 "(214) 558-8453"
click at [1006, 488] on div "william hancock Full Name william hancock Company brazos residential Title Mana…" at bounding box center [754, 440] width 1278 height 422
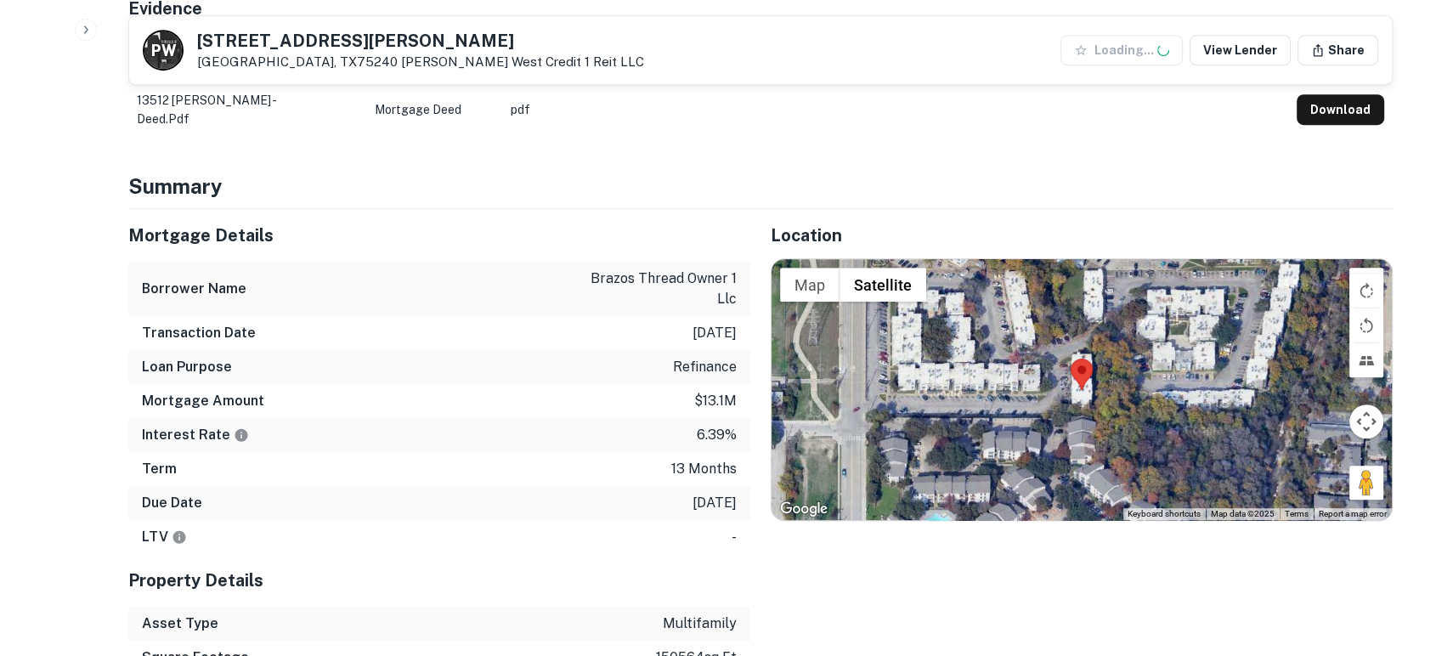
scroll to position [881, 0]
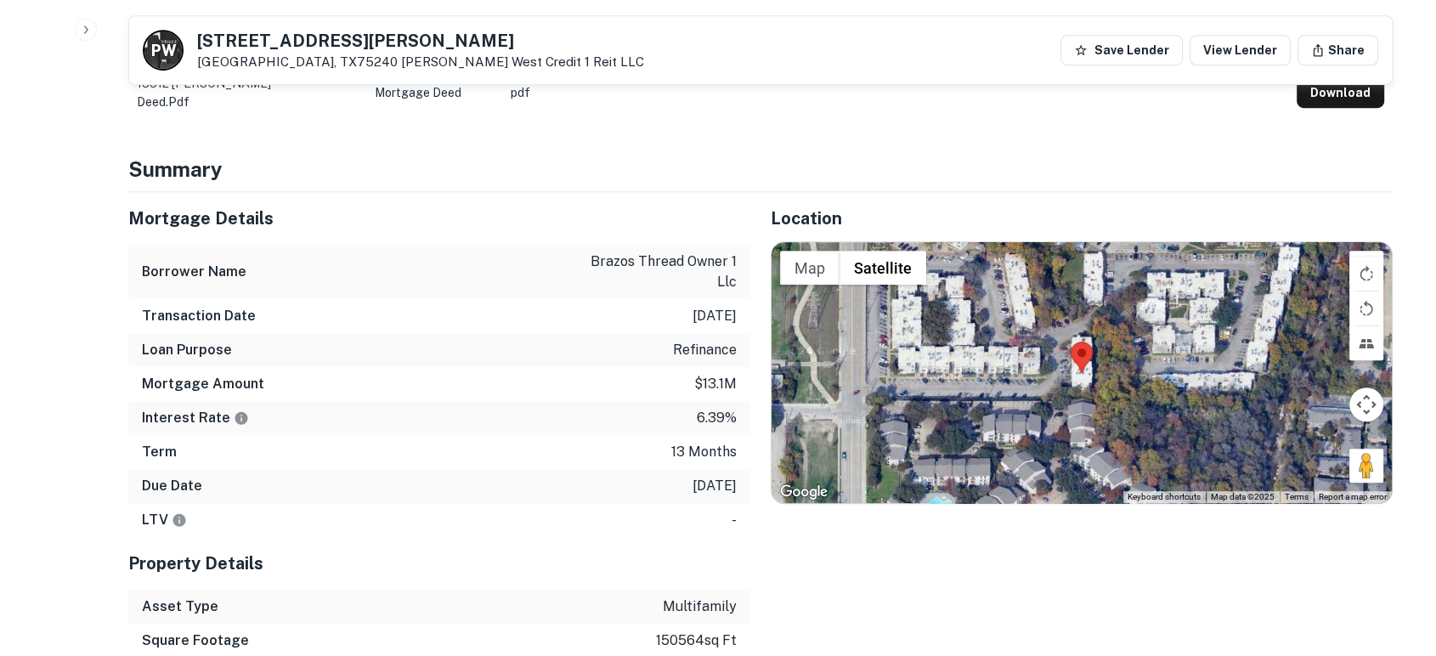
click at [894, 588] on div "Location ← Move left → Move right ↑ Move up ↓ Move down + Zoom in - Zoom out Ho…" at bounding box center [1071, 475] width 642 height 567
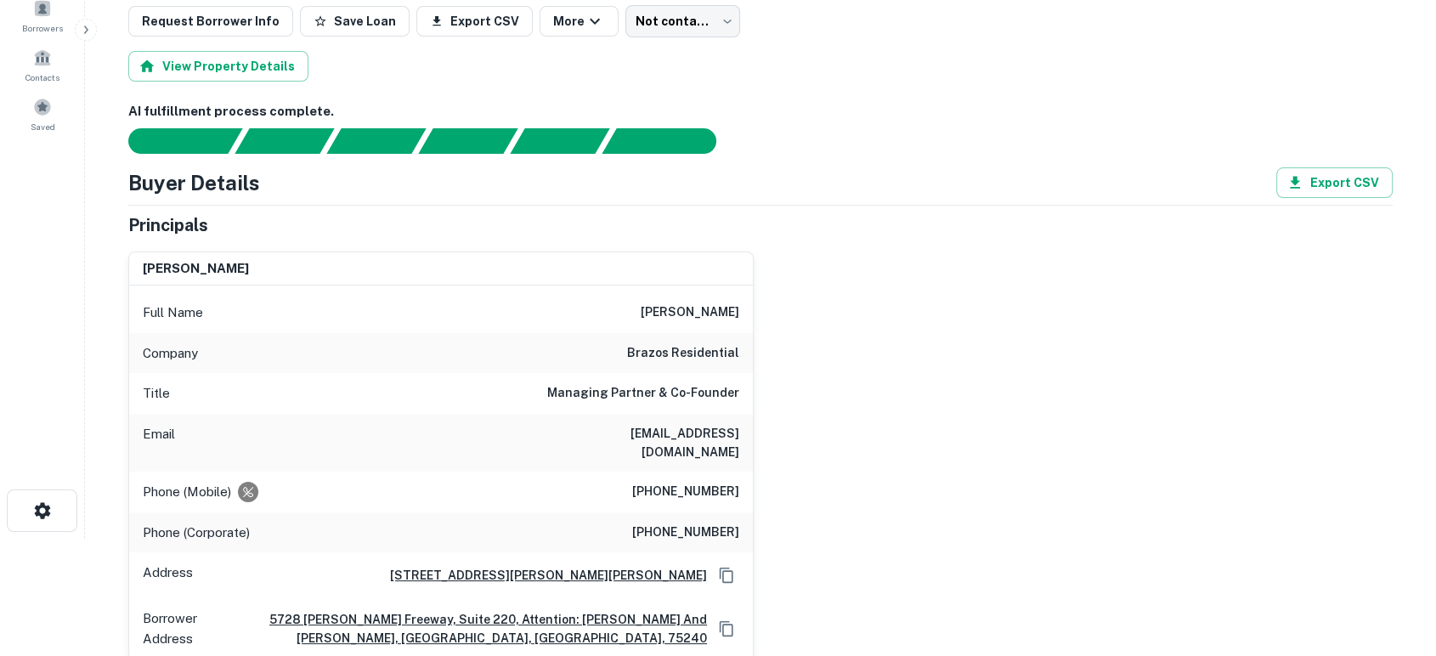
scroll to position [0, 0]
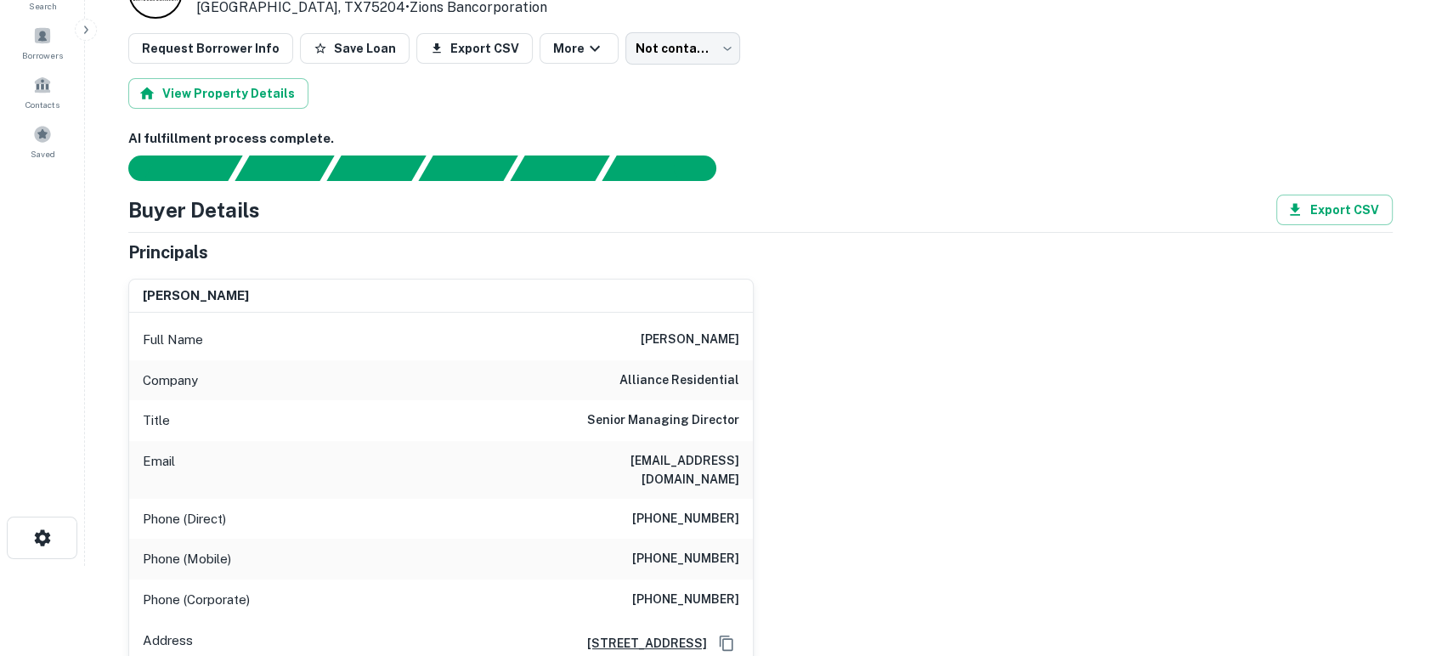
scroll to position [126, 0]
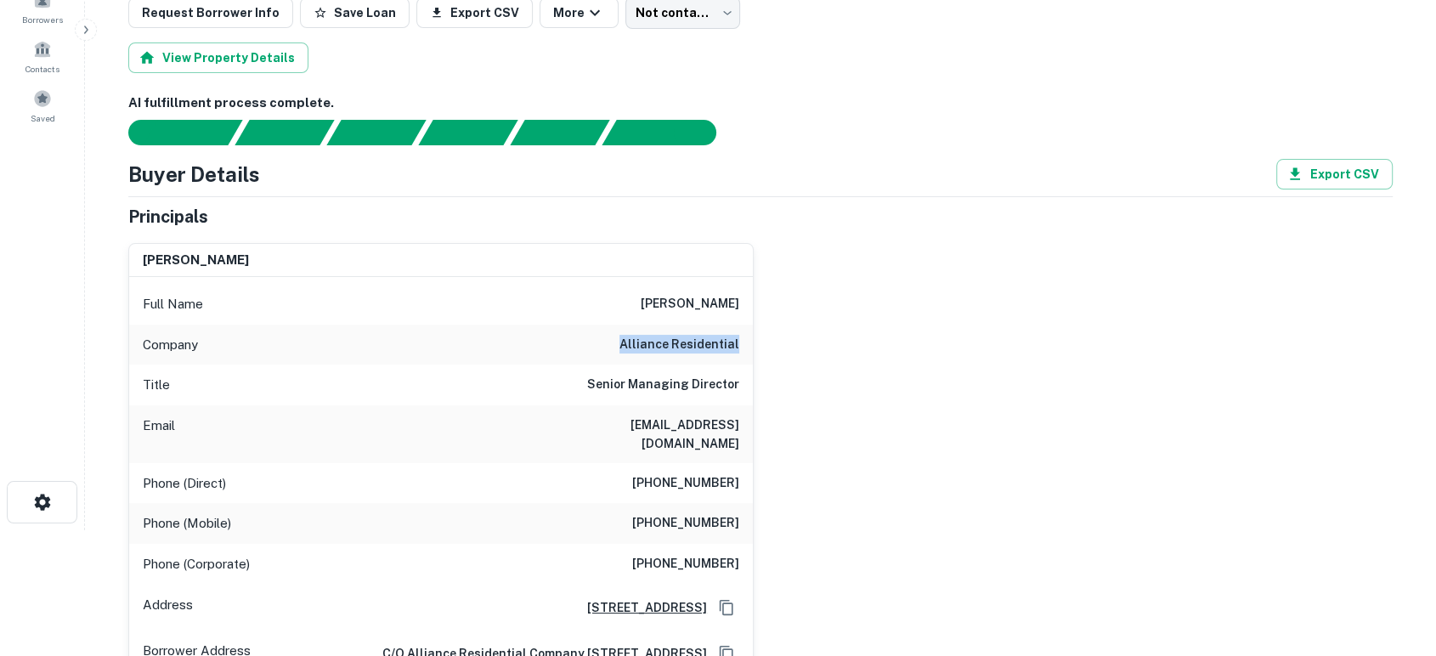
drag, startPoint x: 608, startPoint y: 345, endPoint x: 750, endPoint y: 338, distance: 142.0
click at [750, 338] on div "Company alliance residential" at bounding box center [441, 345] width 624 height 41
copy h6 "alliance residential"
drag, startPoint x: 921, startPoint y: 372, endPoint x: 801, endPoint y: 414, distance: 126.8
click at [921, 373] on div "russ kindorf Full Name russ kindorf Company alliance residential Title Senior M…" at bounding box center [754, 453] width 1278 height 448
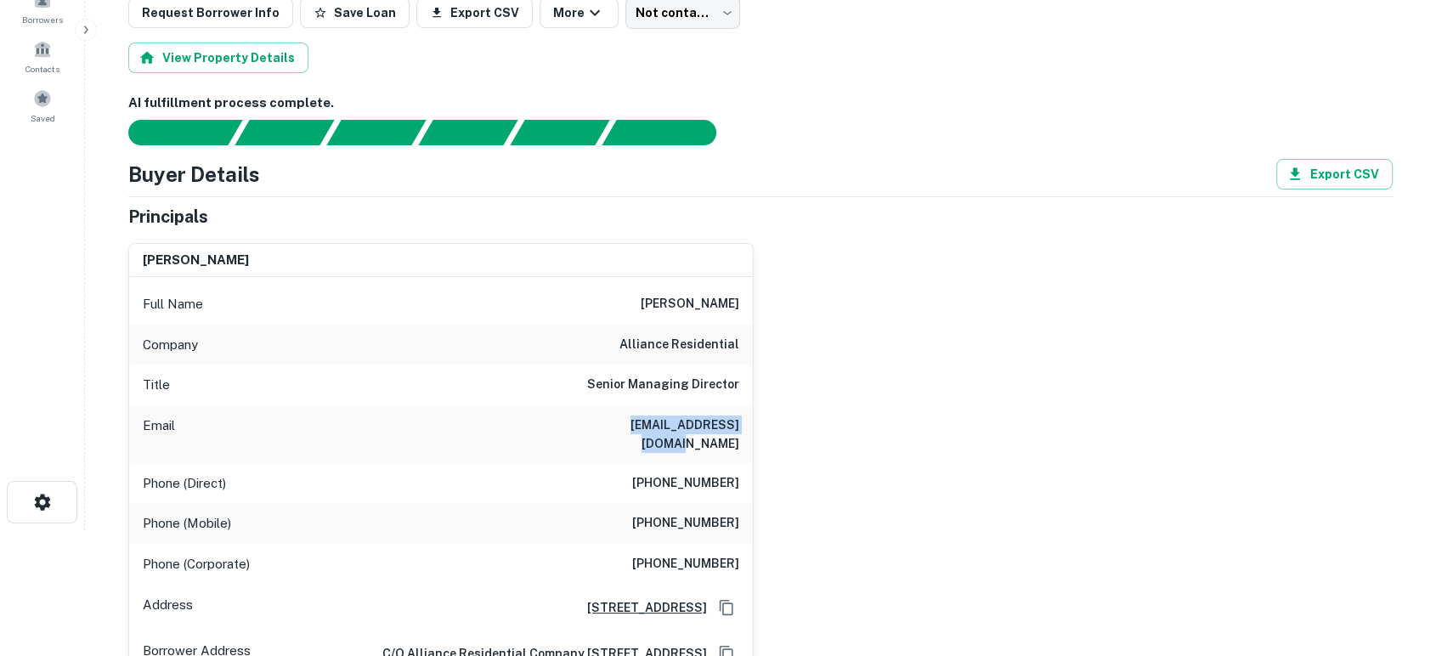
drag, startPoint x: 602, startPoint y: 426, endPoint x: 737, endPoint y: 422, distance: 134.3
click at [746, 420] on div "Email rkindorf@allresco.com" at bounding box center [441, 434] width 624 height 58
copy h6 "rkindorf@allresco.com"
drag, startPoint x: 625, startPoint y: 499, endPoint x: 737, endPoint y: 499, distance: 111.3
click at [737, 503] on div "Phone (Mobile) (602) 740-9949" at bounding box center [441, 523] width 624 height 41
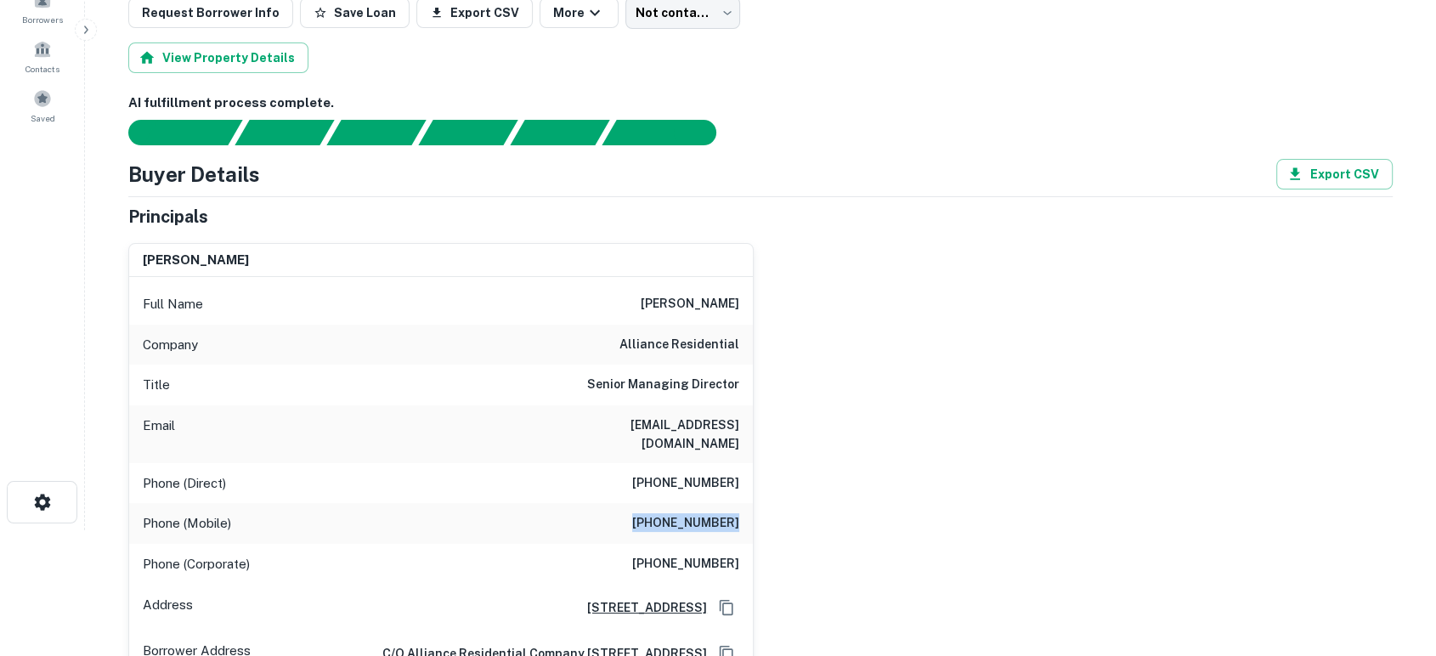
copy h6 "(602) 740-9949"
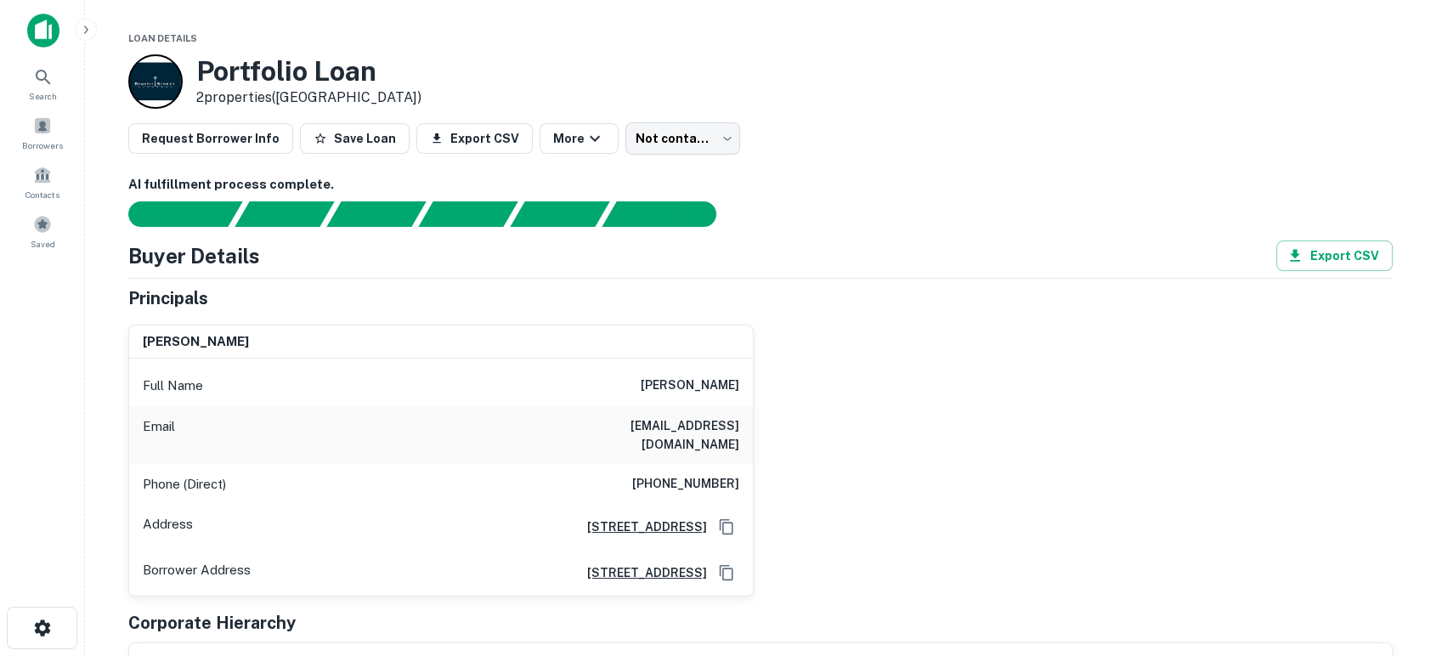
click at [911, 373] on div "[PERSON_NAME] Full Name [PERSON_NAME] Email [EMAIL_ADDRESS][DOMAIN_NAME] Phone …" at bounding box center [754, 454] width 1278 height 286
